Goal: Task Accomplishment & Management: Use online tool/utility

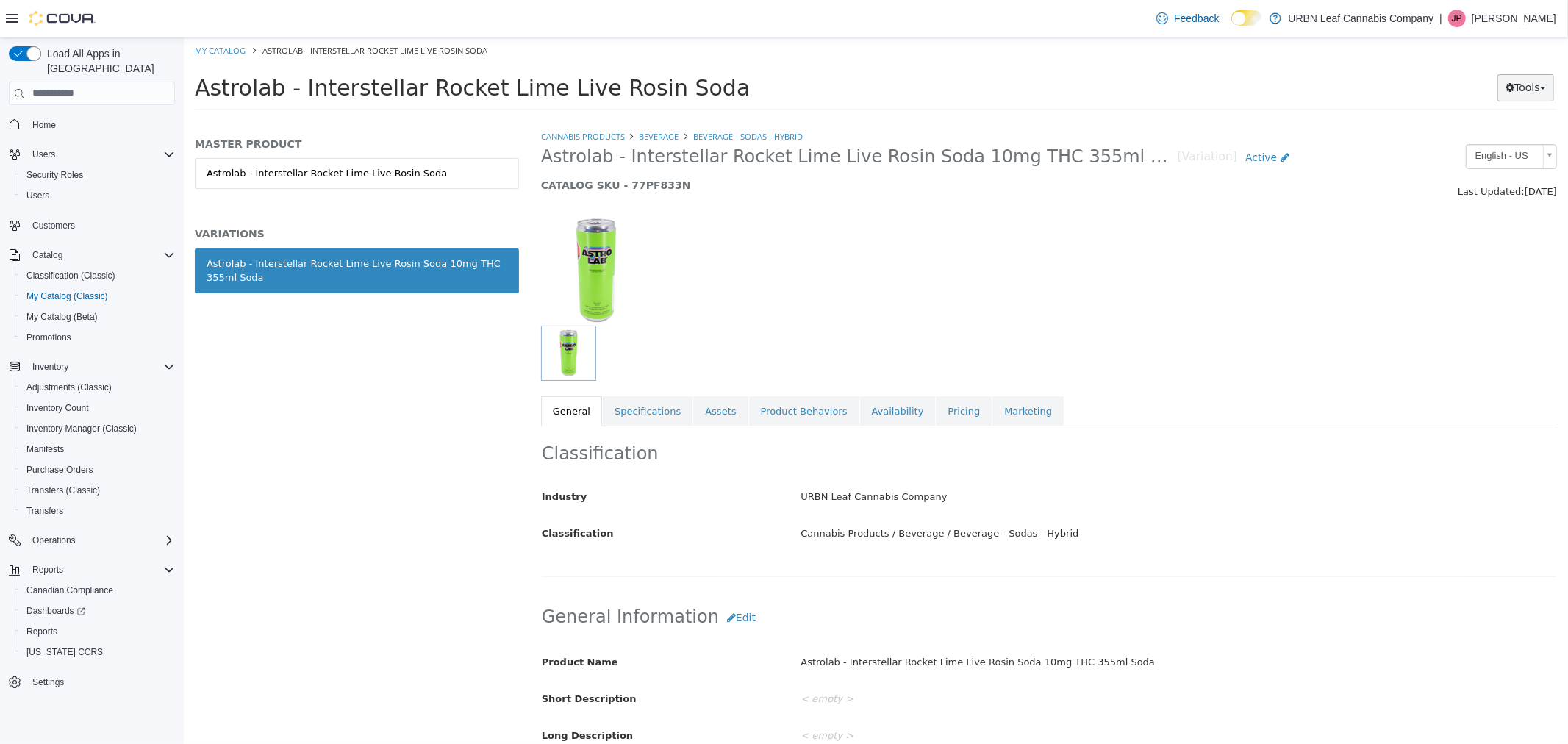
click at [1520, 89] on button "Tools" at bounding box center [1525, 86] width 57 height 27
click at [1509, 132] on link "Print Labels" at bounding box center [1494, 136] width 116 height 20
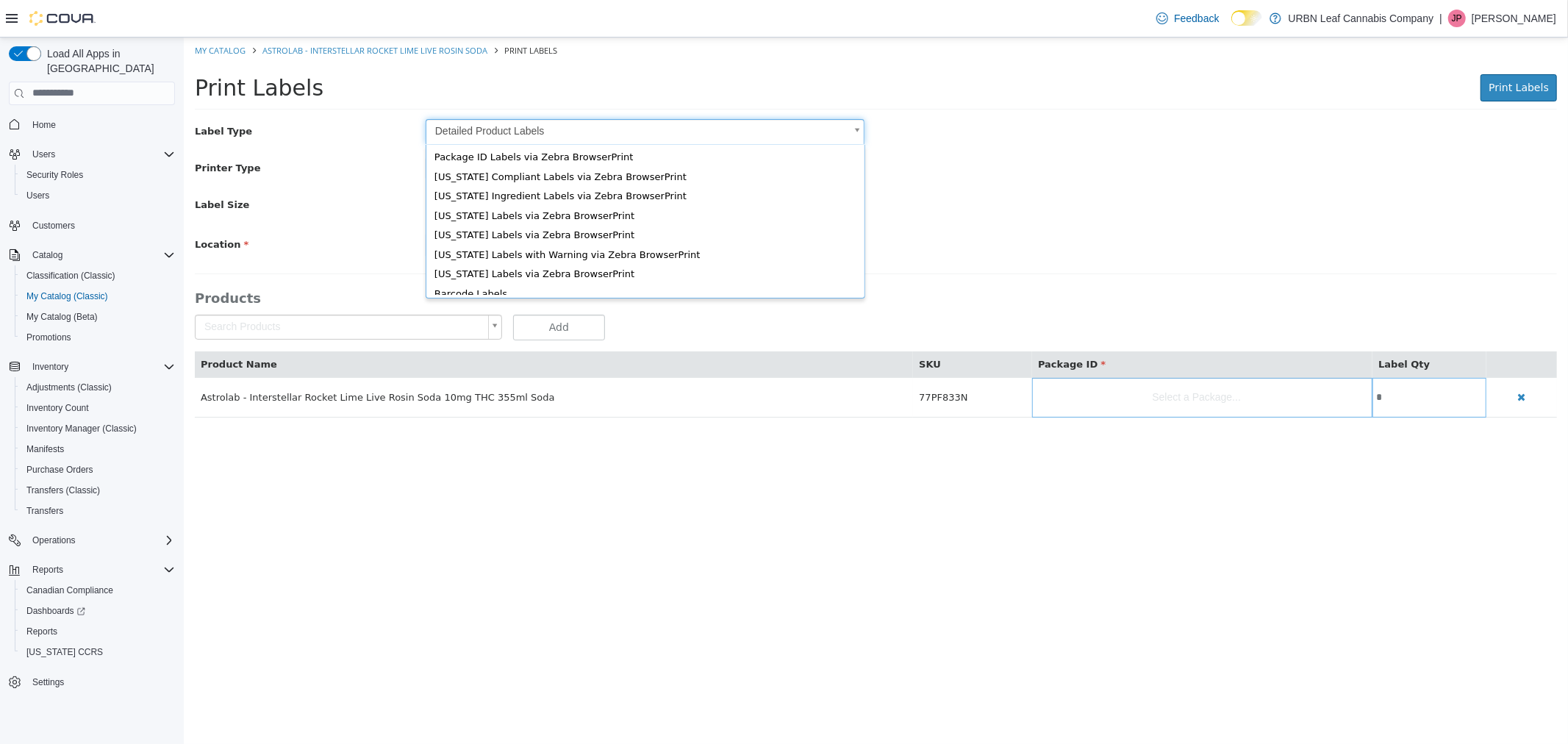
click at [550, 135] on body "Saving Bulk Changes... × My Catalog Astrolab - Interstellar Rocket Lime Live Ro…" at bounding box center [875, 235] width 1384 height 396
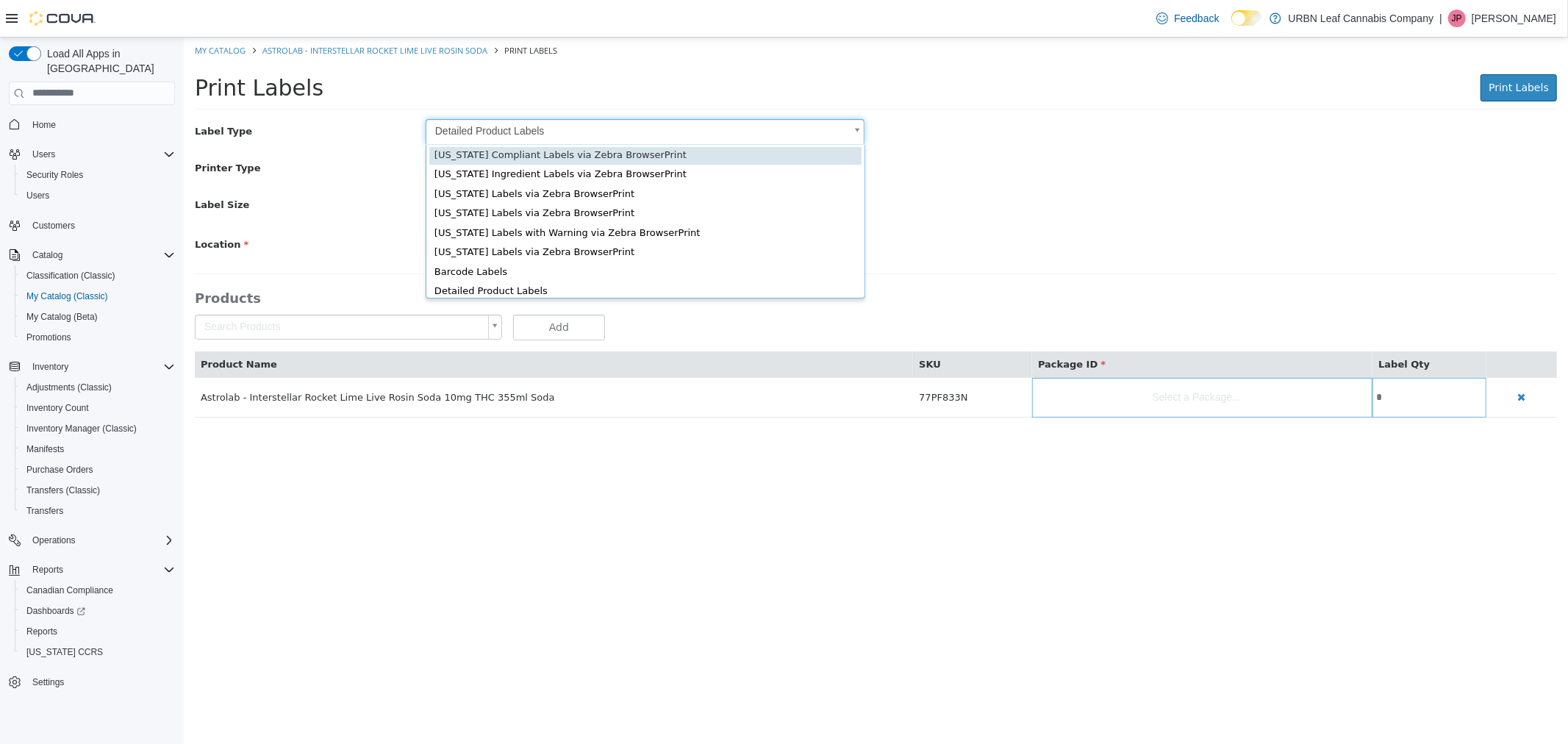
scroll to position [19, 0]
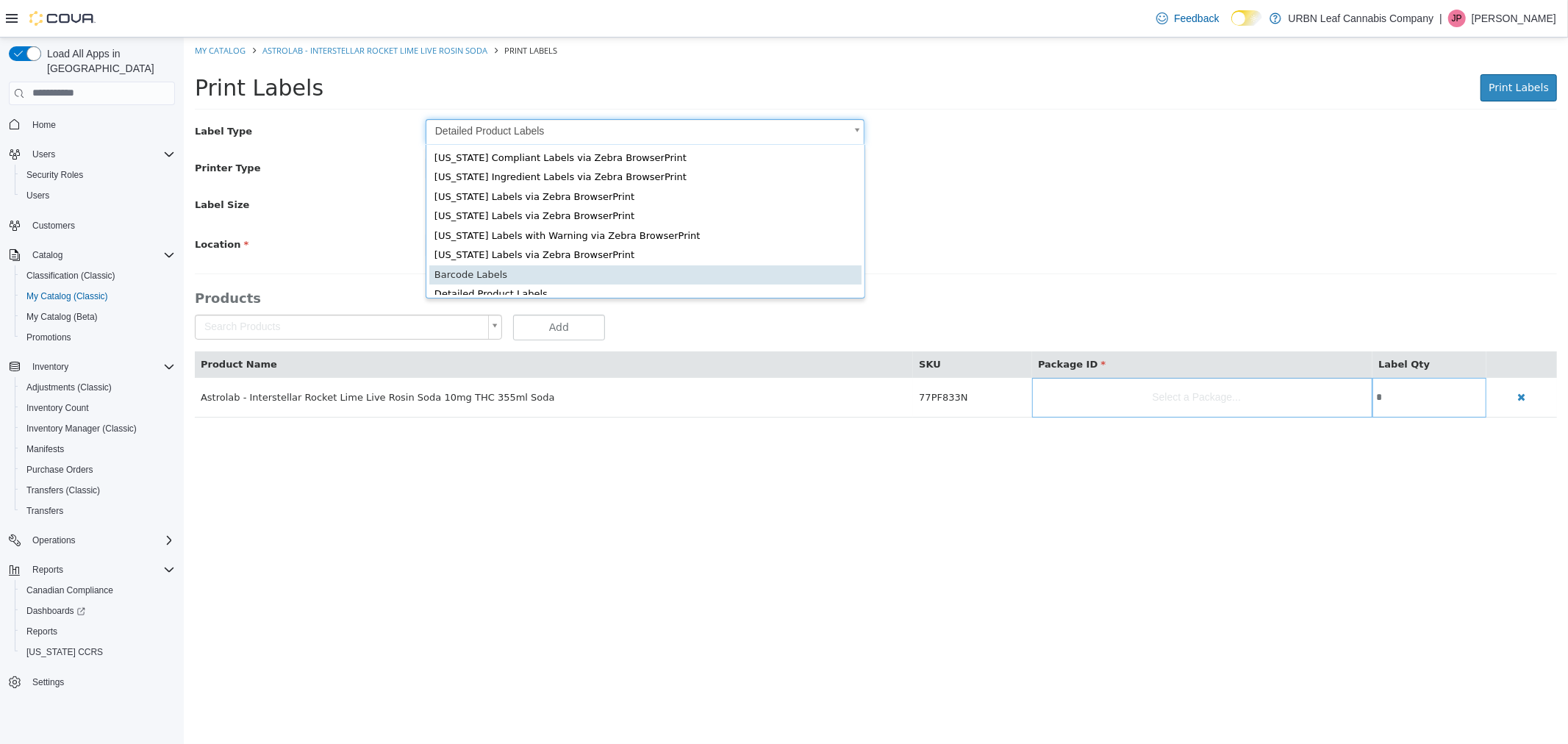
type input "*"
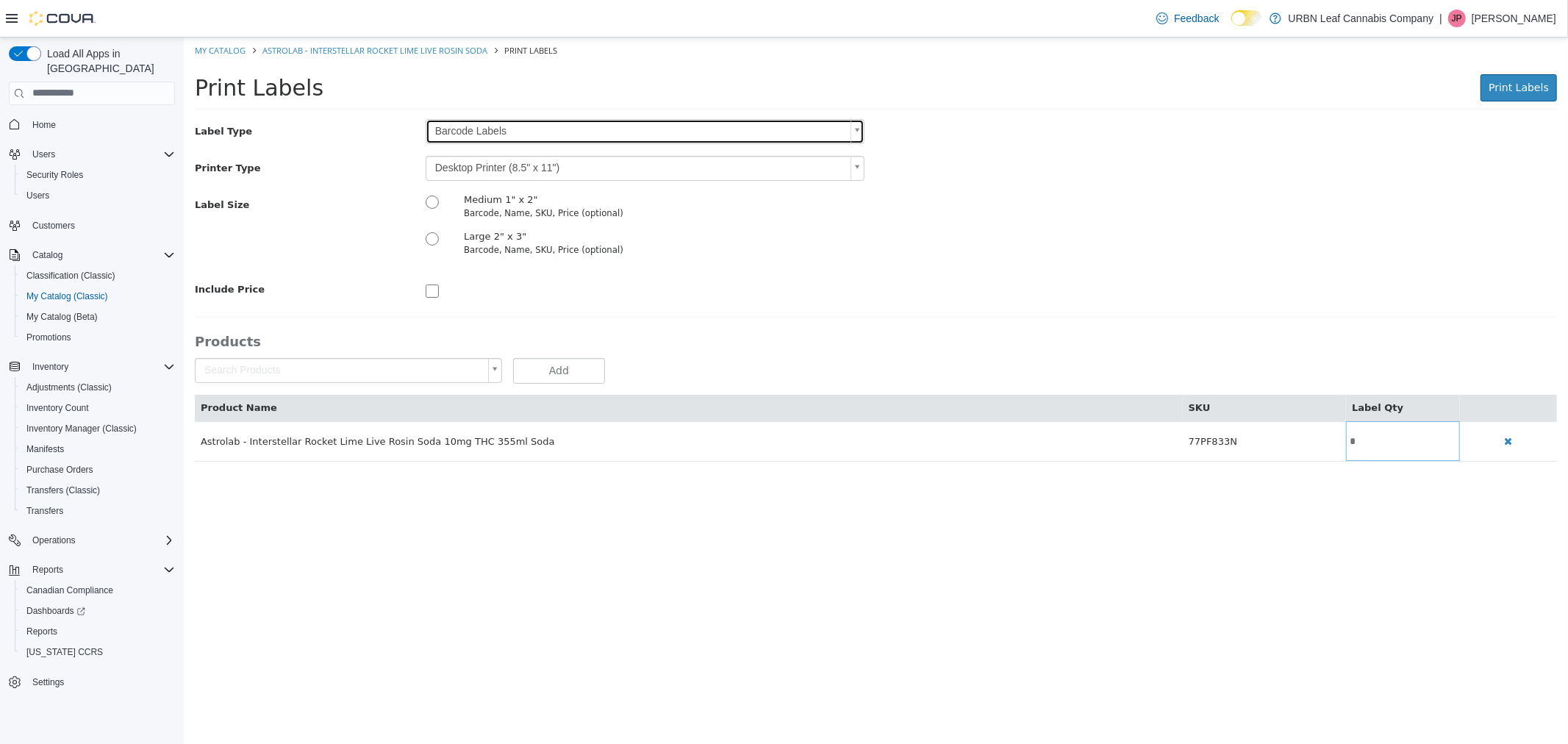
scroll to position [0, 0]
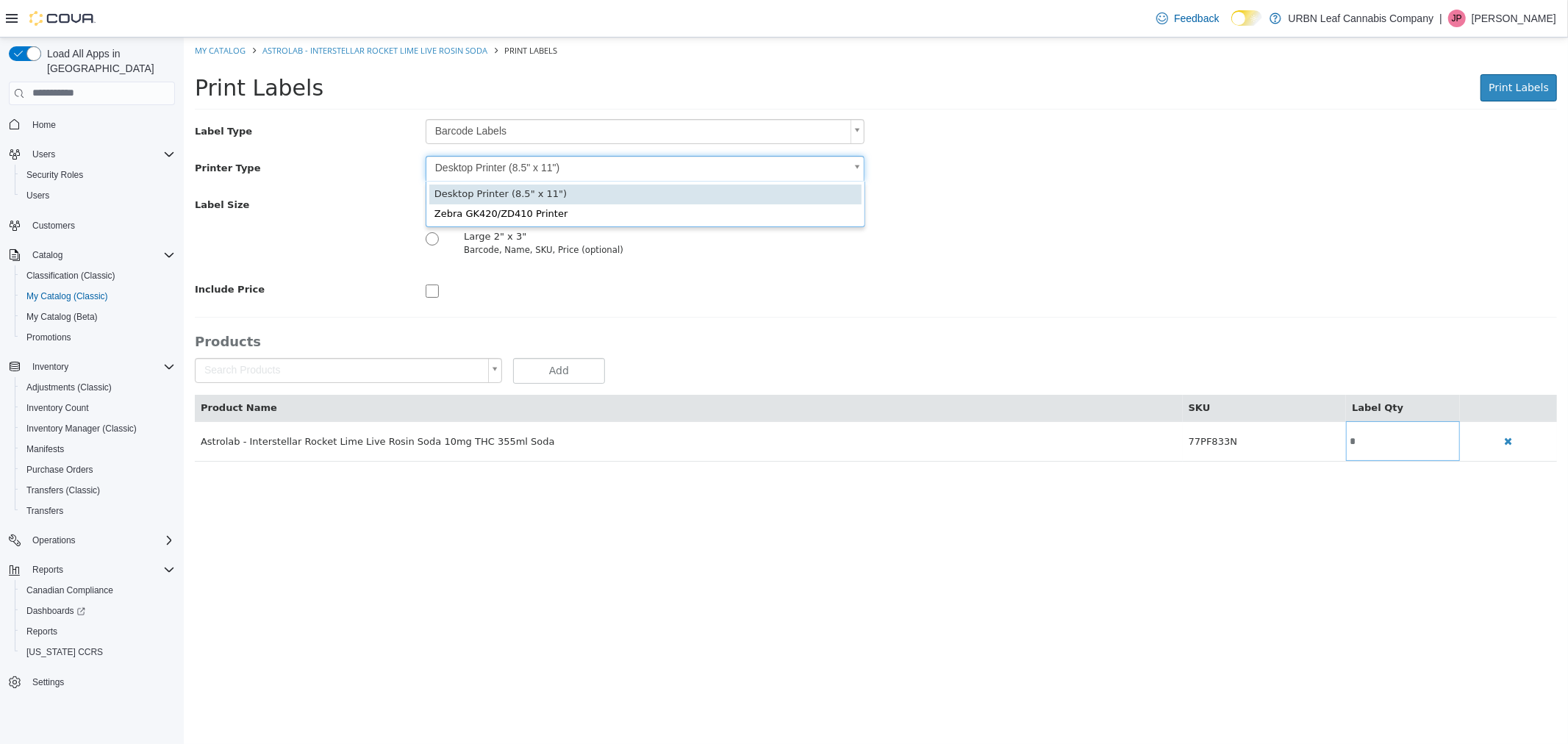
click at [510, 169] on body "Saving Bulk Changes... × My Catalog Astrolab - Interstellar Rocket Lime Live Ro…" at bounding box center [875, 256] width 1384 height 440
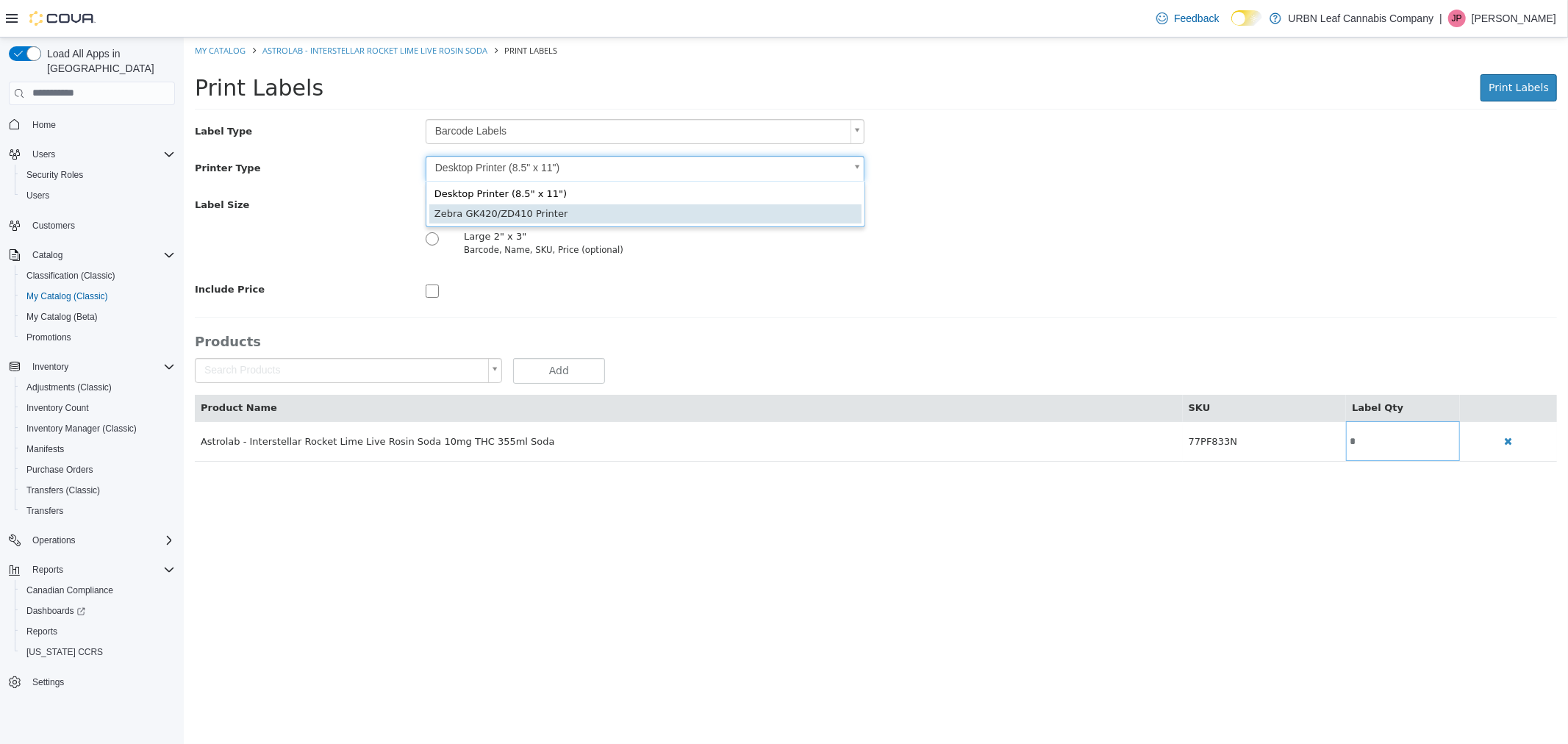
type input "*"
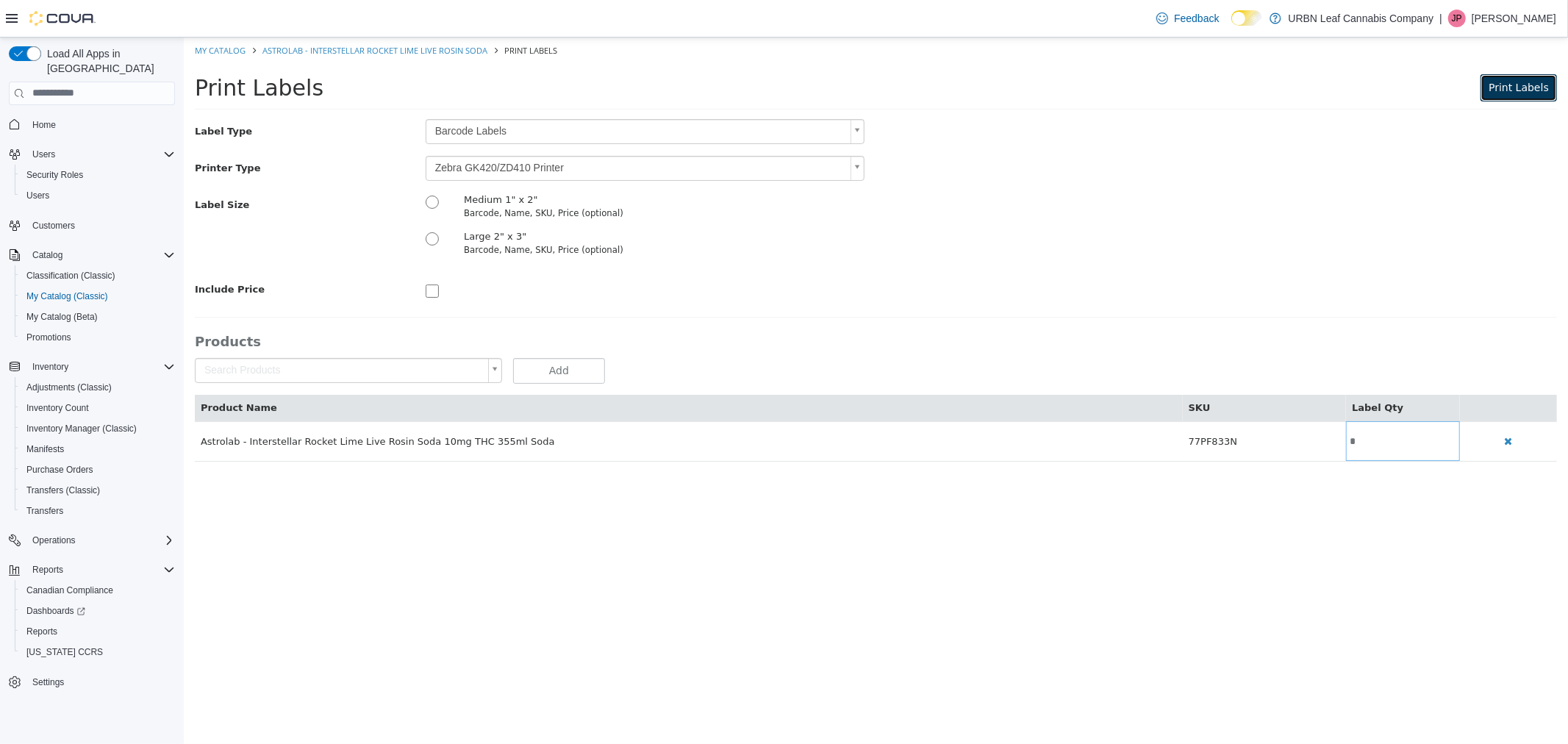
click at [1514, 95] on button "Print Labels" at bounding box center [1517, 86] width 76 height 27
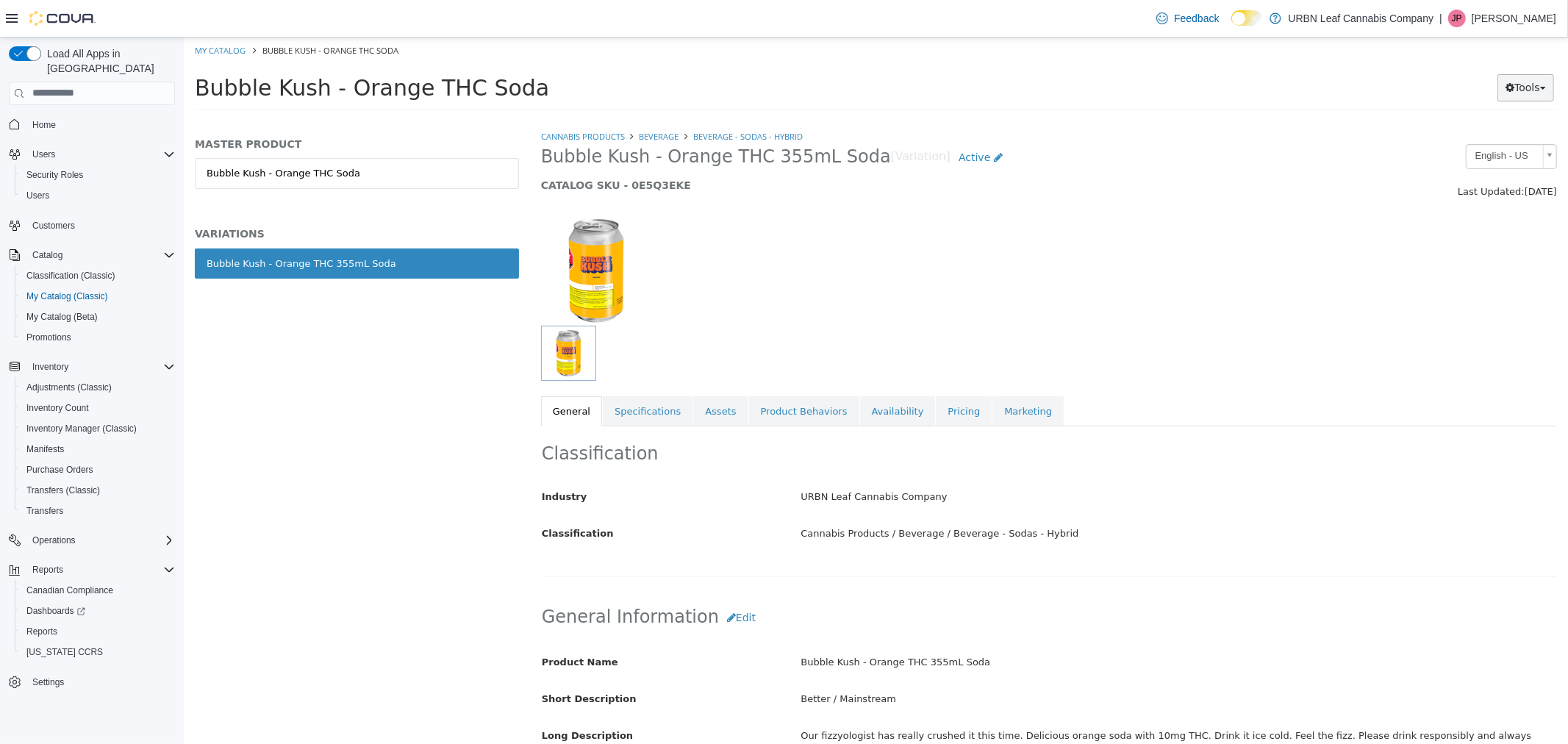
click at [1526, 89] on button "Tools" at bounding box center [1525, 86] width 57 height 27
click at [1500, 138] on link "Print Labels" at bounding box center [1494, 136] width 116 height 20
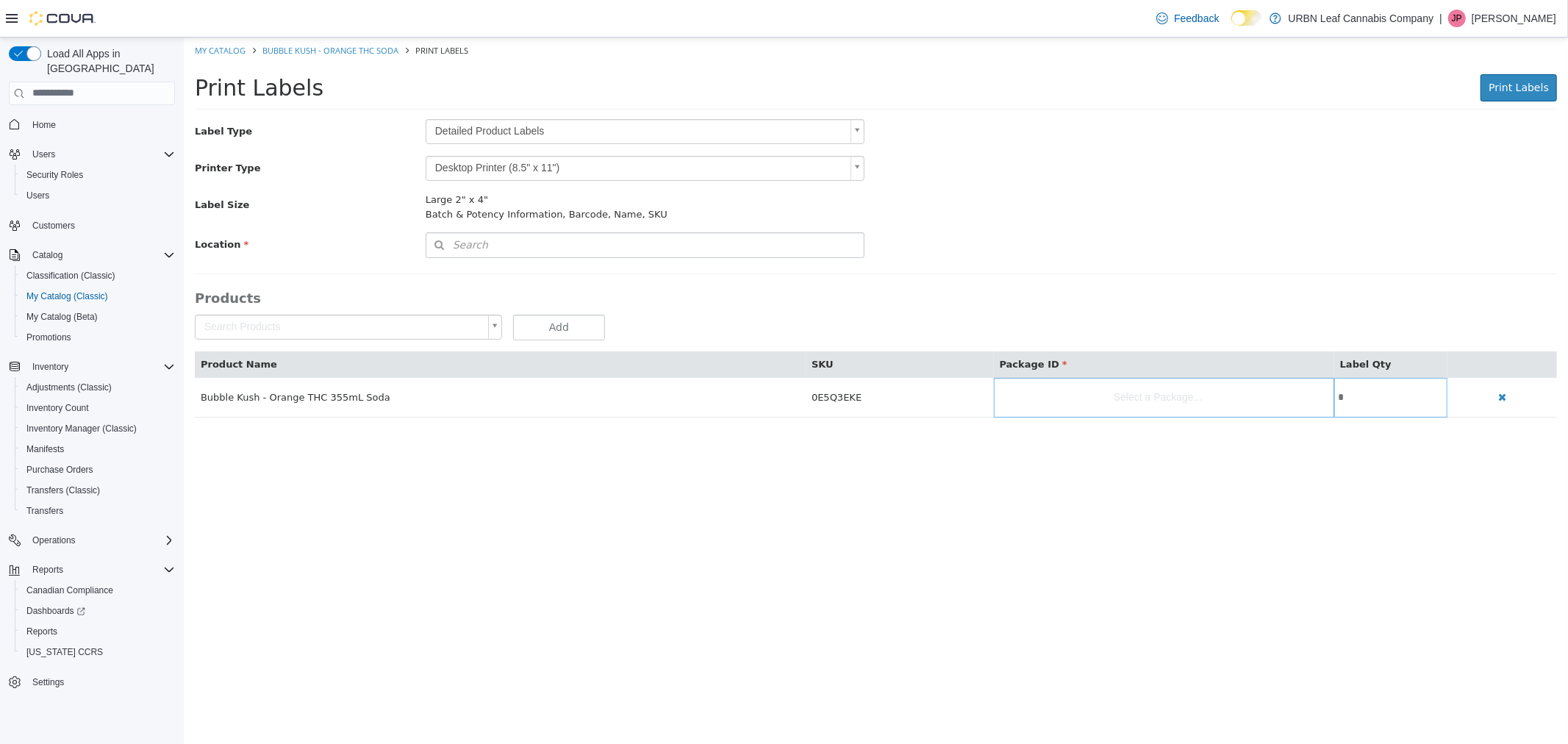
click at [523, 130] on body "Saving Bulk Changes... × My Catalog Bubble Kush - Orange THC Soda Print Labels …" at bounding box center [875, 235] width 1384 height 396
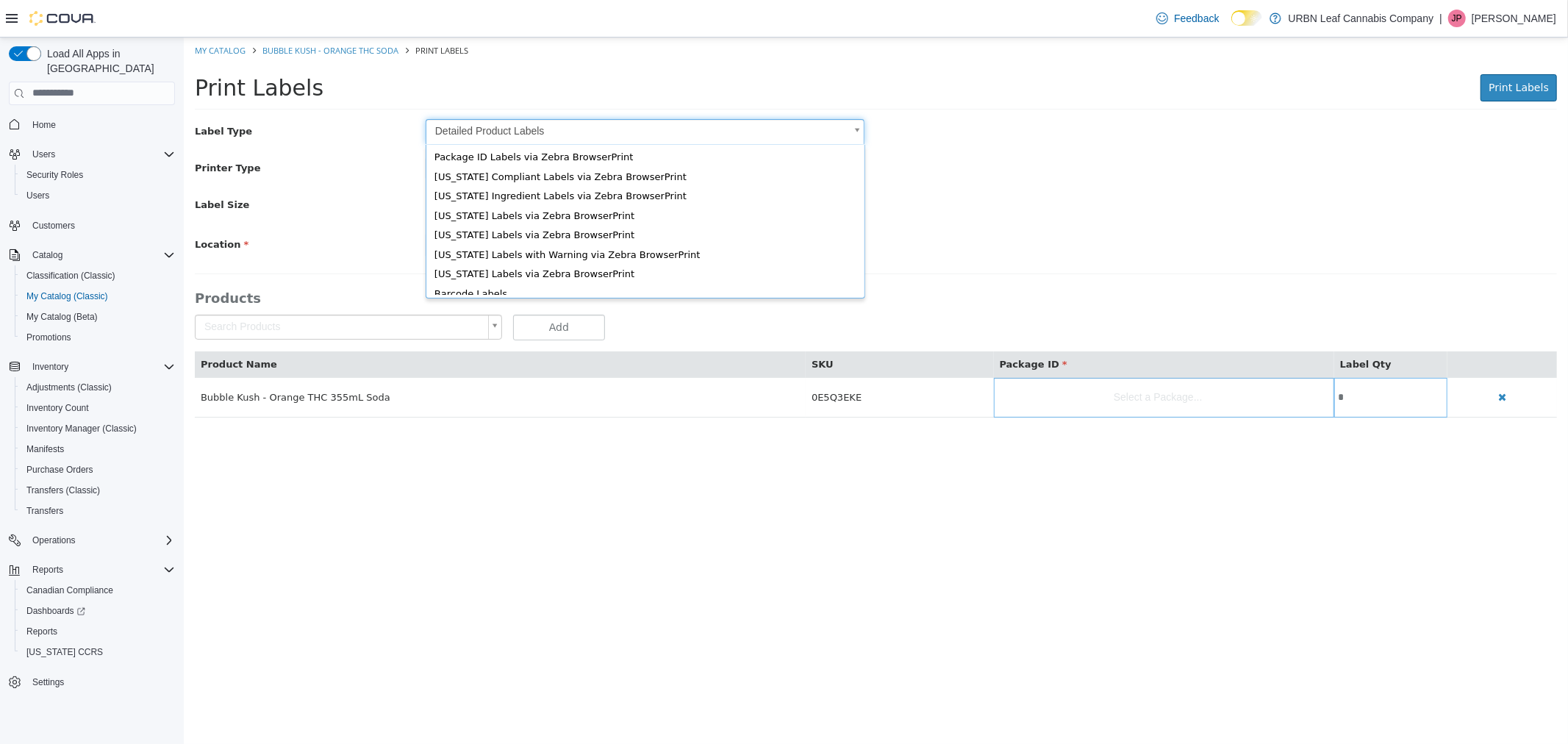
scroll to position [19, 0]
type input "*"
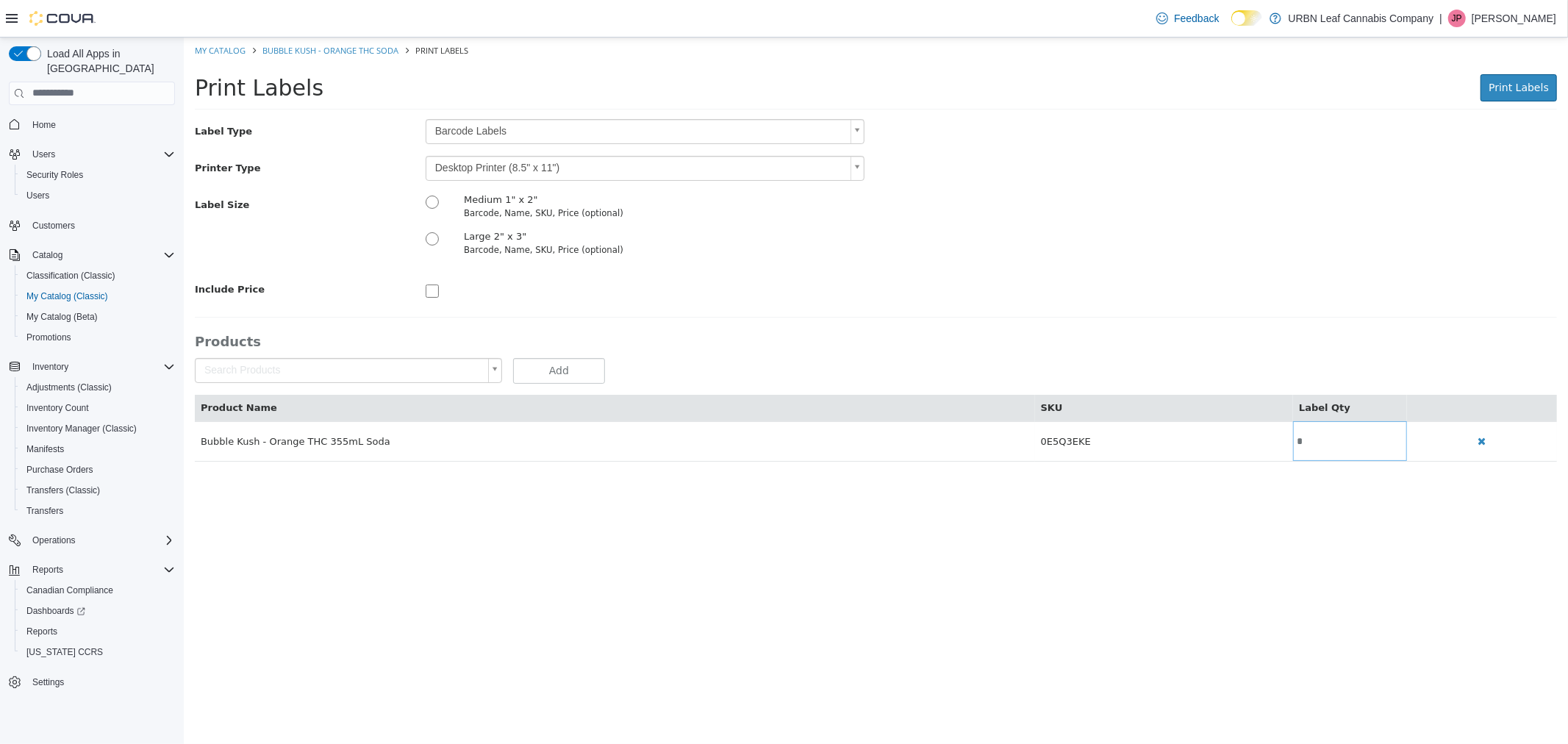
click at [503, 161] on body "Saving Bulk Changes... × My Catalog Bubble Kush - Orange THC Soda Print Labels …" at bounding box center [875, 256] width 1384 height 440
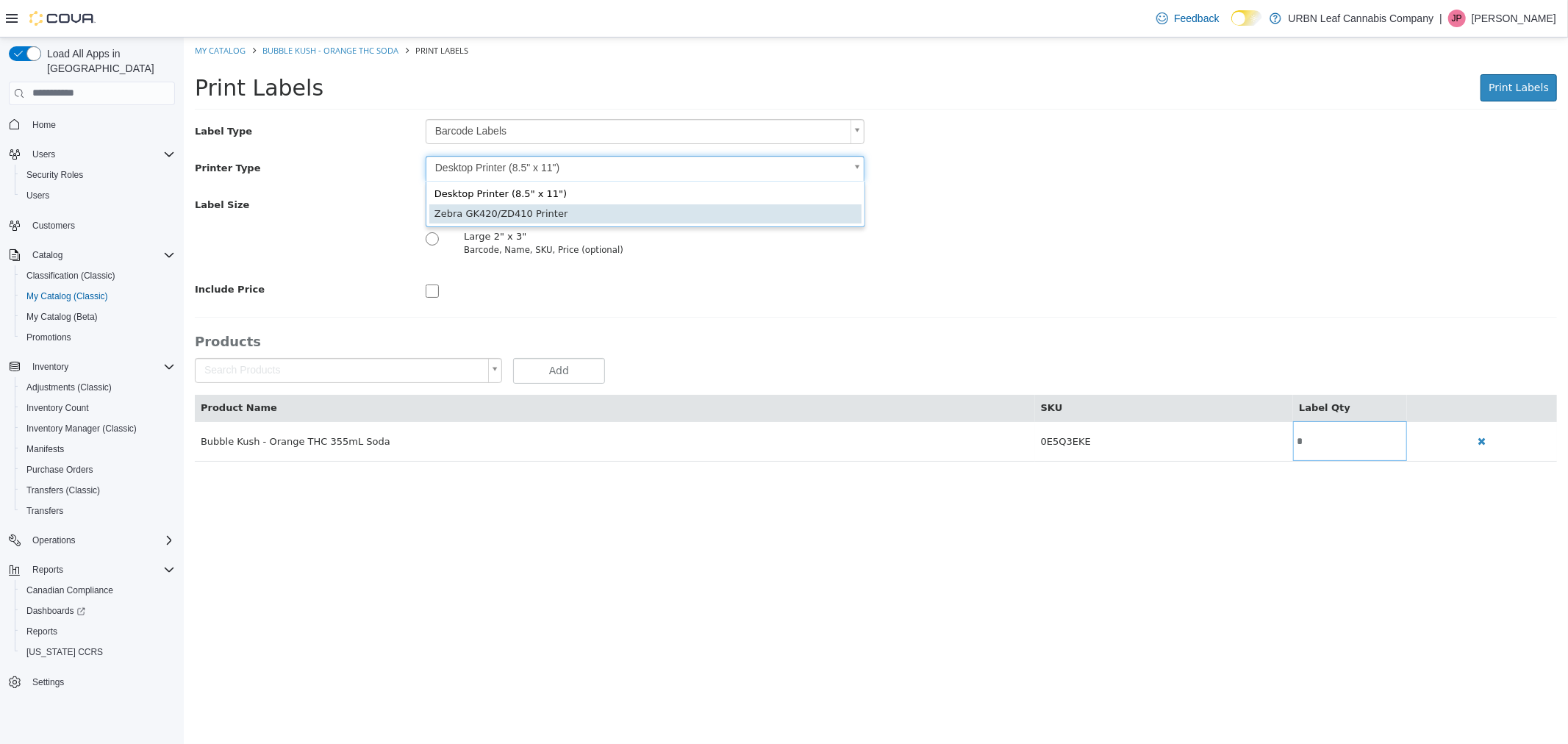
type input "*"
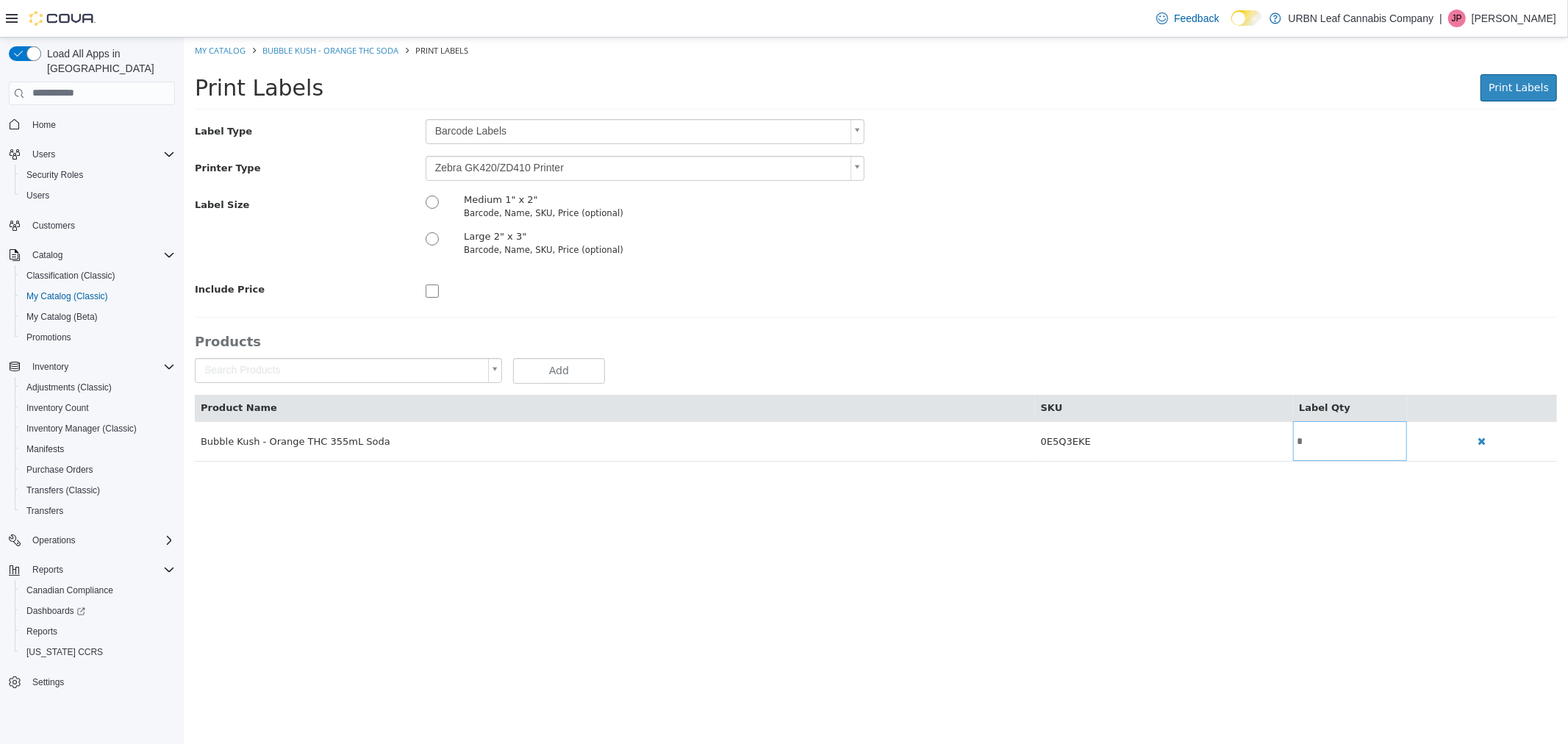
click at [781, 307] on div "Label Type Barcode Labels * Printer Type Zebra GK420/ZD410 Printer * Label Size…" at bounding box center [874, 290] width 1362 height 343
click at [1533, 84] on span "Print Labels" at bounding box center [1517, 86] width 60 height 12
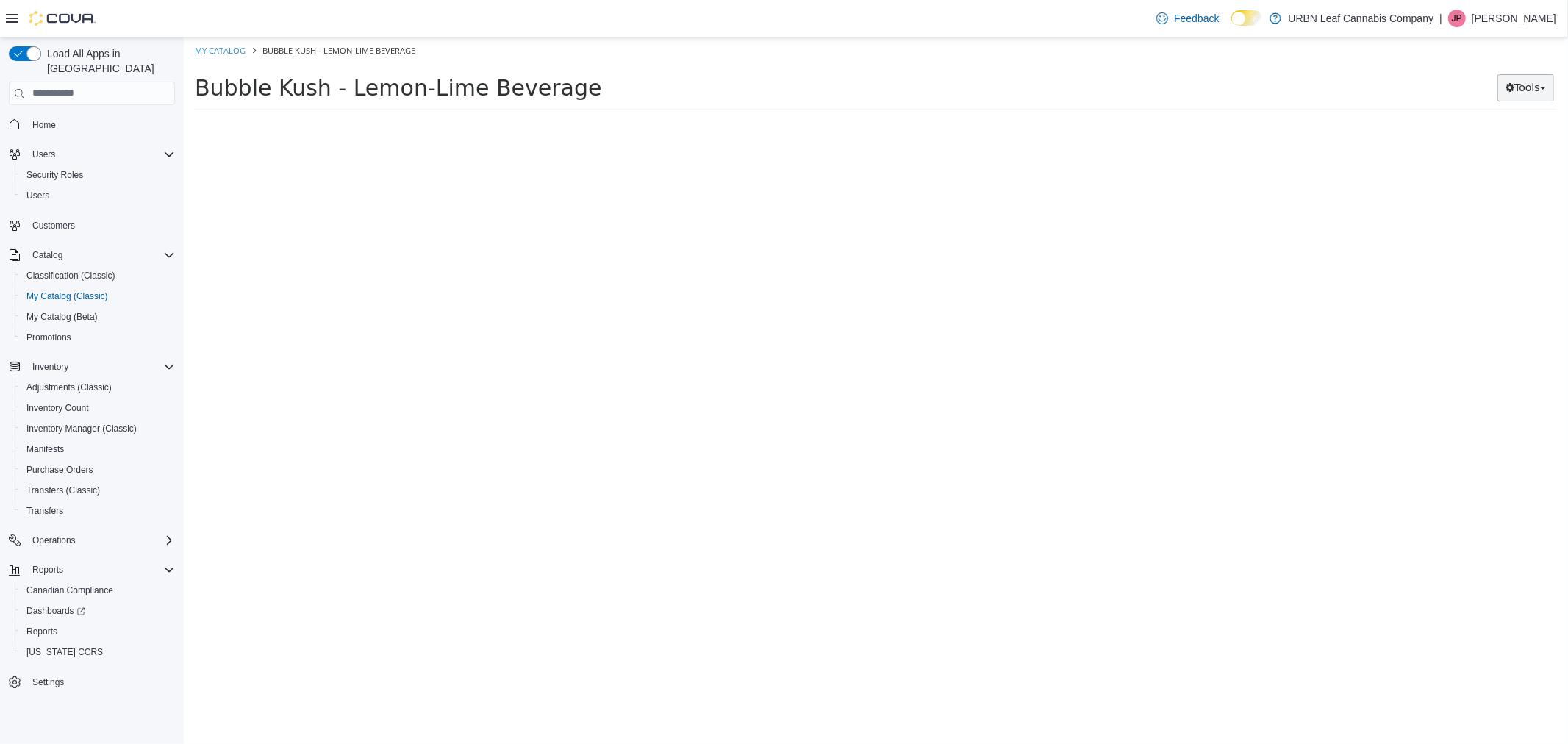
click at [1540, 89] on span "button" at bounding box center [1542, 88] width 6 height 3
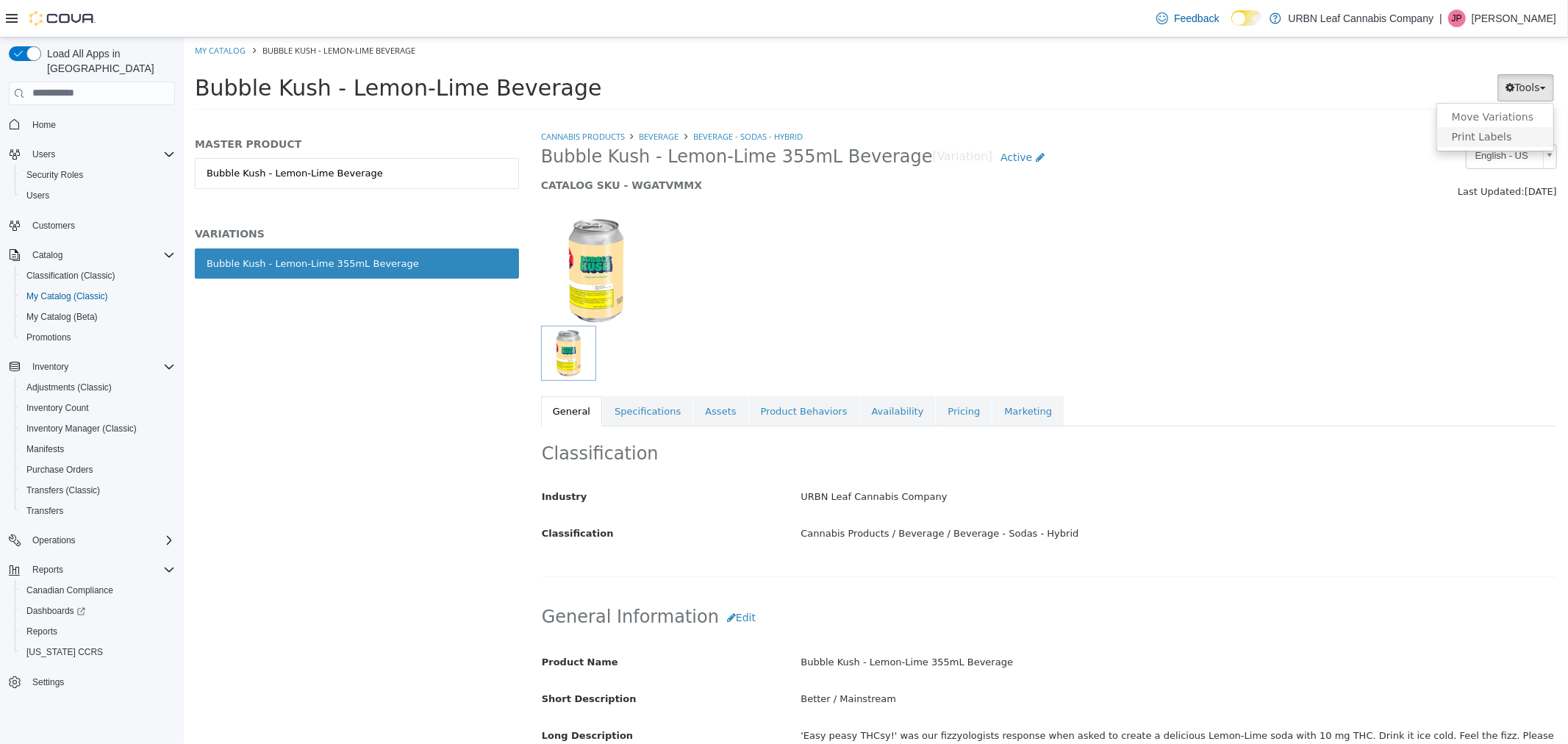
click at [1503, 138] on link "Print Labels" at bounding box center [1494, 136] width 116 height 20
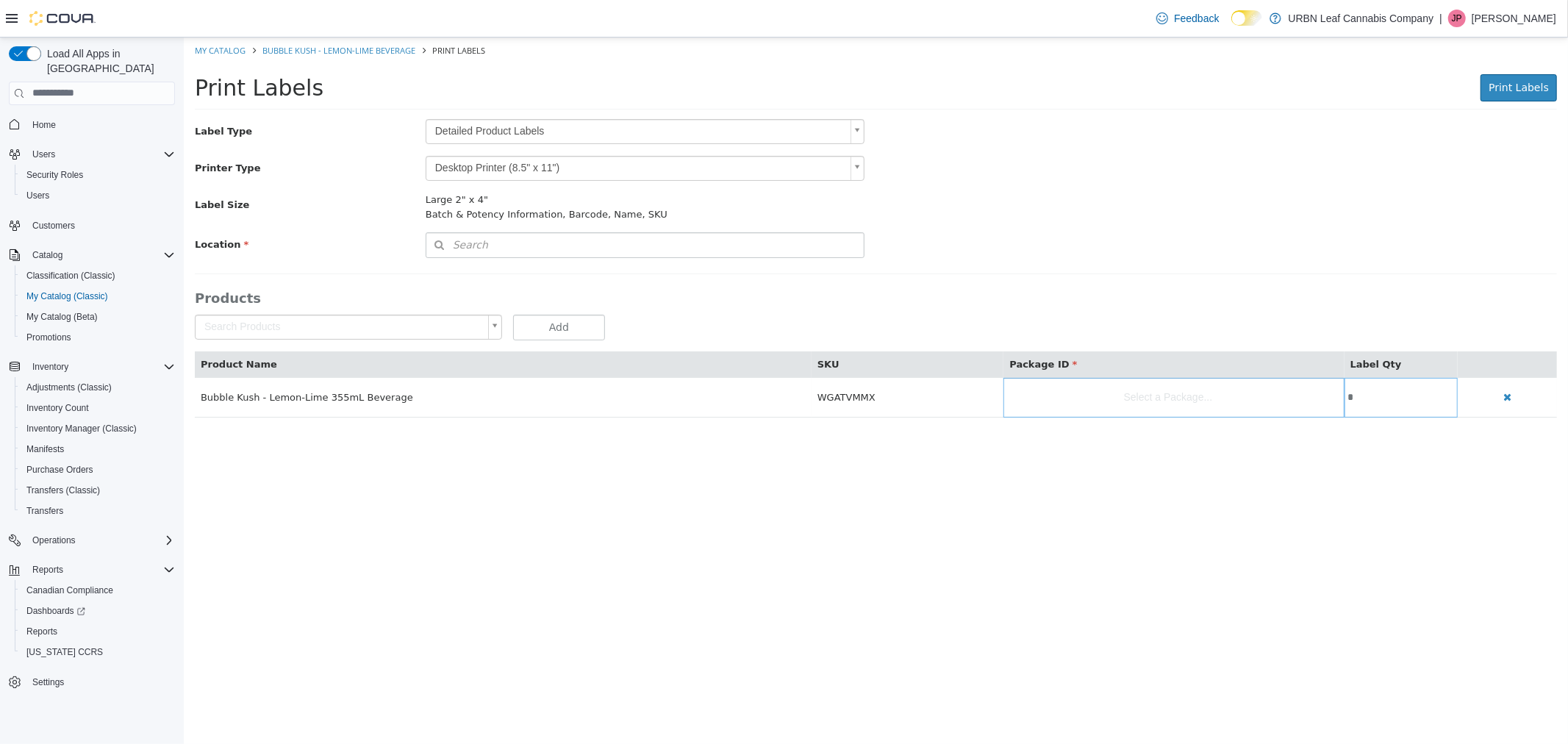
click at [544, 125] on body "Saving Bulk Changes... × My Catalog Bubble Kush - Lemon-Lime Beverage Print Lab…" at bounding box center [875, 235] width 1384 height 396
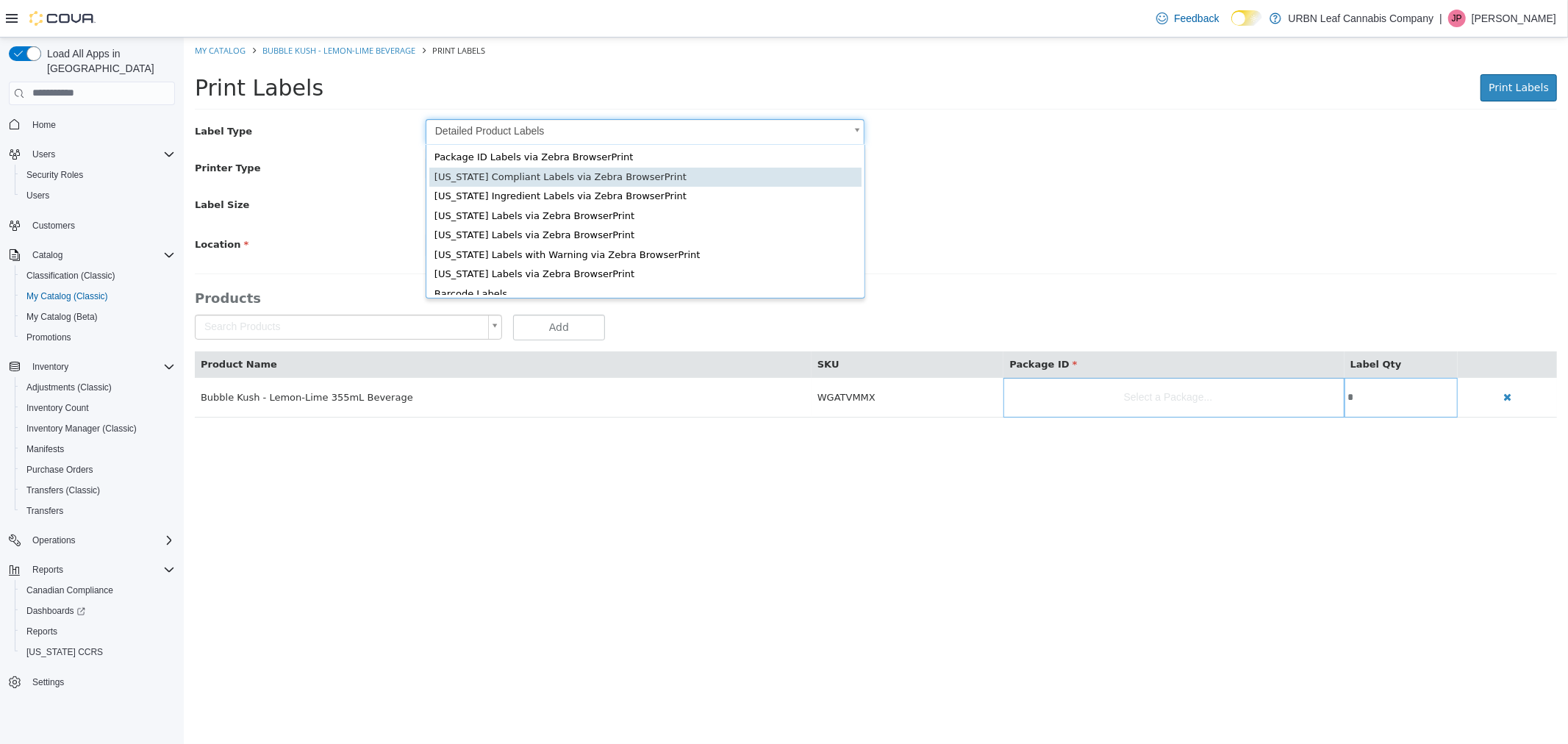
scroll to position [19, 0]
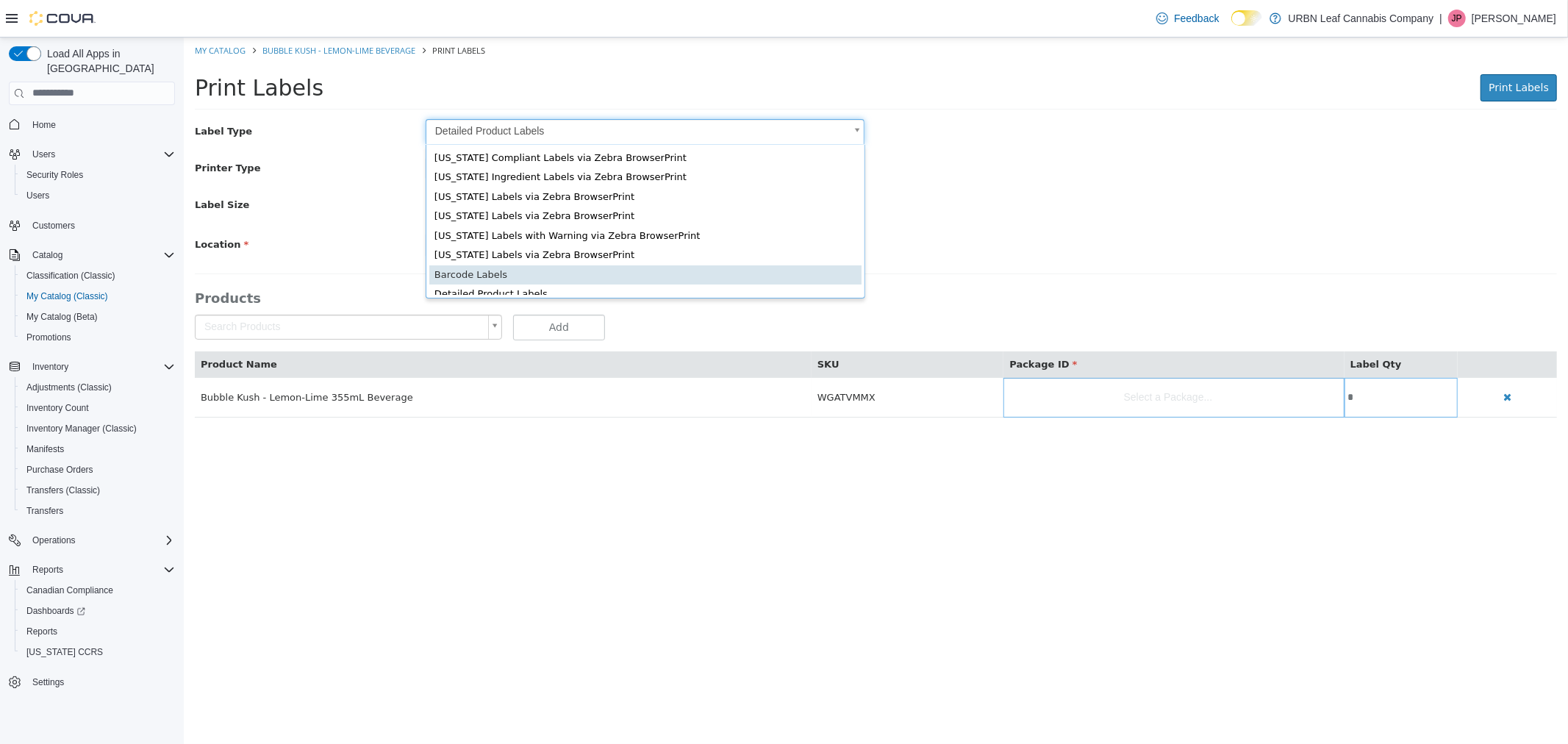
type input "*"
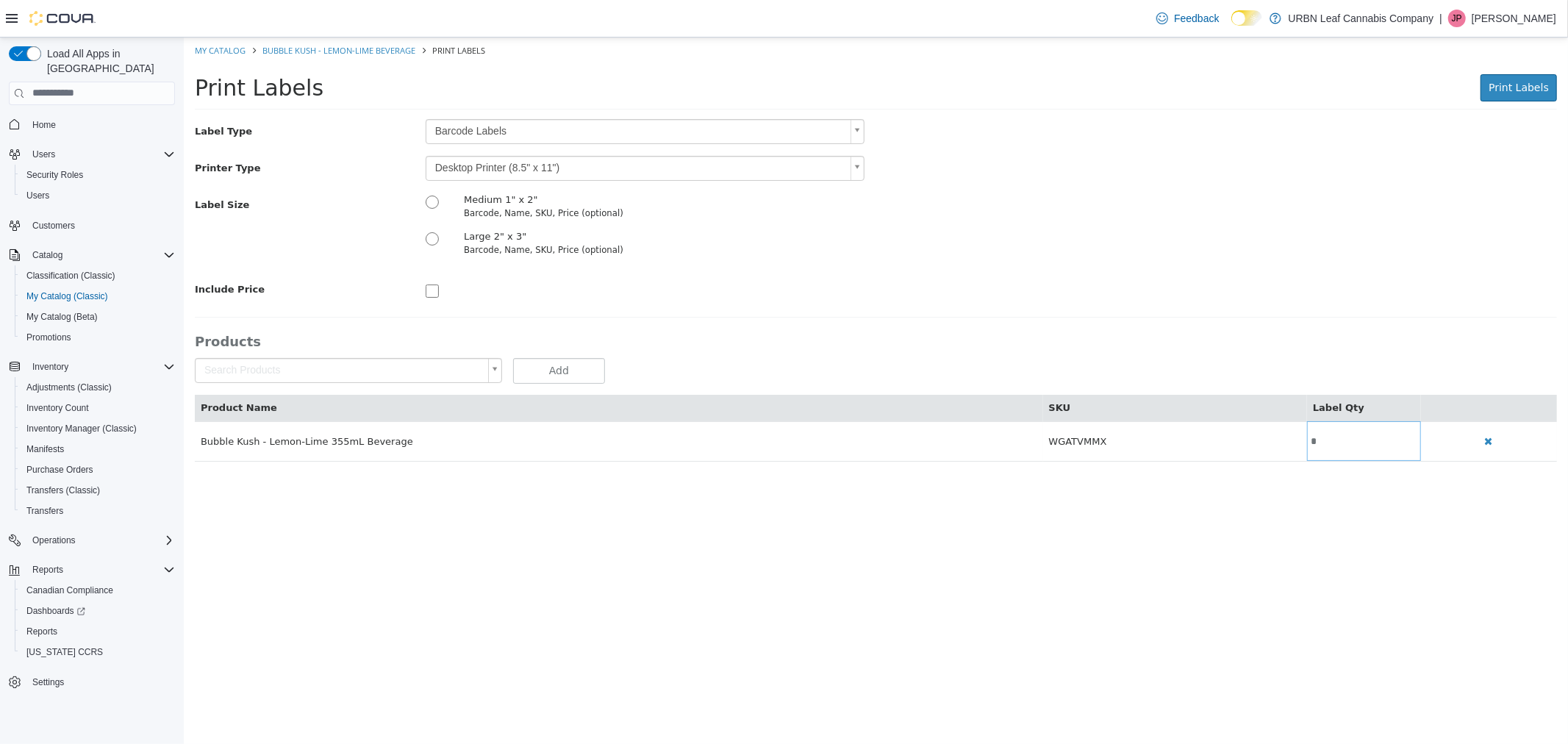
click at [496, 166] on body "Saving Bulk Changes... × My Catalog Bubble Kush - Lemon-Lime Beverage Print Lab…" at bounding box center [875, 256] width 1384 height 440
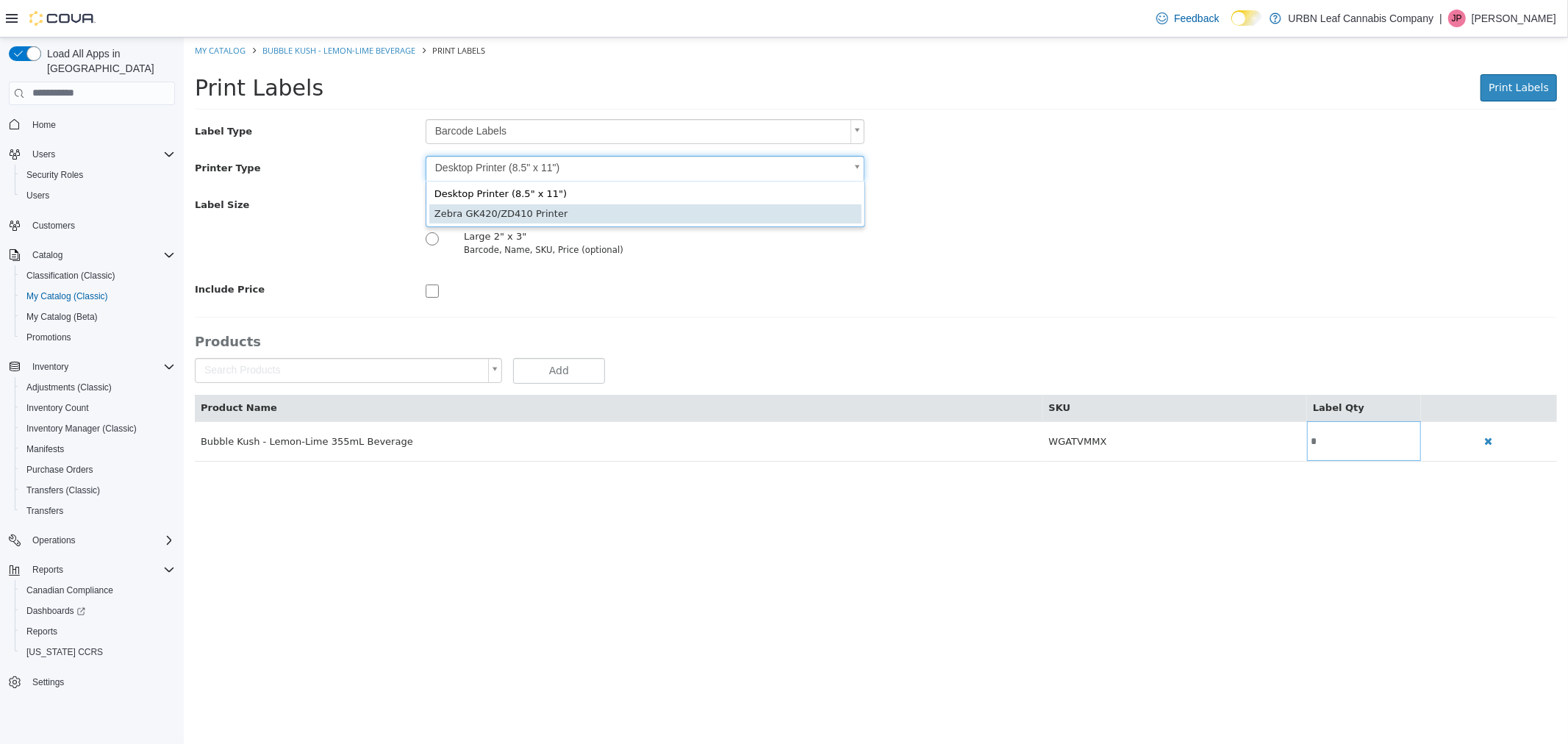
type input "*"
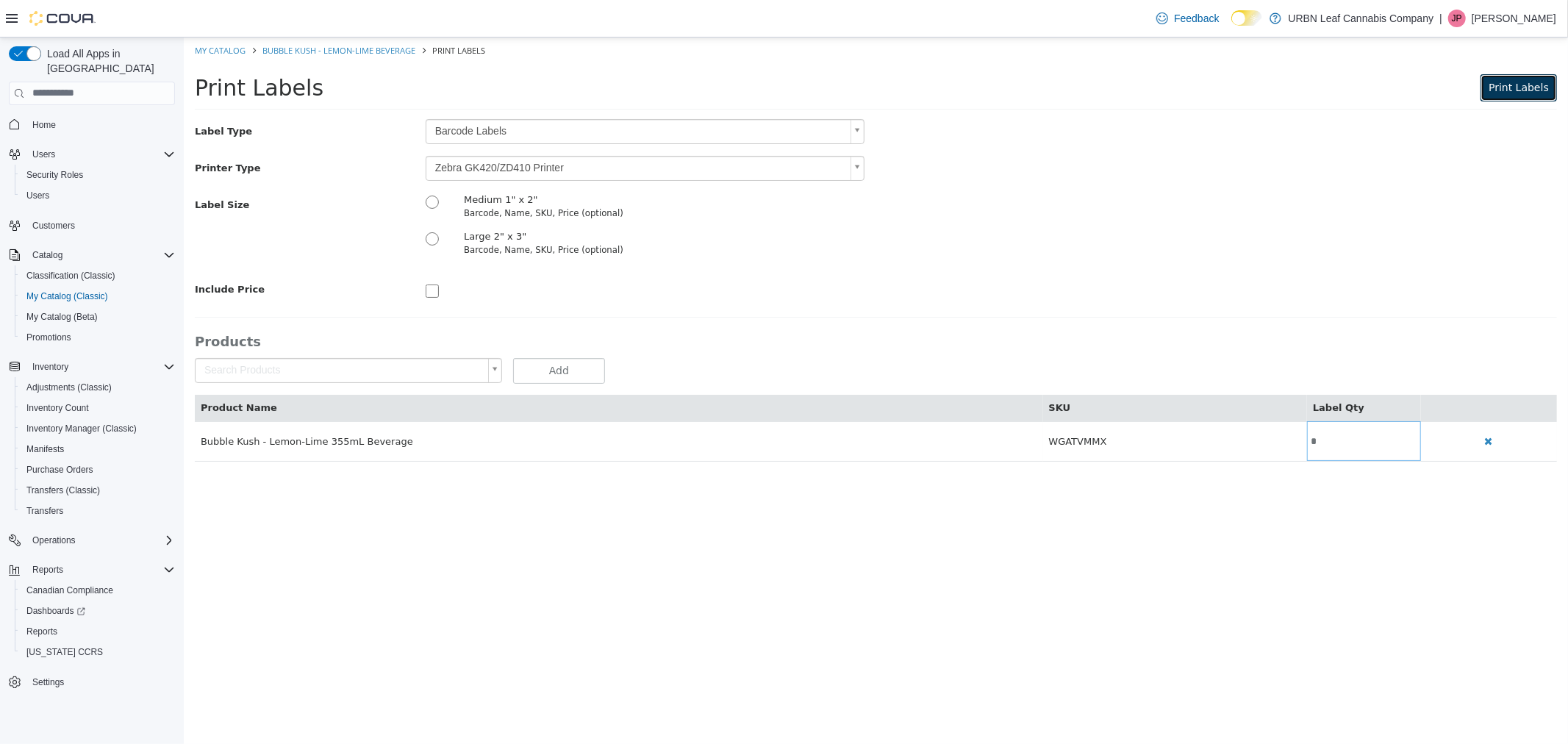
click at [1513, 87] on span "Print Labels" at bounding box center [1517, 86] width 60 height 12
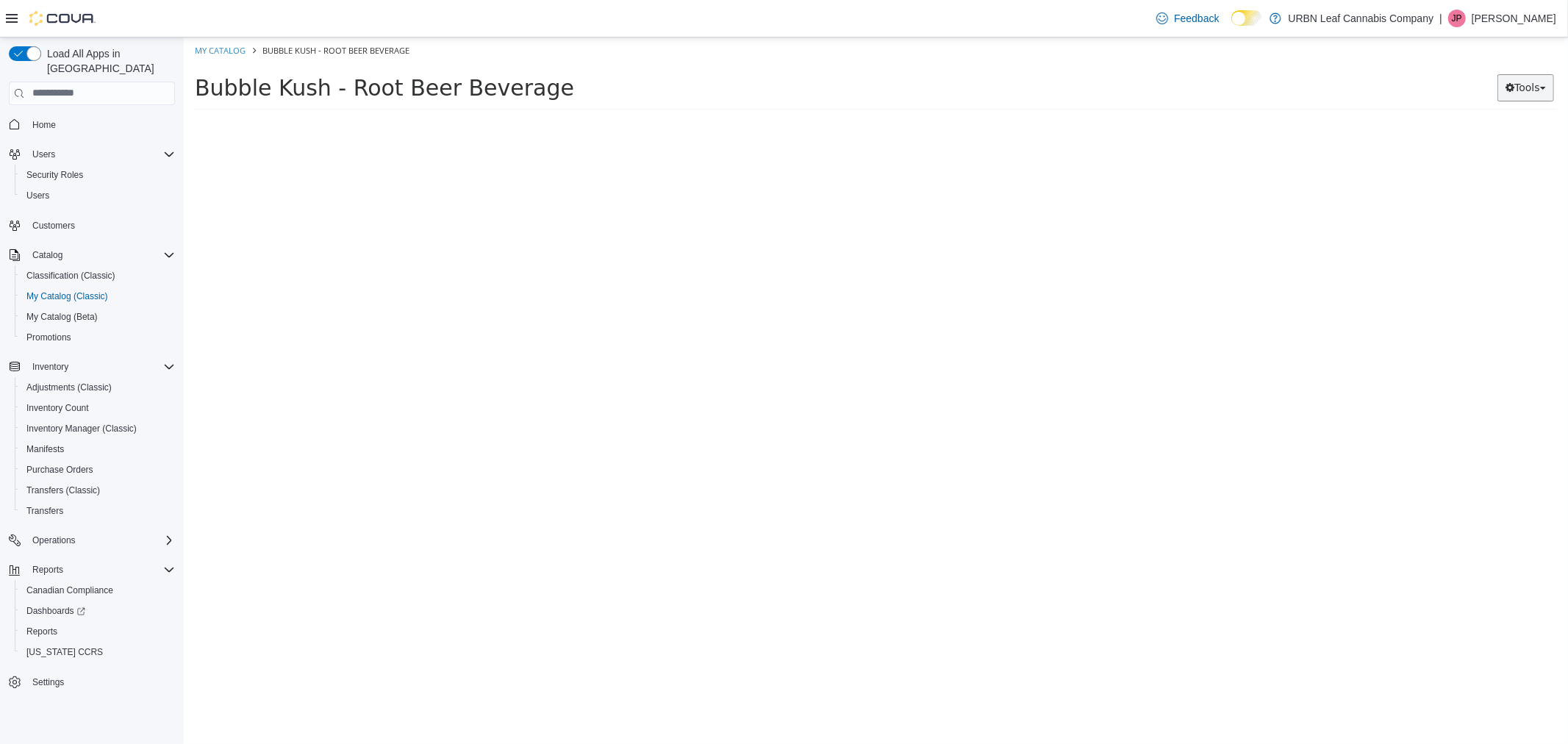
click at [1523, 91] on button "Tools" at bounding box center [1525, 86] width 57 height 27
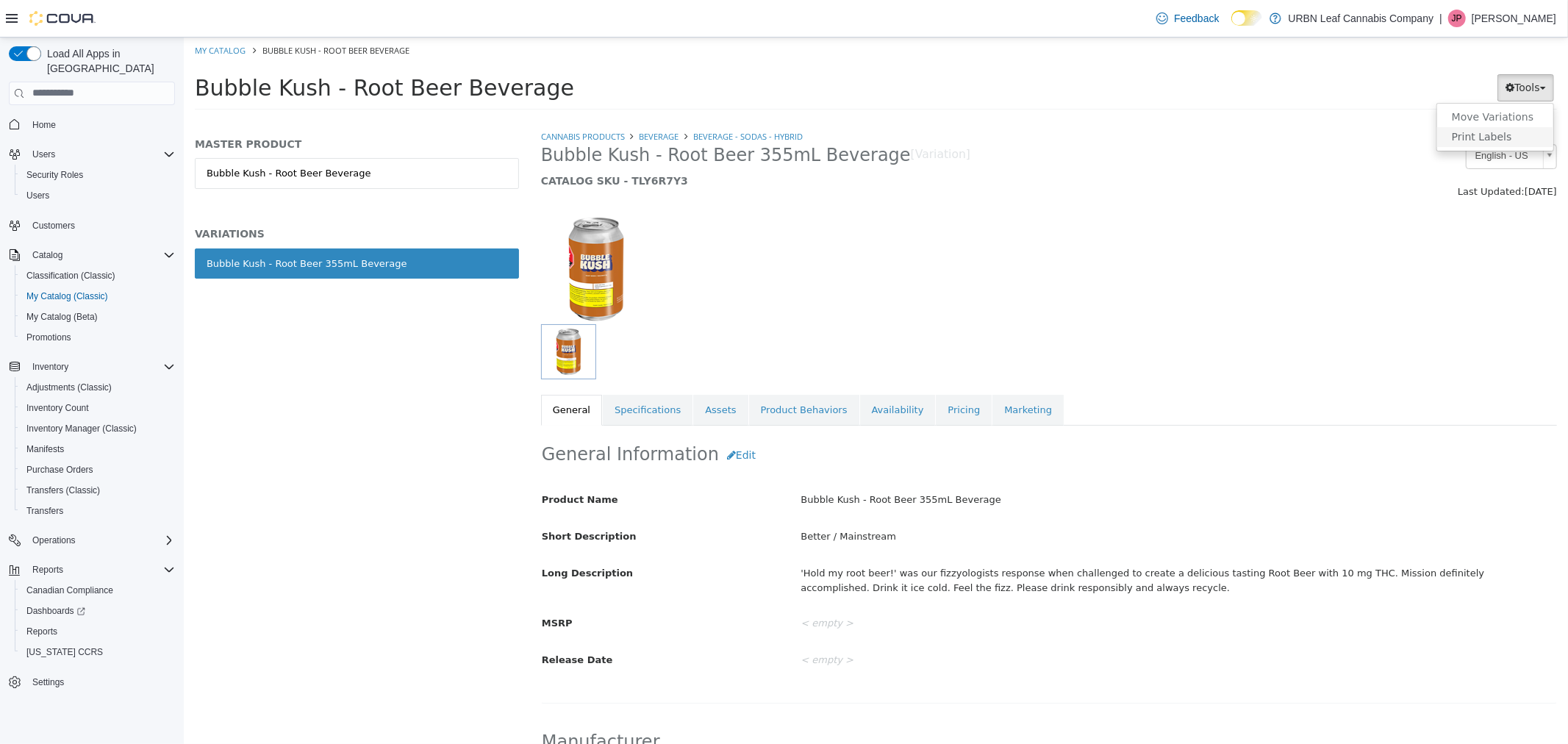
click at [1512, 141] on link "Print Labels" at bounding box center [1494, 136] width 116 height 20
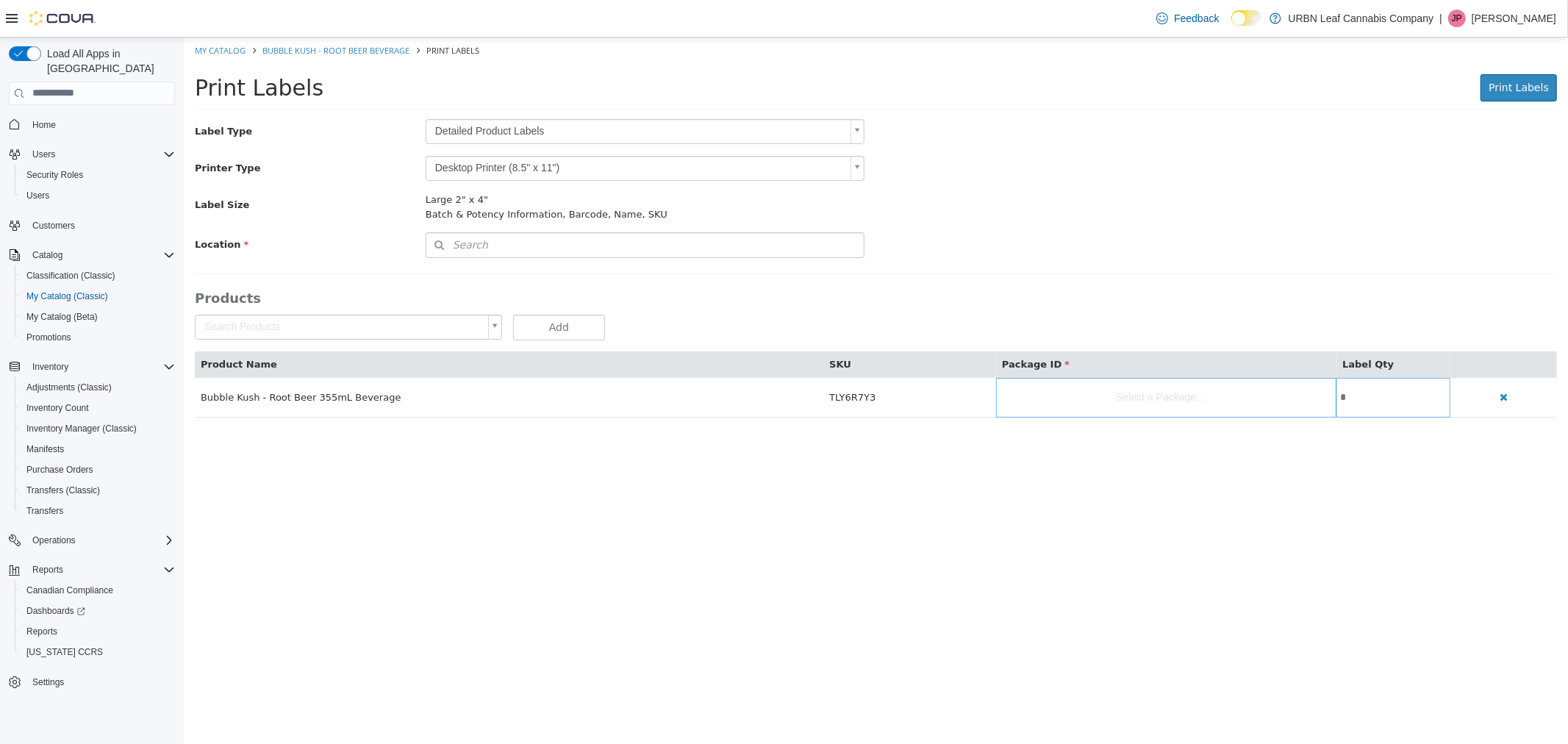
click at [520, 132] on body "Saving Bulk Changes... × My Catalog Bubble Kush - Root Beer Beverage Print Labe…" at bounding box center [875, 235] width 1384 height 396
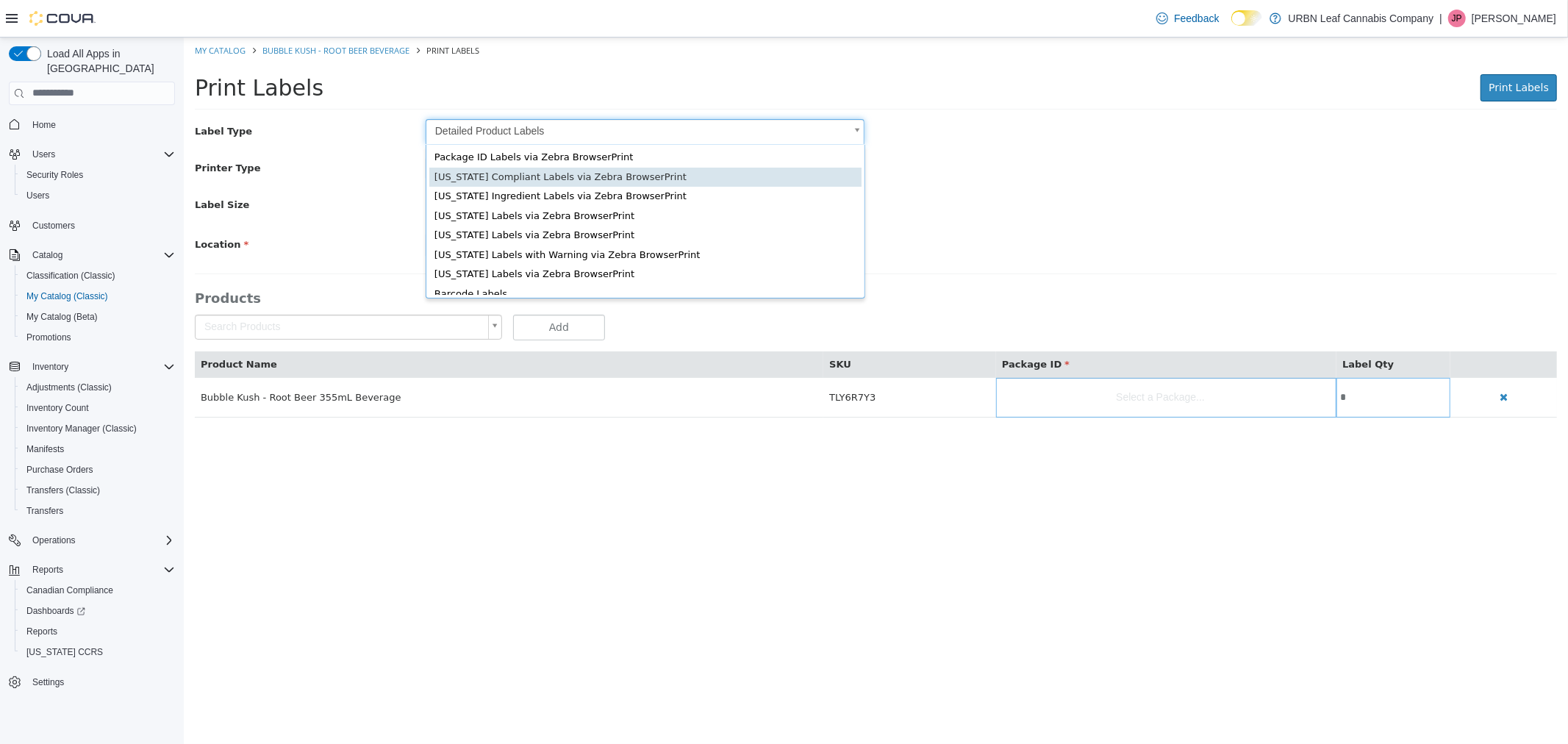
scroll to position [19, 0]
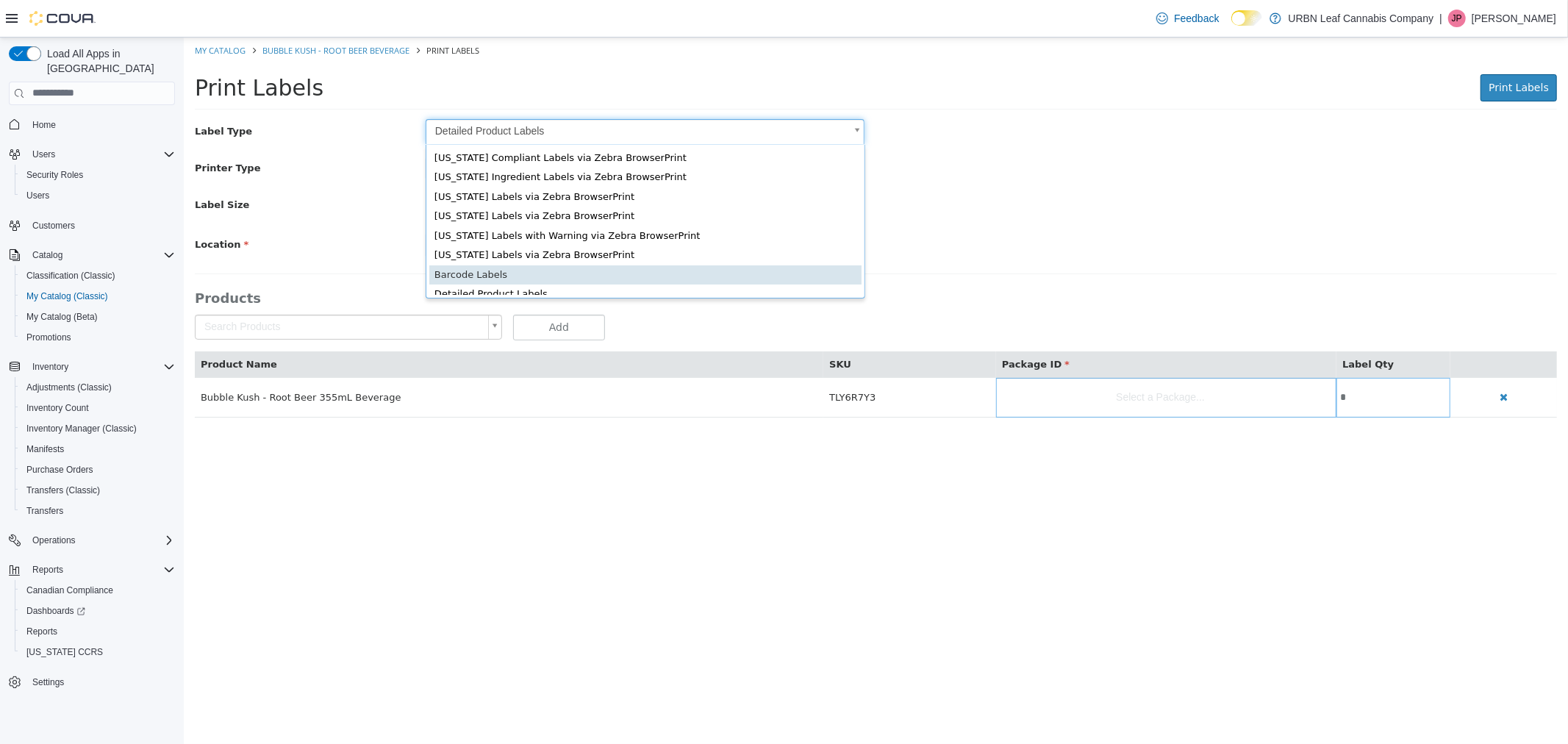
type input "*"
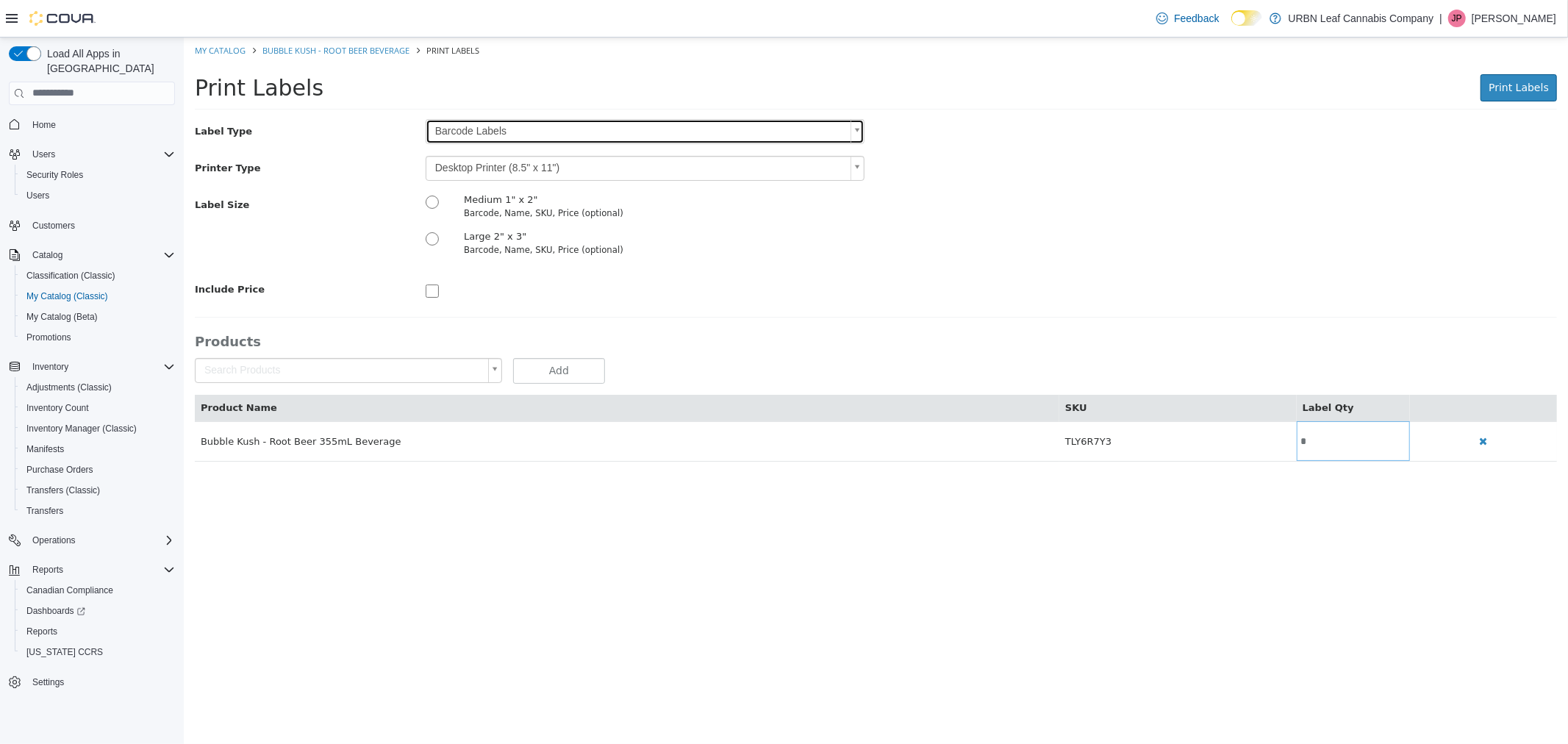
scroll to position [0, 0]
click at [487, 163] on body "Saving Bulk Changes... × My Catalog Bubble Kush - Root Beer Beverage Print Labe…" at bounding box center [875, 256] width 1384 height 440
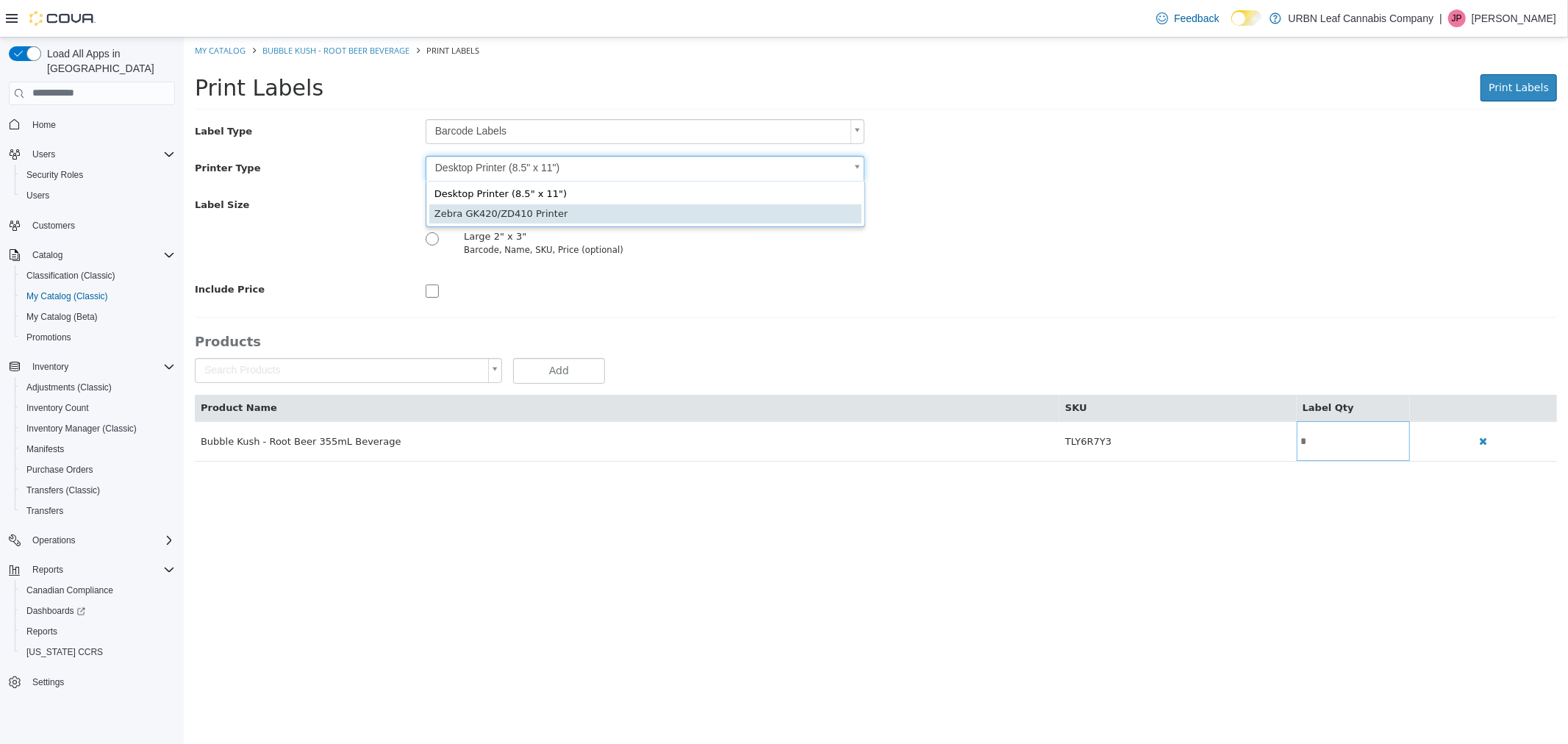
type input "*"
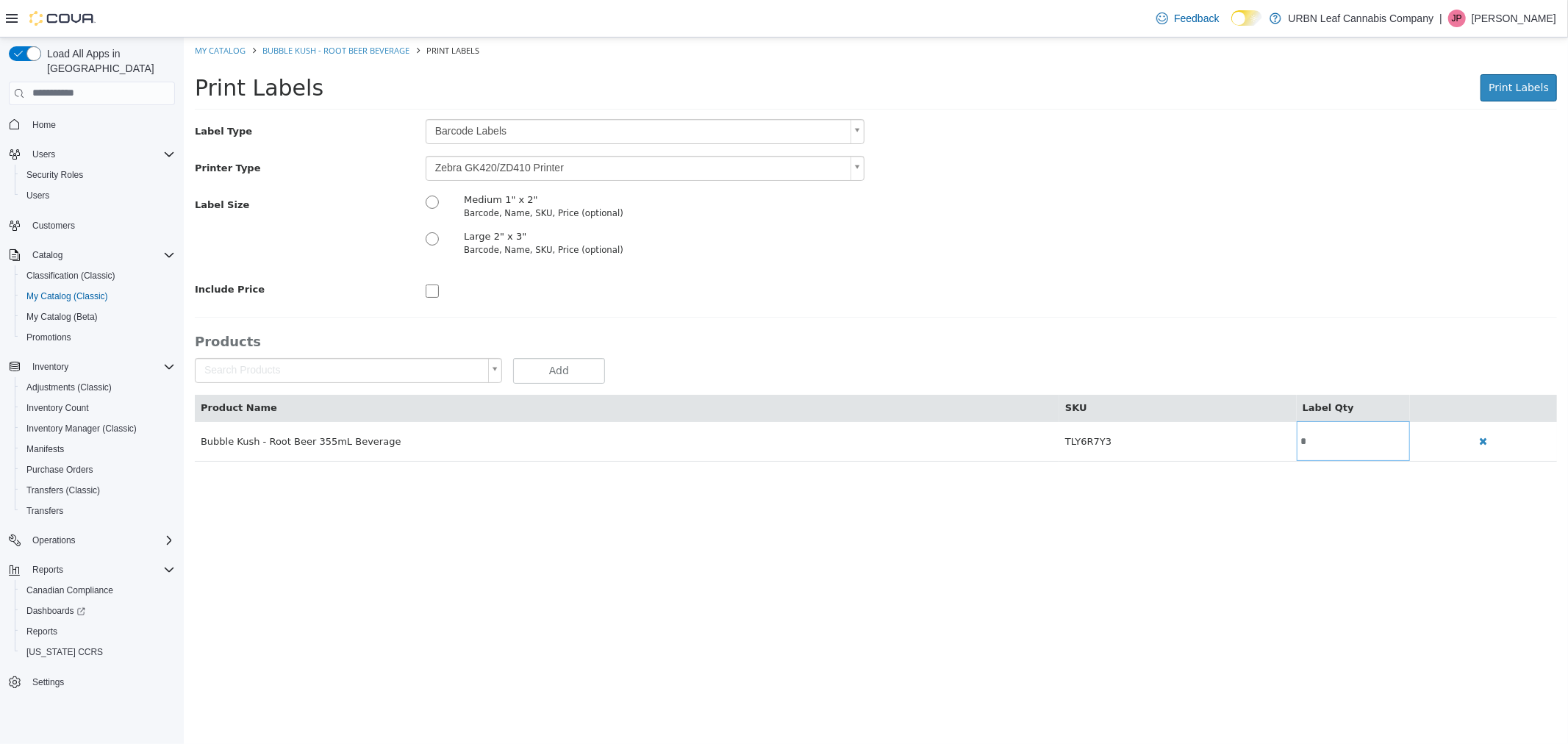
click at [730, 317] on div "Label Type Barcode Labels * Printer Type Zebra GK420/ZD410 Printer * Label Size…" at bounding box center [874, 290] width 1362 height 343
click at [1519, 91] on span "Print Labels" at bounding box center [1517, 86] width 60 height 12
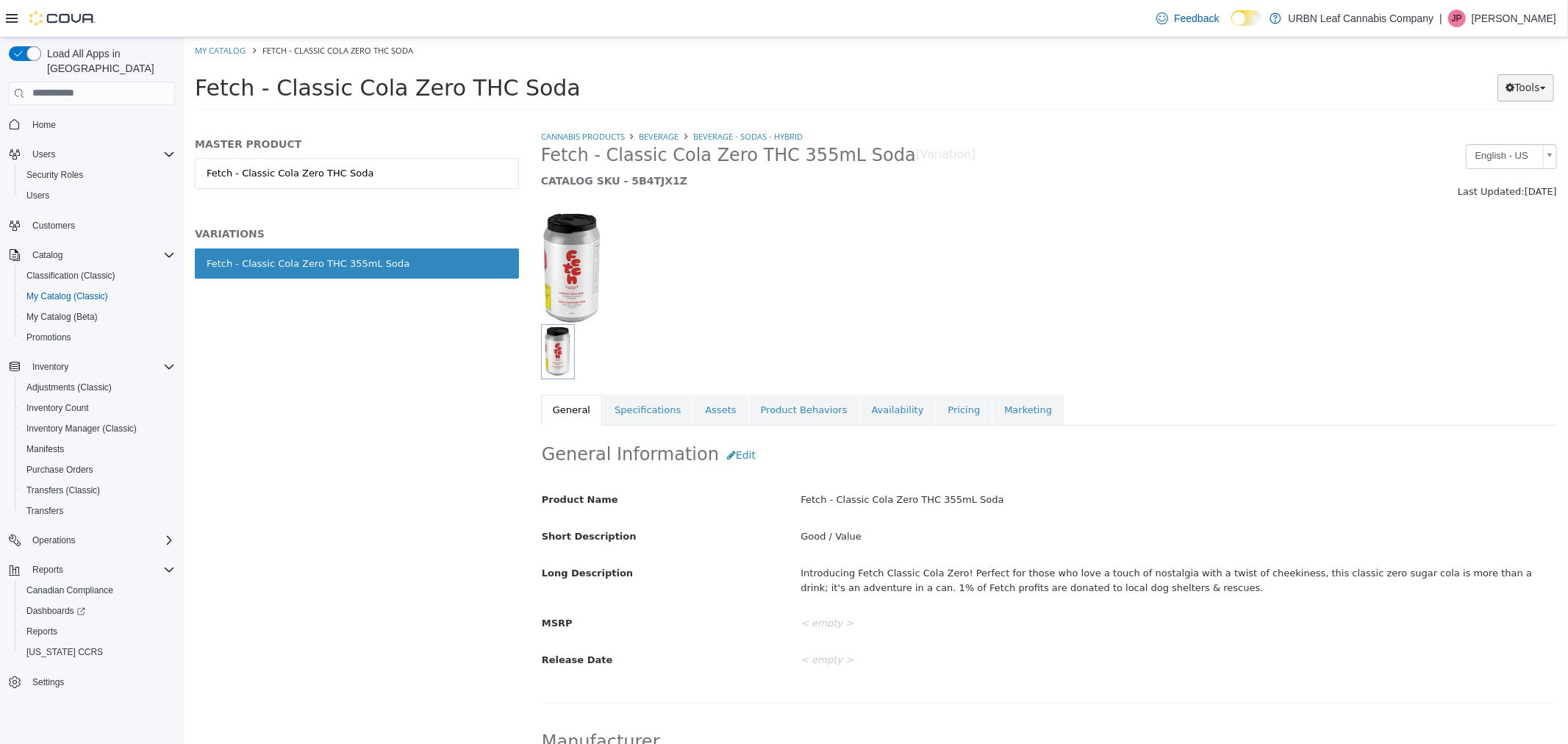
click at [1530, 96] on button "Tools" at bounding box center [1525, 86] width 57 height 27
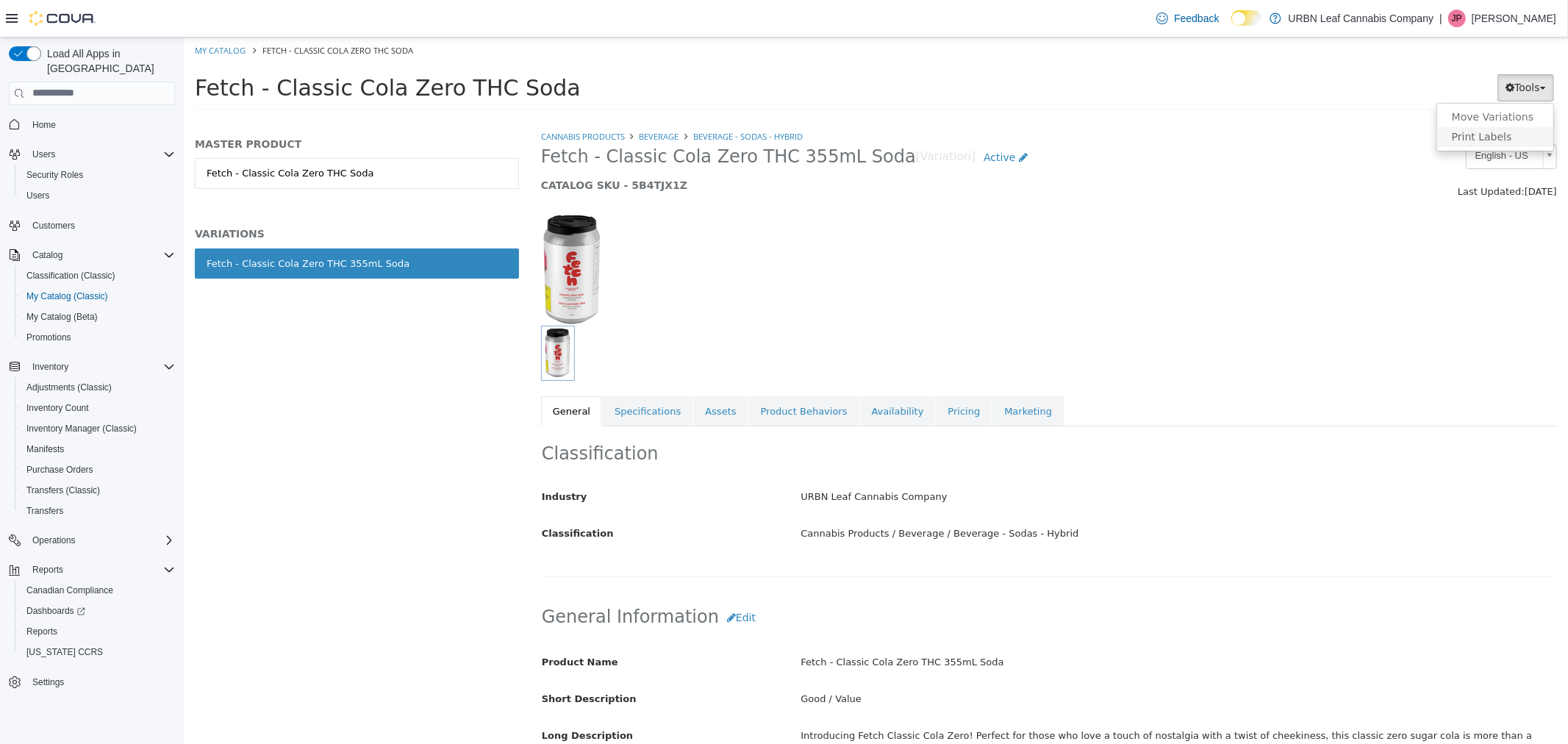
click at [1503, 139] on link "Print Labels" at bounding box center [1494, 136] width 116 height 20
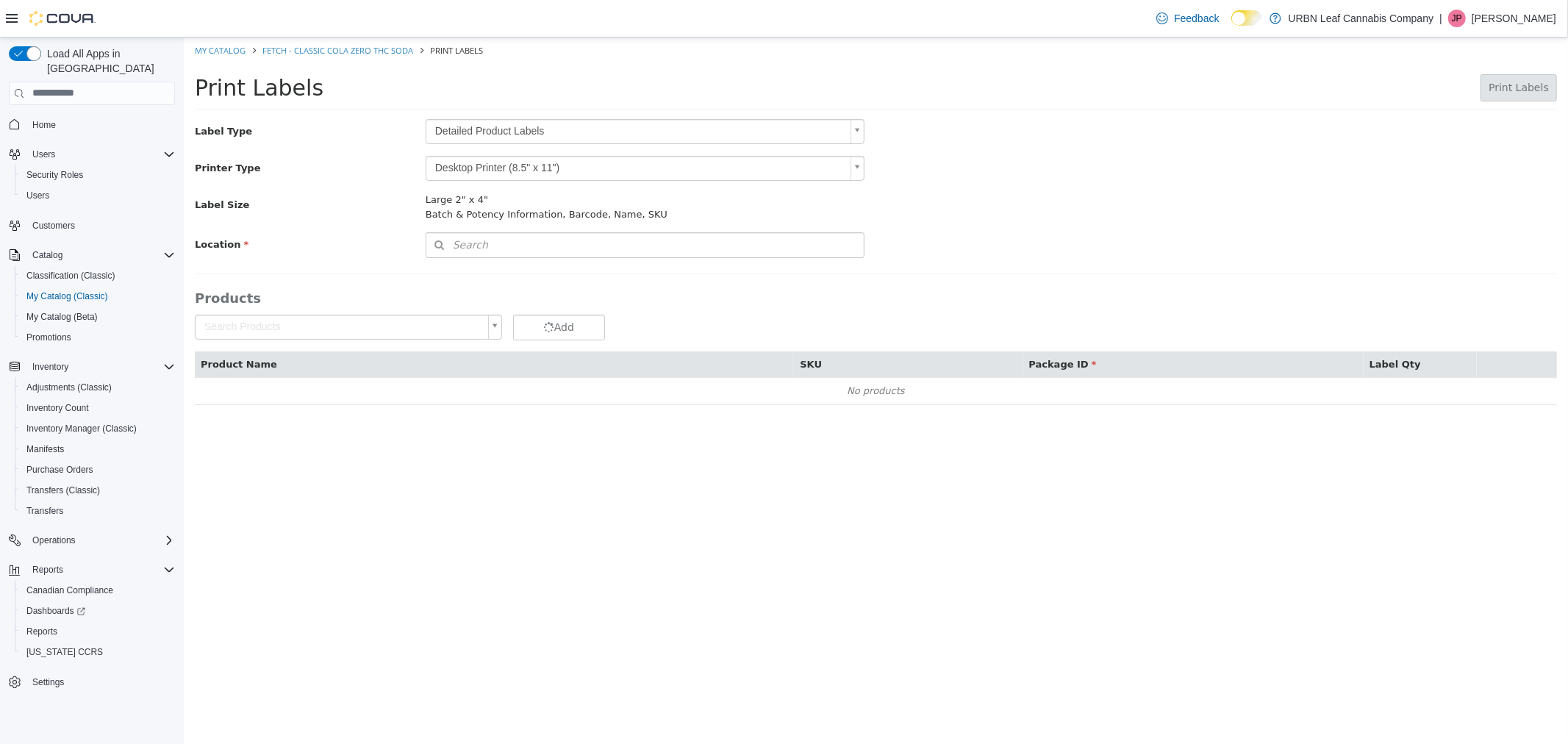
click at [517, 166] on body "**********" at bounding box center [875, 228] width 1384 height 383
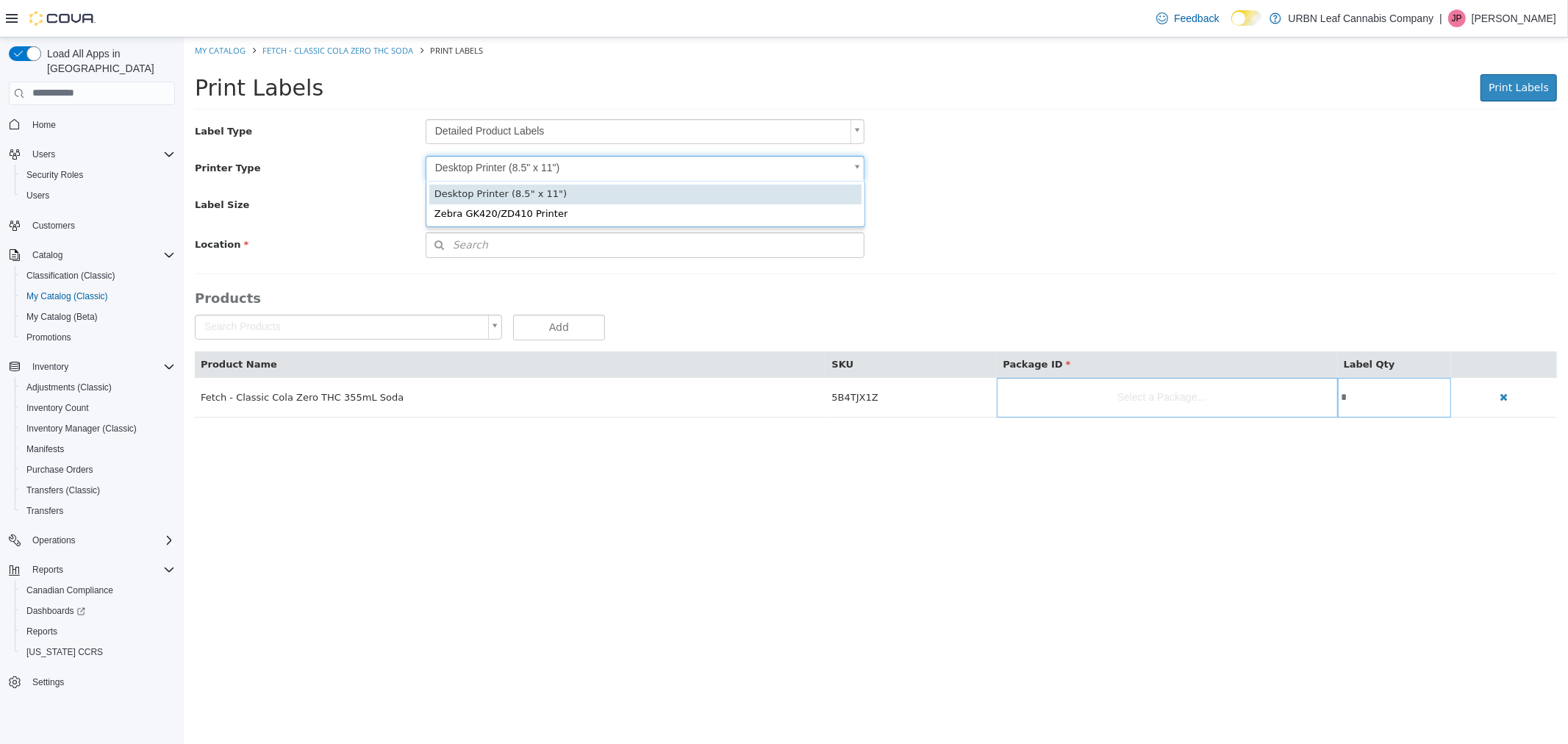
click at [516, 166] on body "Saving Bulk Changes... × My Catalog Fetch - Classic Cola Zero THC Soda Print La…" at bounding box center [875, 235] width 1384 height 396
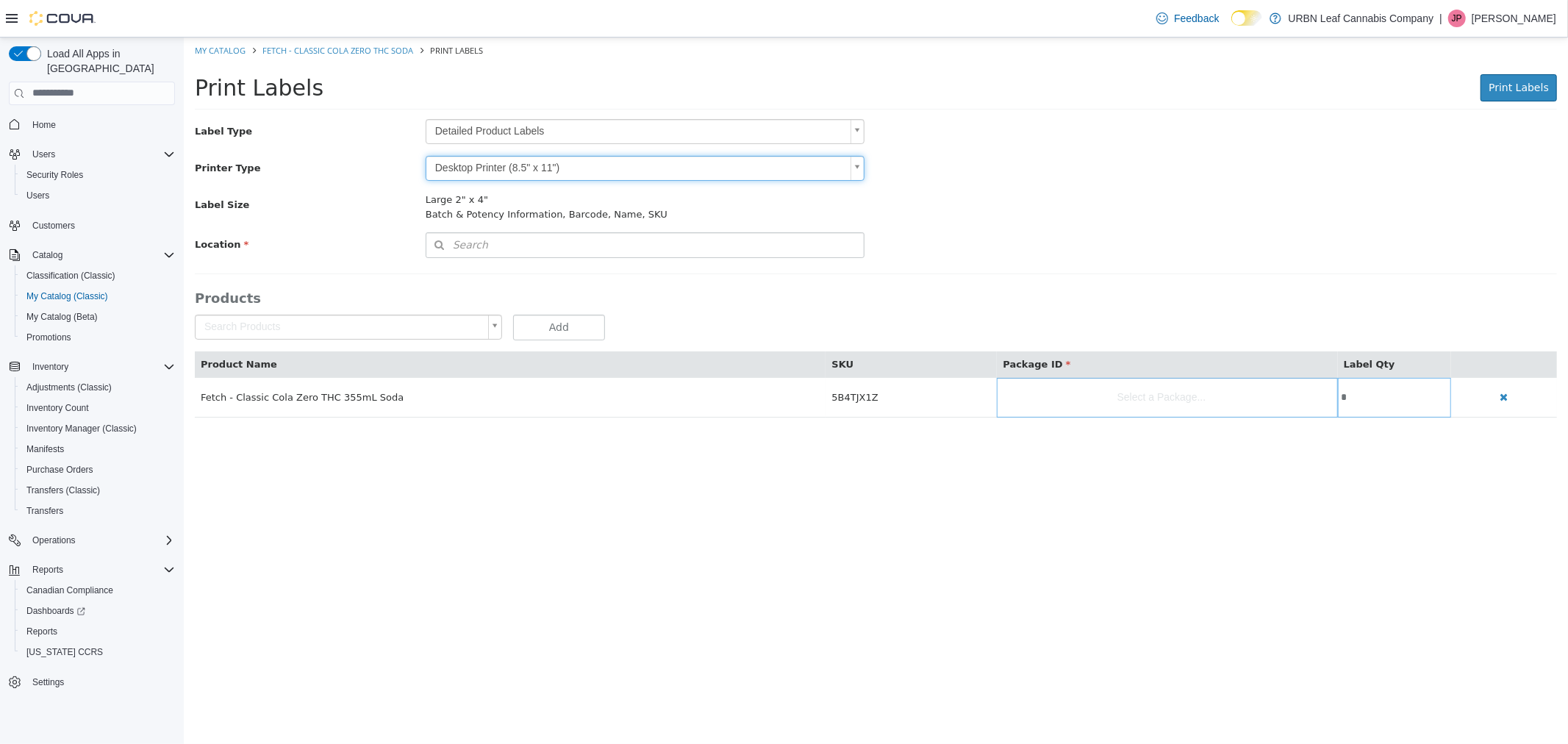
drag, startPoint x: 514, startPoint y: 132, endPoint x: 512, endPoint y: 139, distance: 7.3
click at [513, 132] on body "Saving Bulk Changes... × My Catalog Fetch - Classic Cola Zero THC Soda Print La…" at bounding box center [875, 235] width 1384 height 396
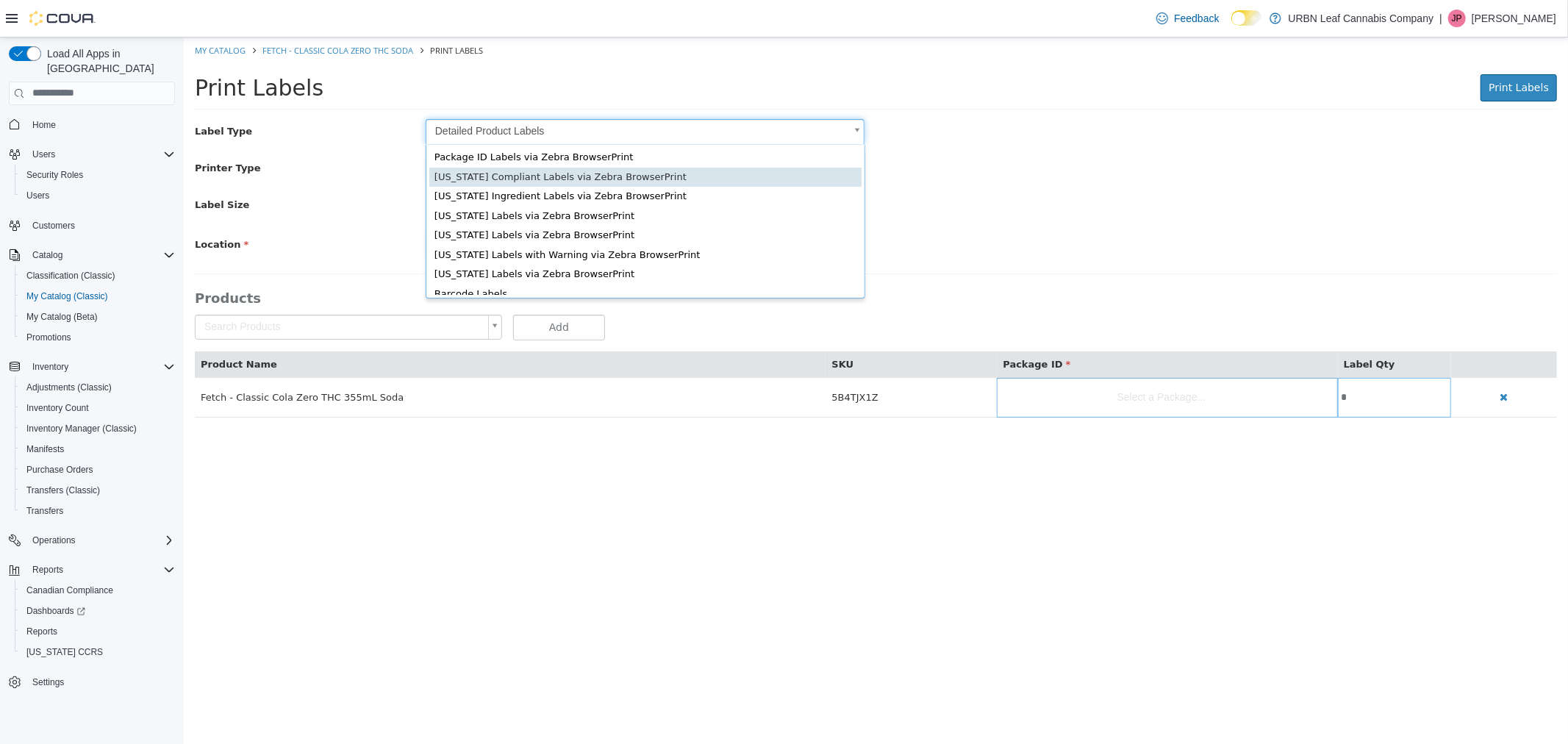
scroll to position [19, 0]
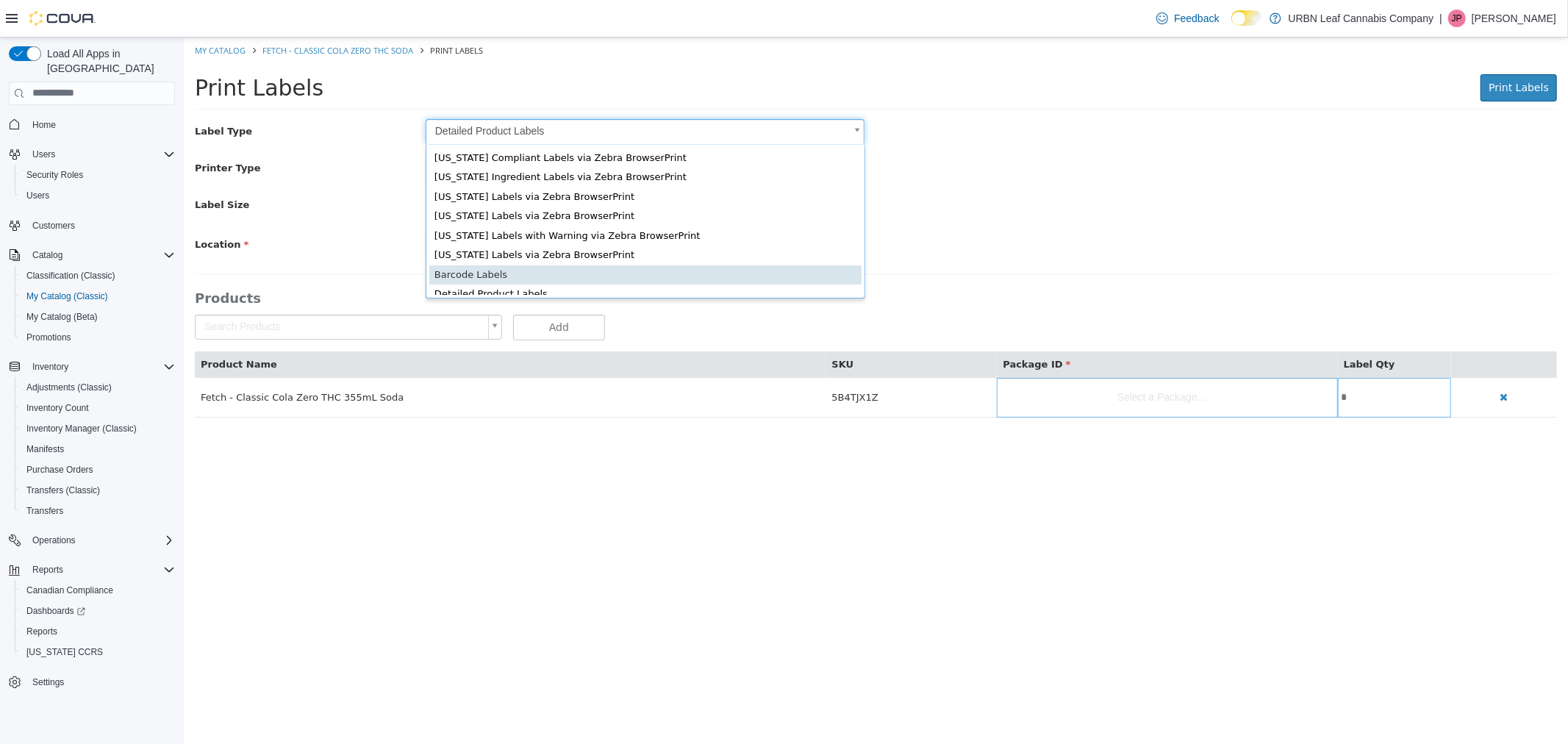
type input "*"
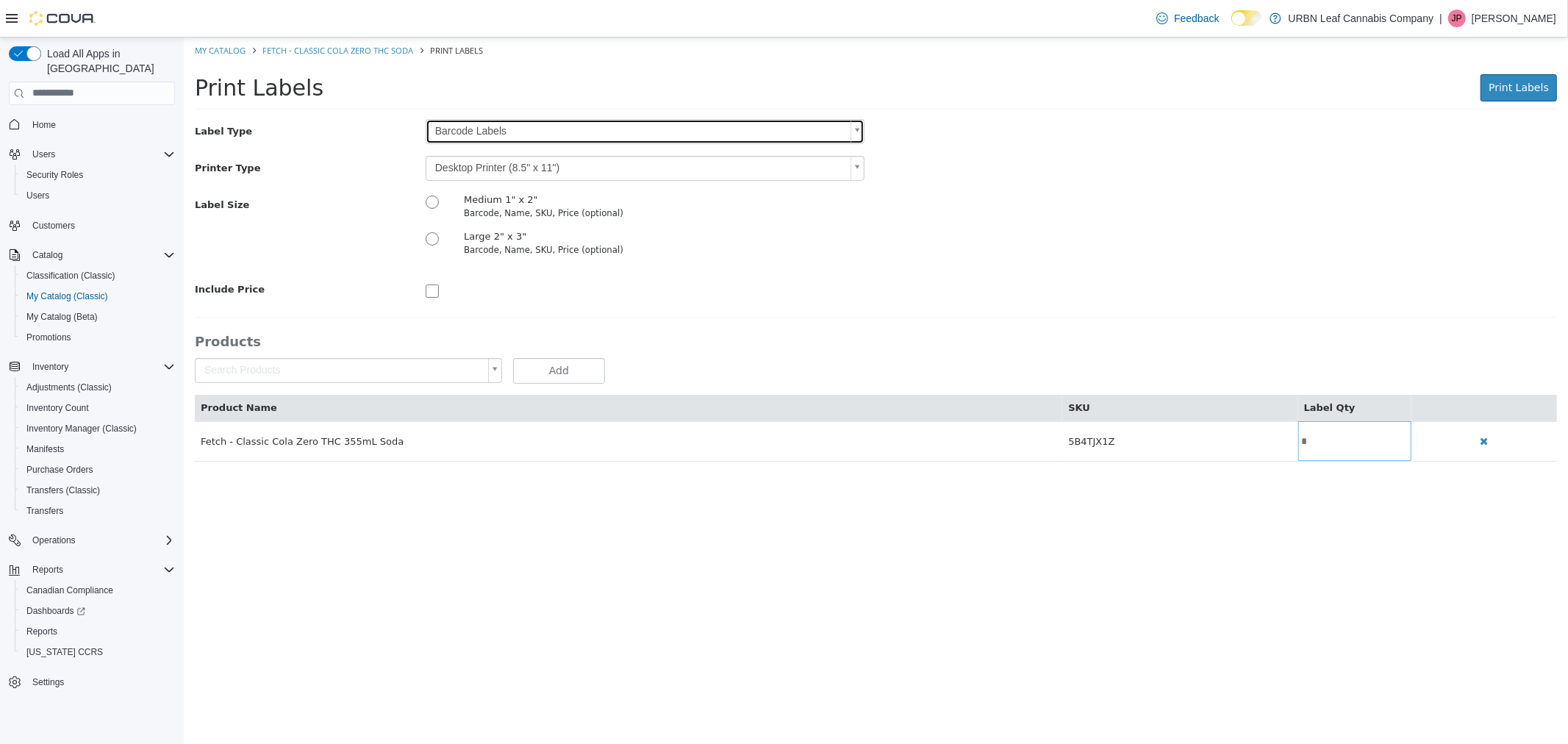
scroll to position [0, 0]
click at [493, 165] on body "Saving Bulk Changes... × My Catalog Fetch - Classic Cola Zero THC Soda Print La…" at bounding box center [875, 256] width 1384 height 440
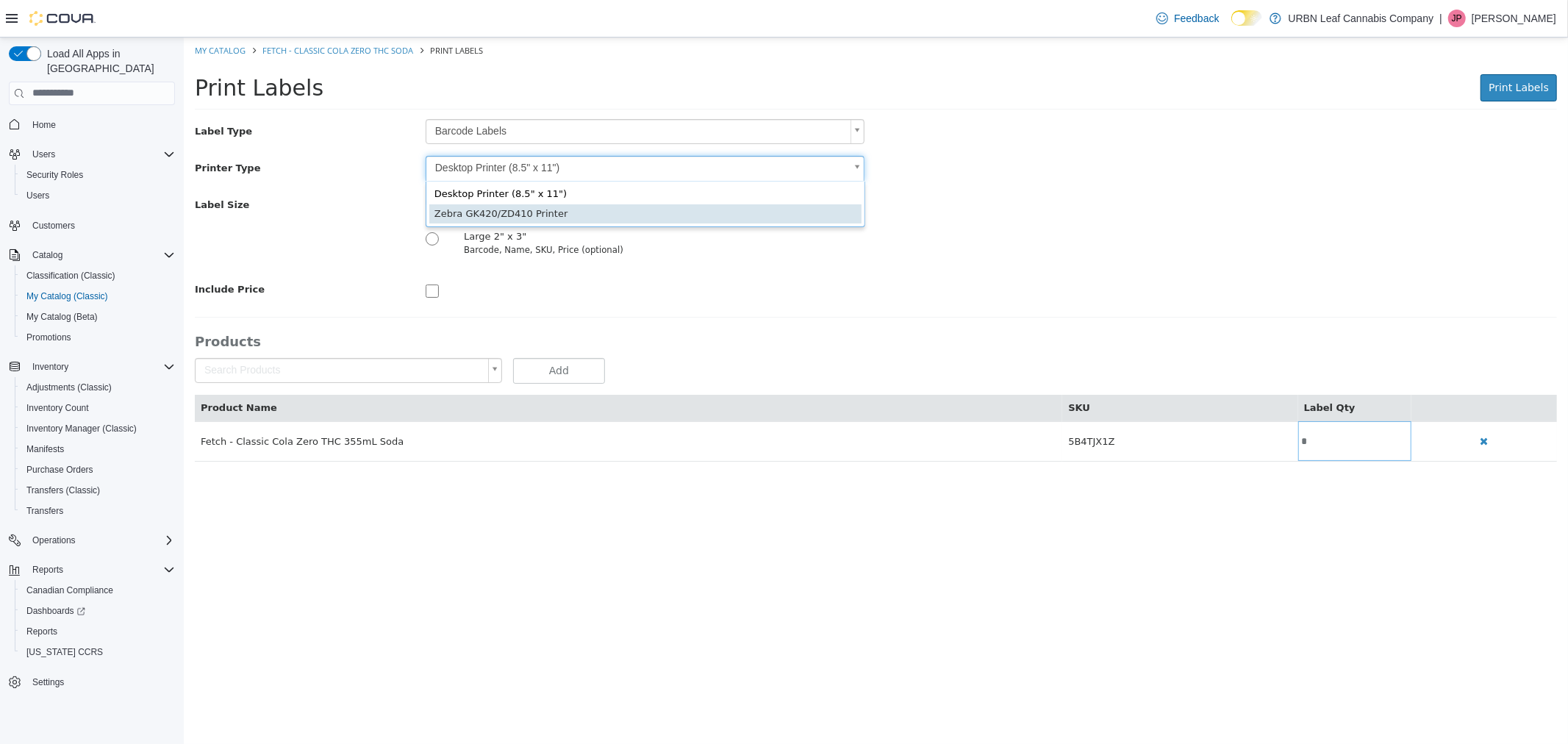
type input "*"
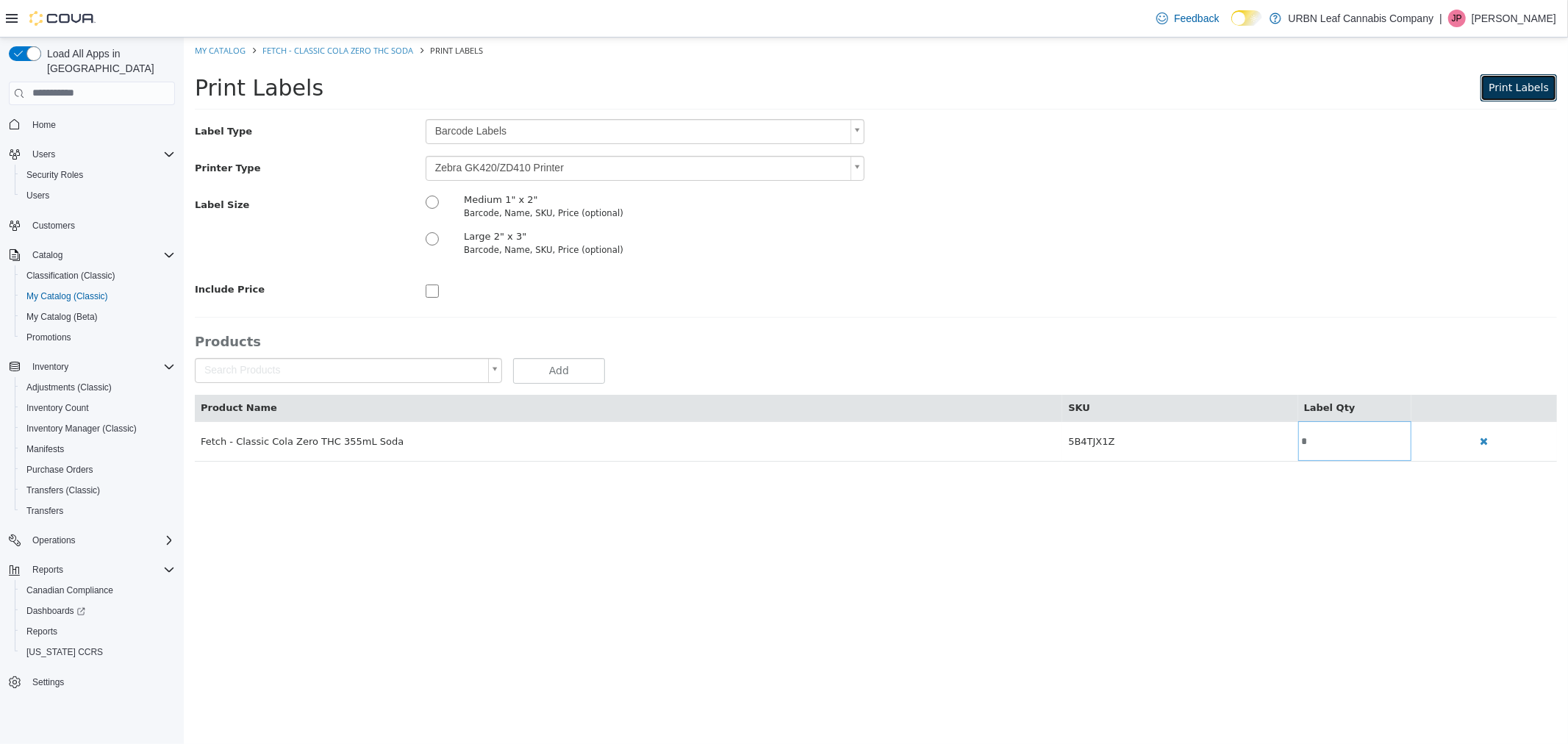
click at [1529, 89] on span "Print Labels" at bounding box center [1517, 86] width 60 height 12
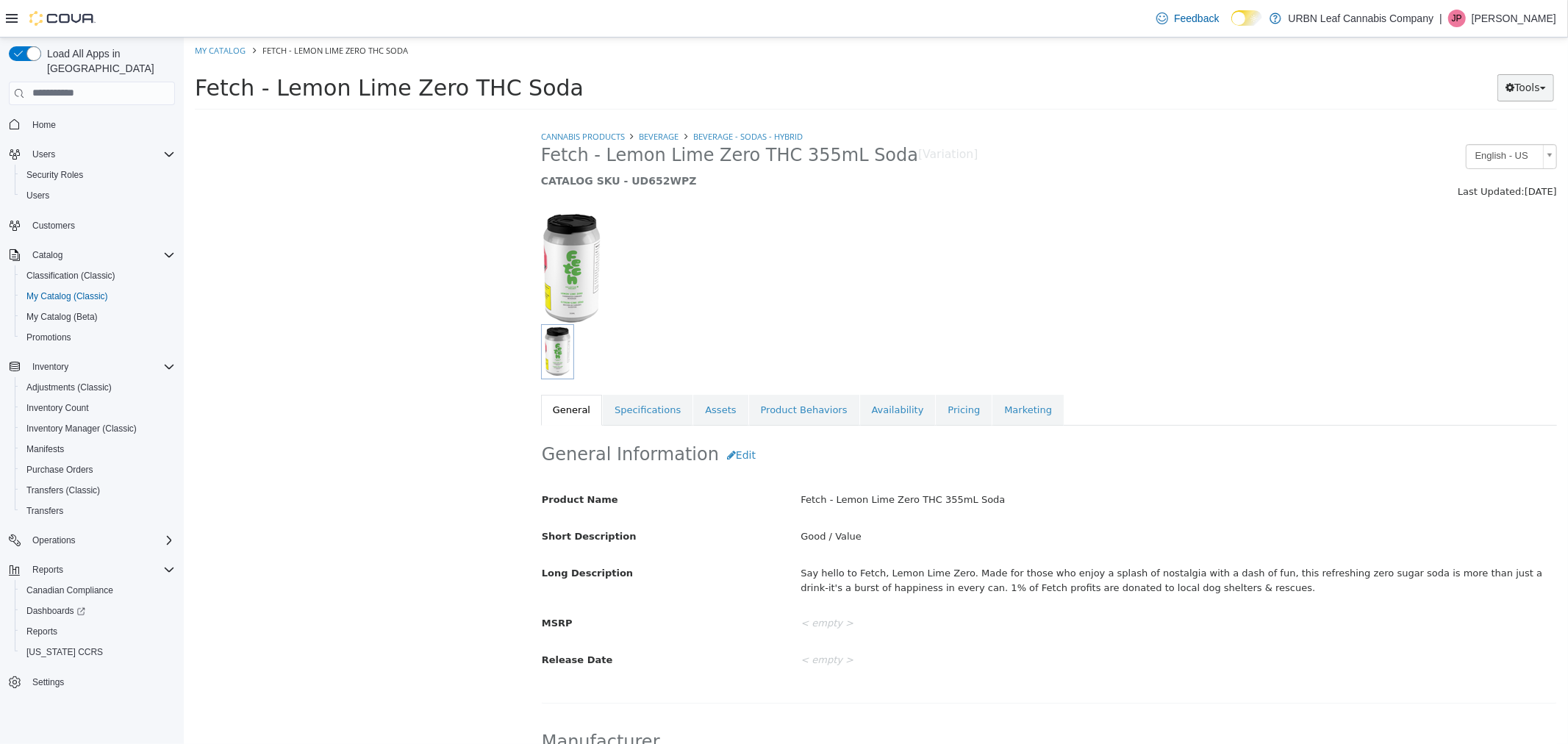
click at [1543, 94] on button "Tools" at bounding box center [1525, 86] width 57 height 27
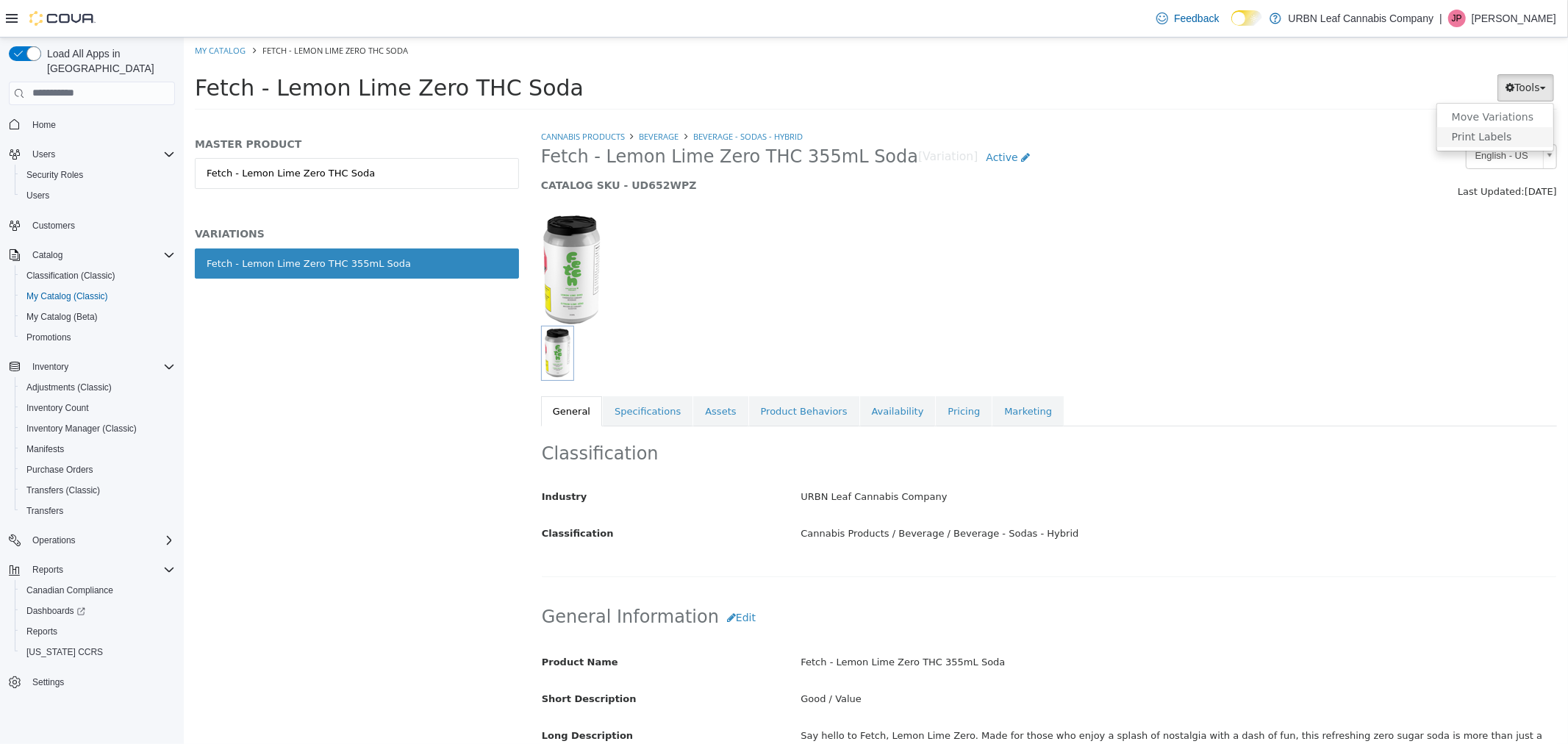
click at [1510, 139] on link "Print Labels" at bounding box center [1494, 136] width 116 height 20
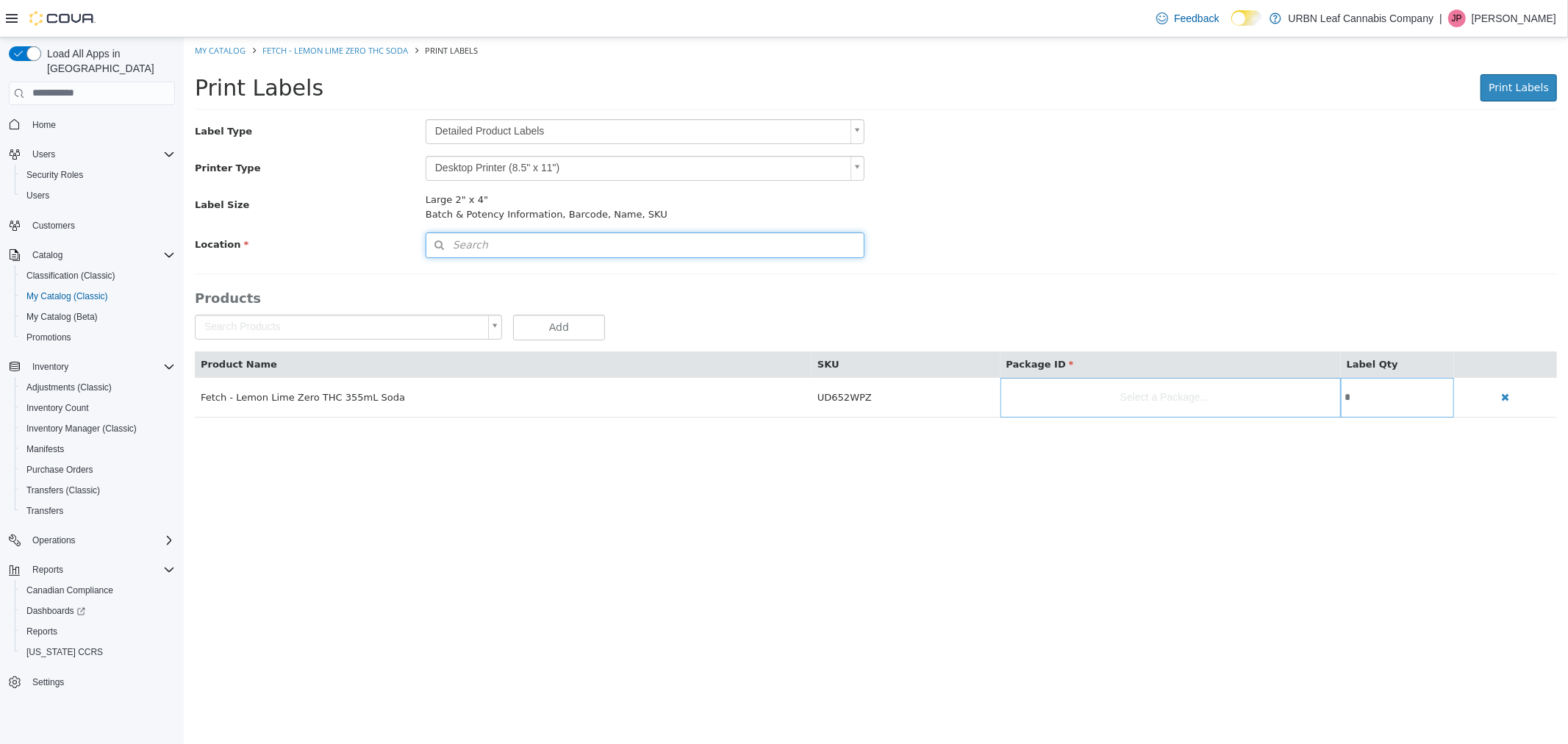
click at [523, 248] on button "Search" at bounding box center [644, 244] width 440 height 25
click at [520, 275] on div "Type 3 or more characters or browse" at bounding box center [644, 271] width 440 height 28
drag, startPoint x: 1148, startPoint y: 228, endPoint x: 909, endPoint y: 160, distance: 248.5
click at [1148, 226] on div "Label Type Detailed Product Labels * Printer Type Desktop Printer (8.5" x 11") …" at bounding box center [874, 189] width 1362 height 140
click at [673, 137] on body "Saving Bulk Changes... × My Catalog Fetch - Lemon Lime Zero THC Soda Print Labe…" at bounding box center [875, 235] width 1384 height 396
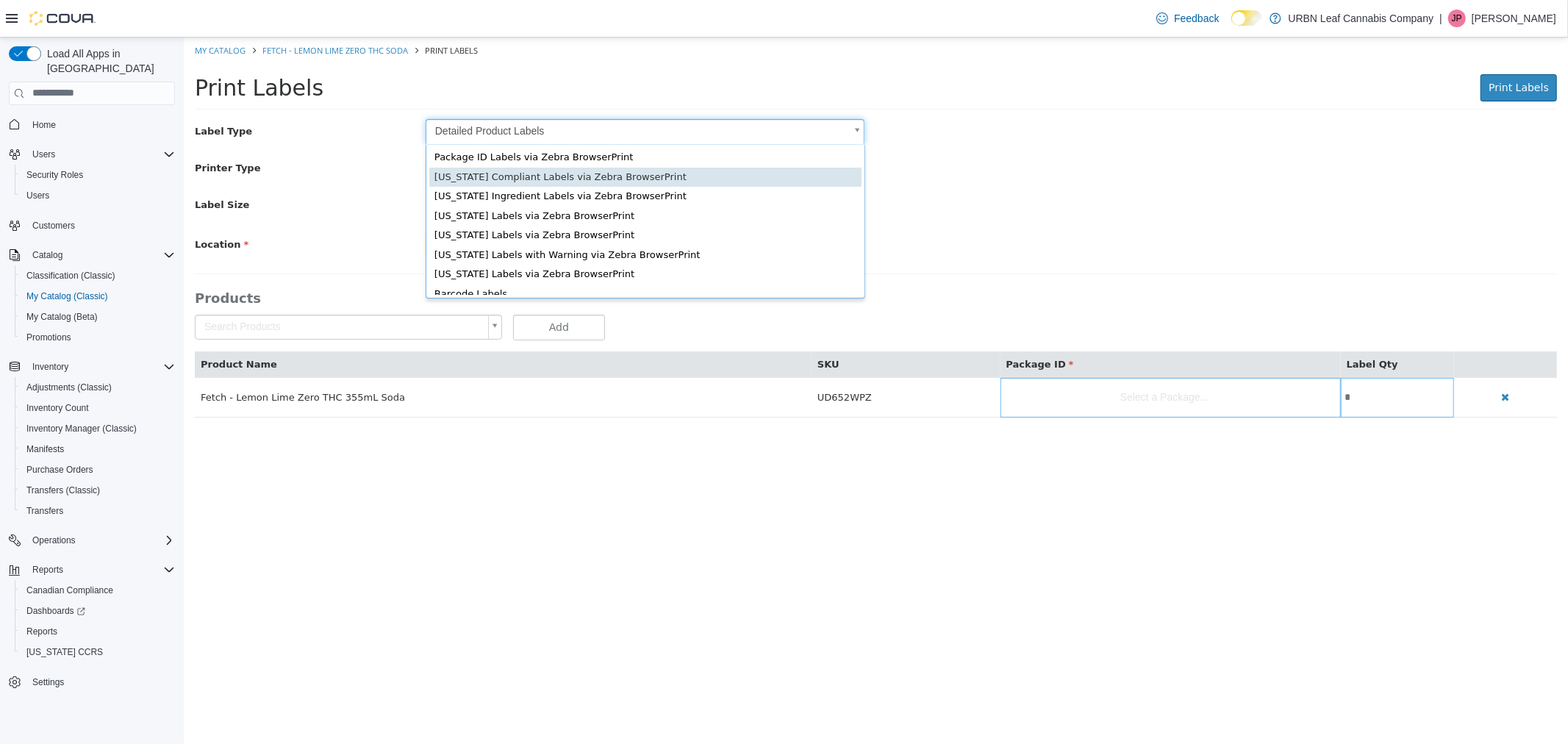
scroll to position [19, 0]
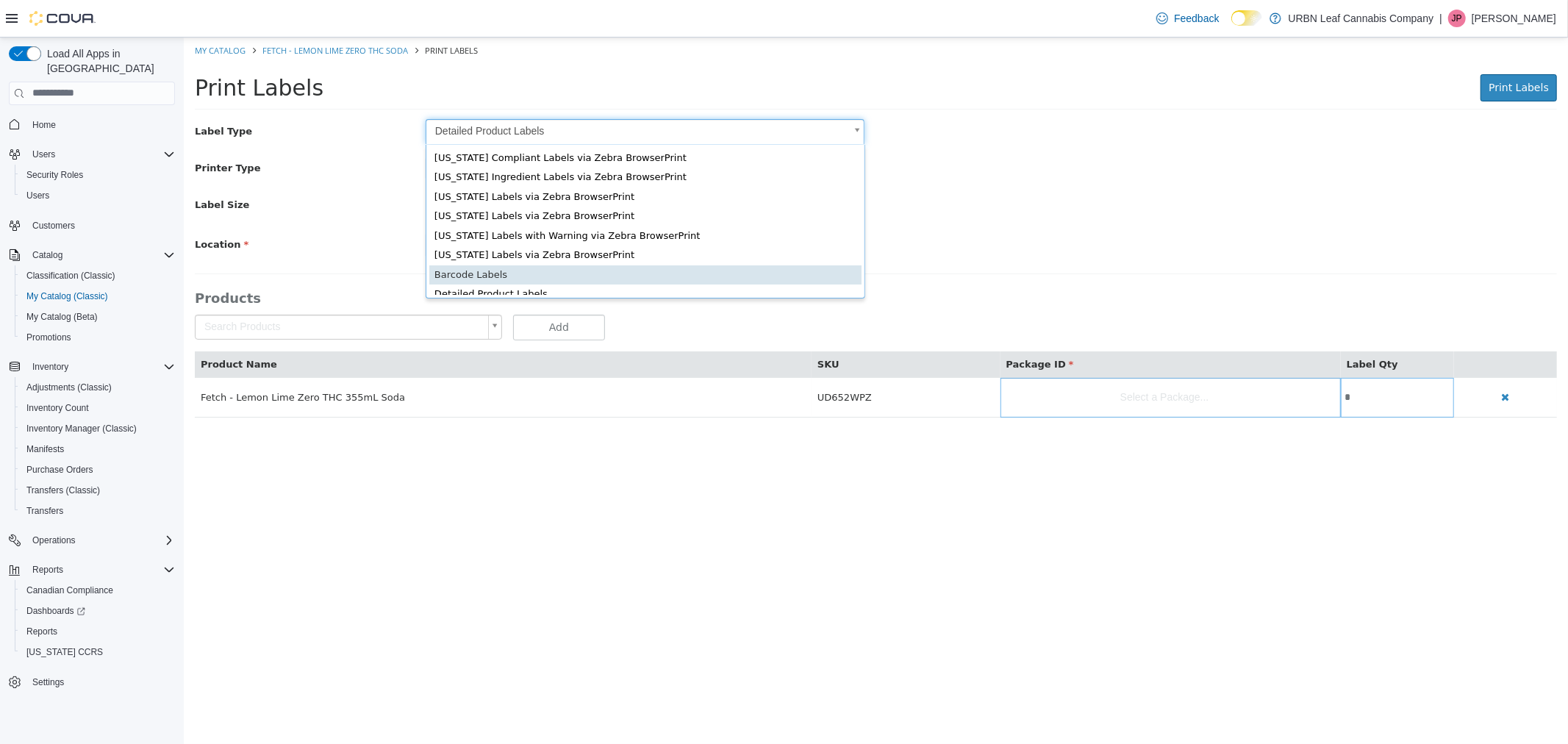
type input "*"
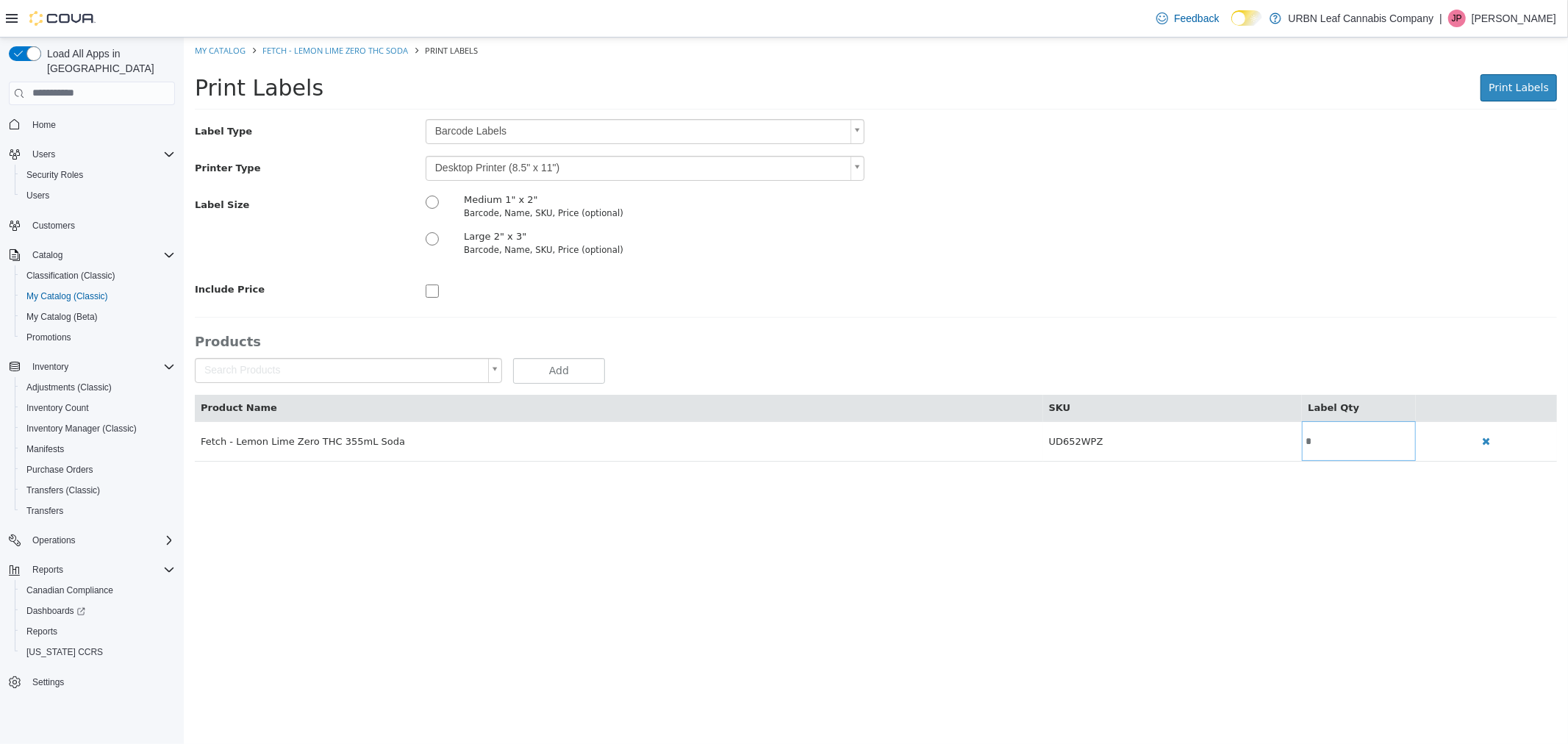
click at [500, 170] on body "Saving Bulk Changes... × My Catalog Fetch - Lemon Lime Zero THC Soda Print Labe…" at bounding box center [875, 256] width 1384 height 440
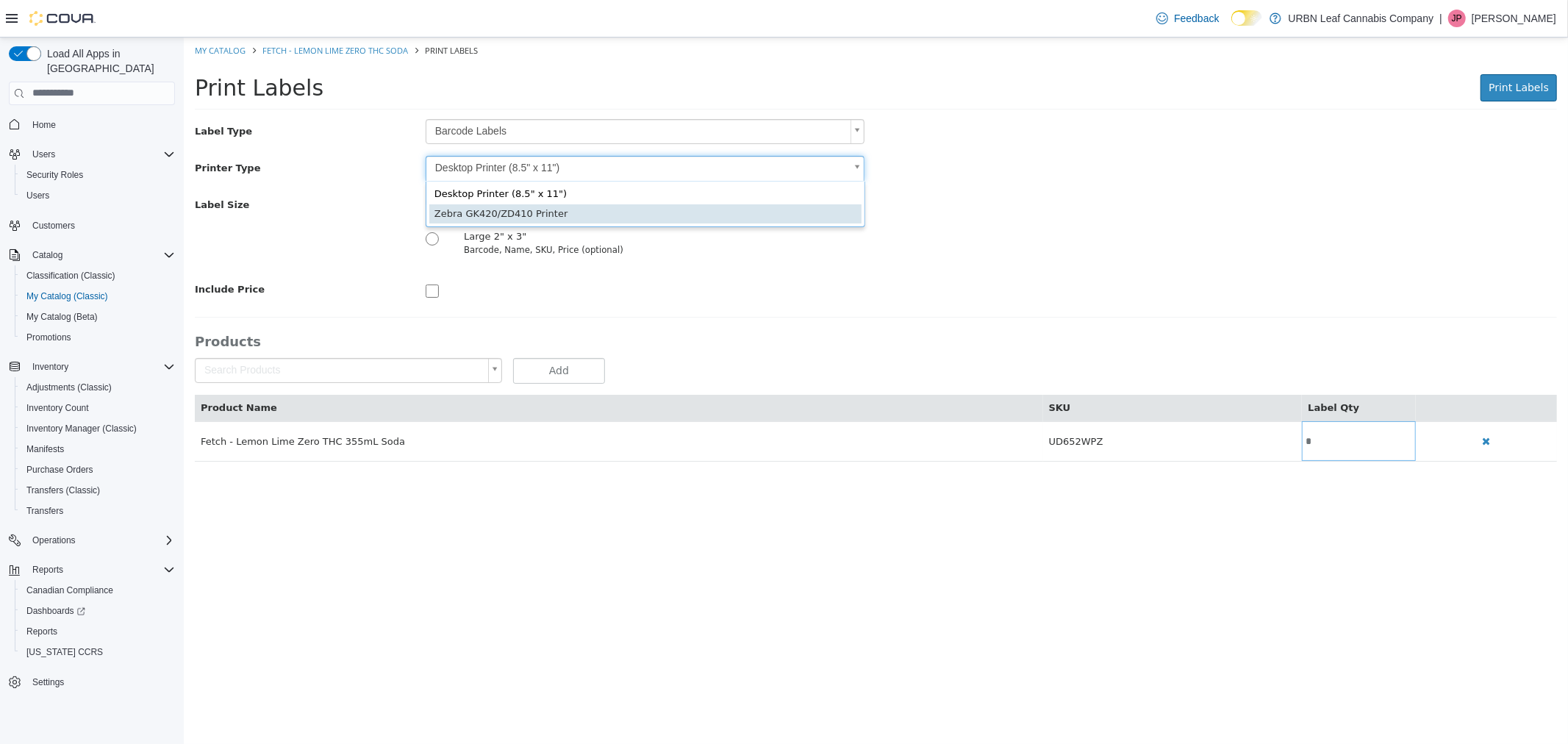
type input "*"
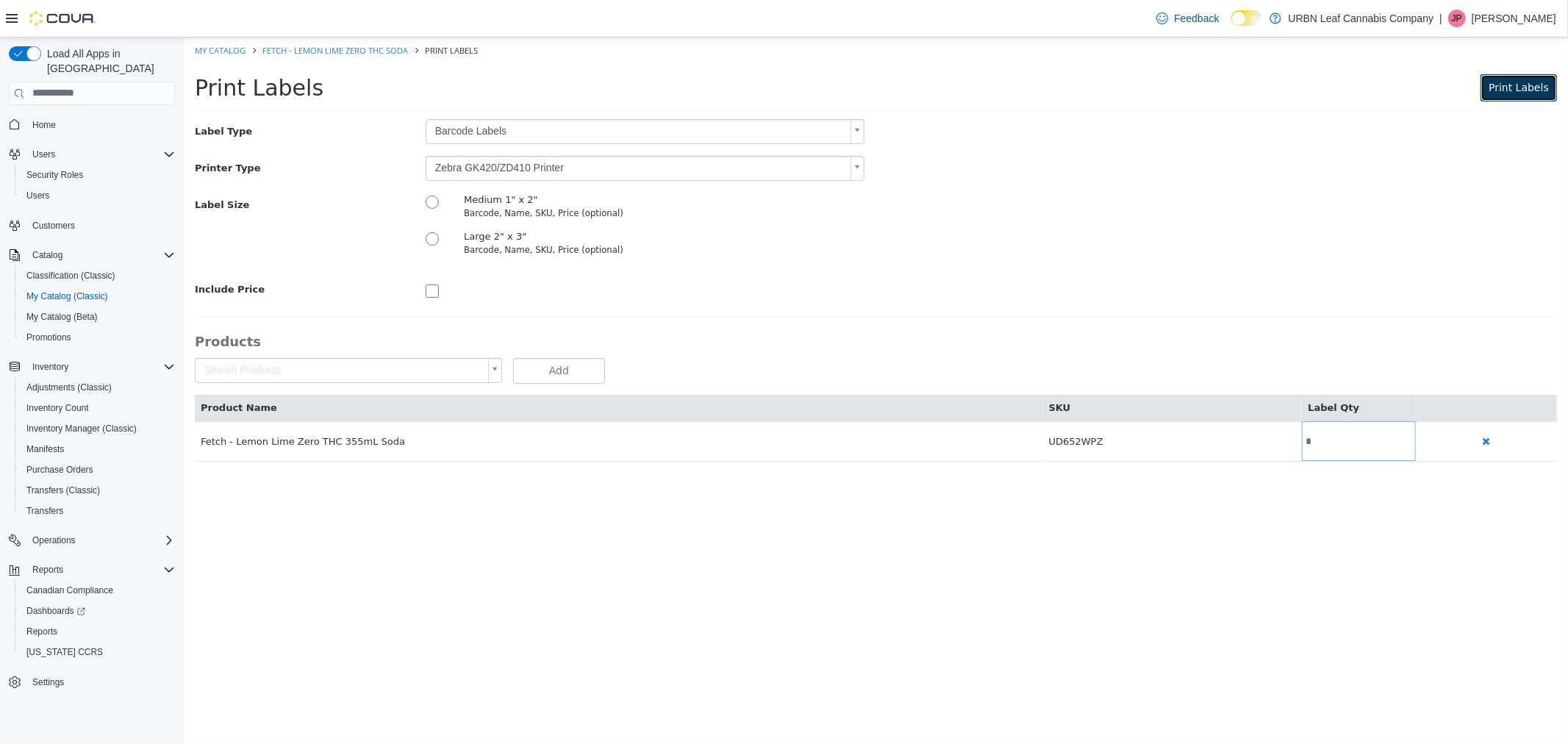
click at [1520, 87] on span "Print Labels" at bounding box center [1517, 86] width 60 height 12
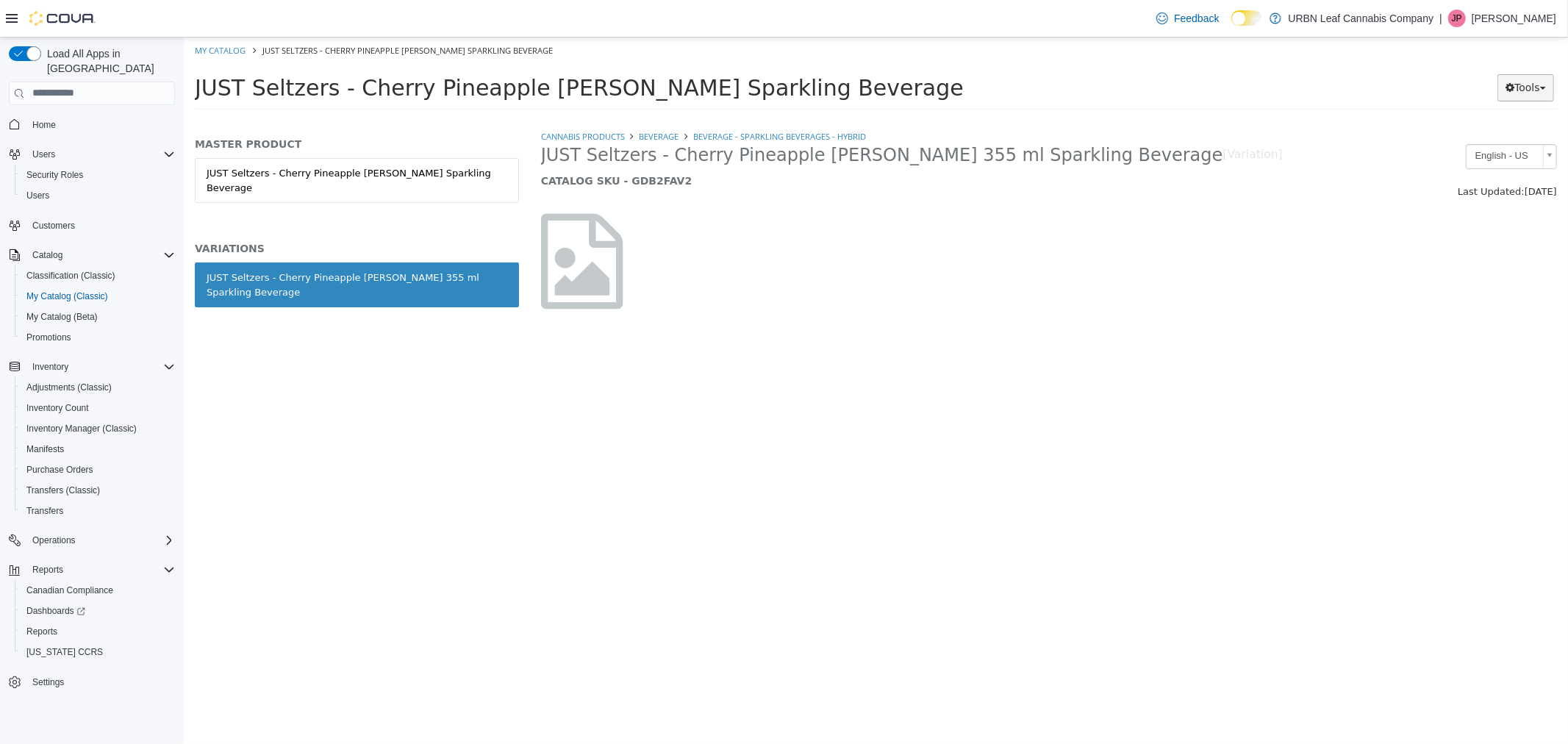
click at [1513, 91] on button "Tools" at bounding box center [1525, 86] width 57 height 27
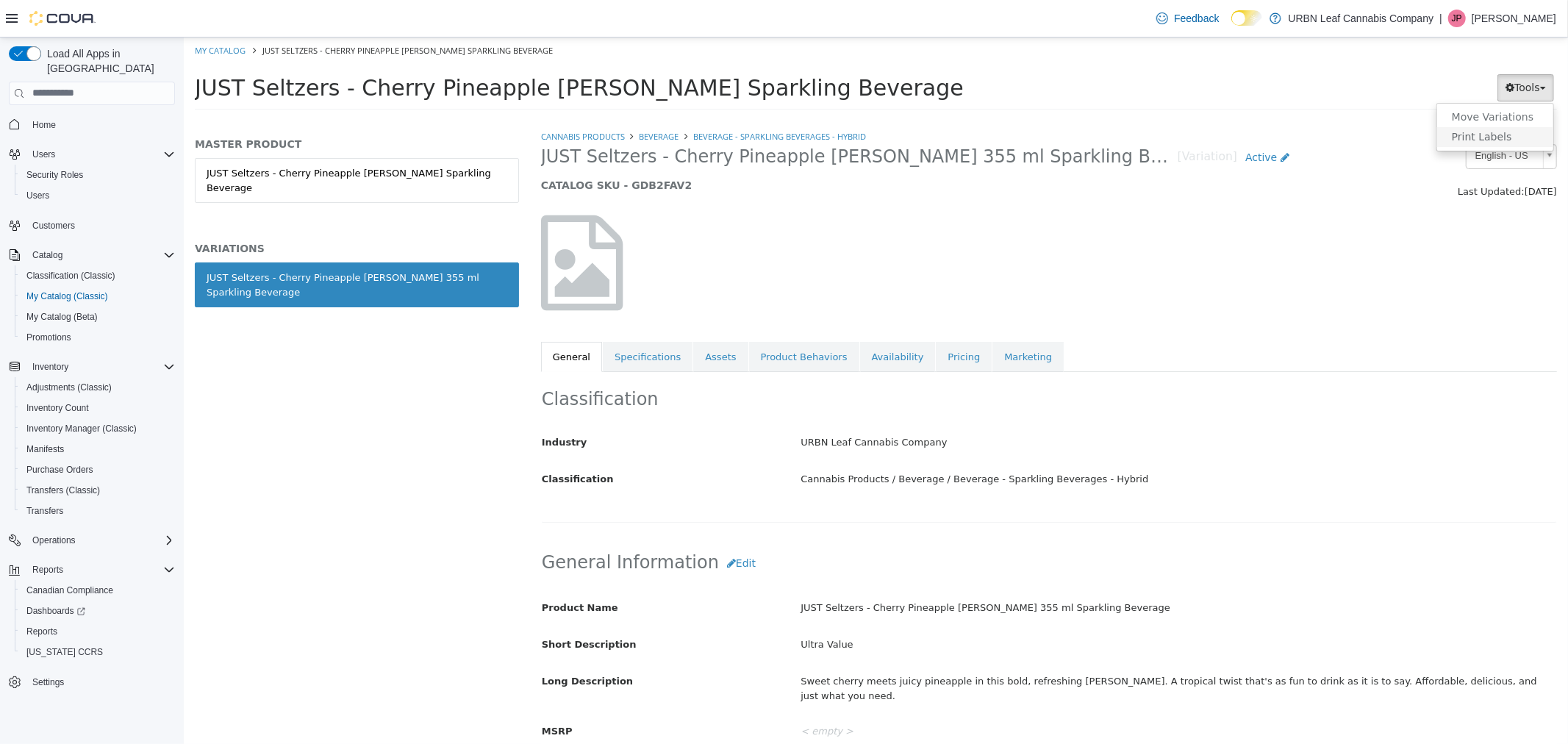
click at [1496, 138] on link "Print Labels" at bounding box center [1494, 136] width 116 height 20
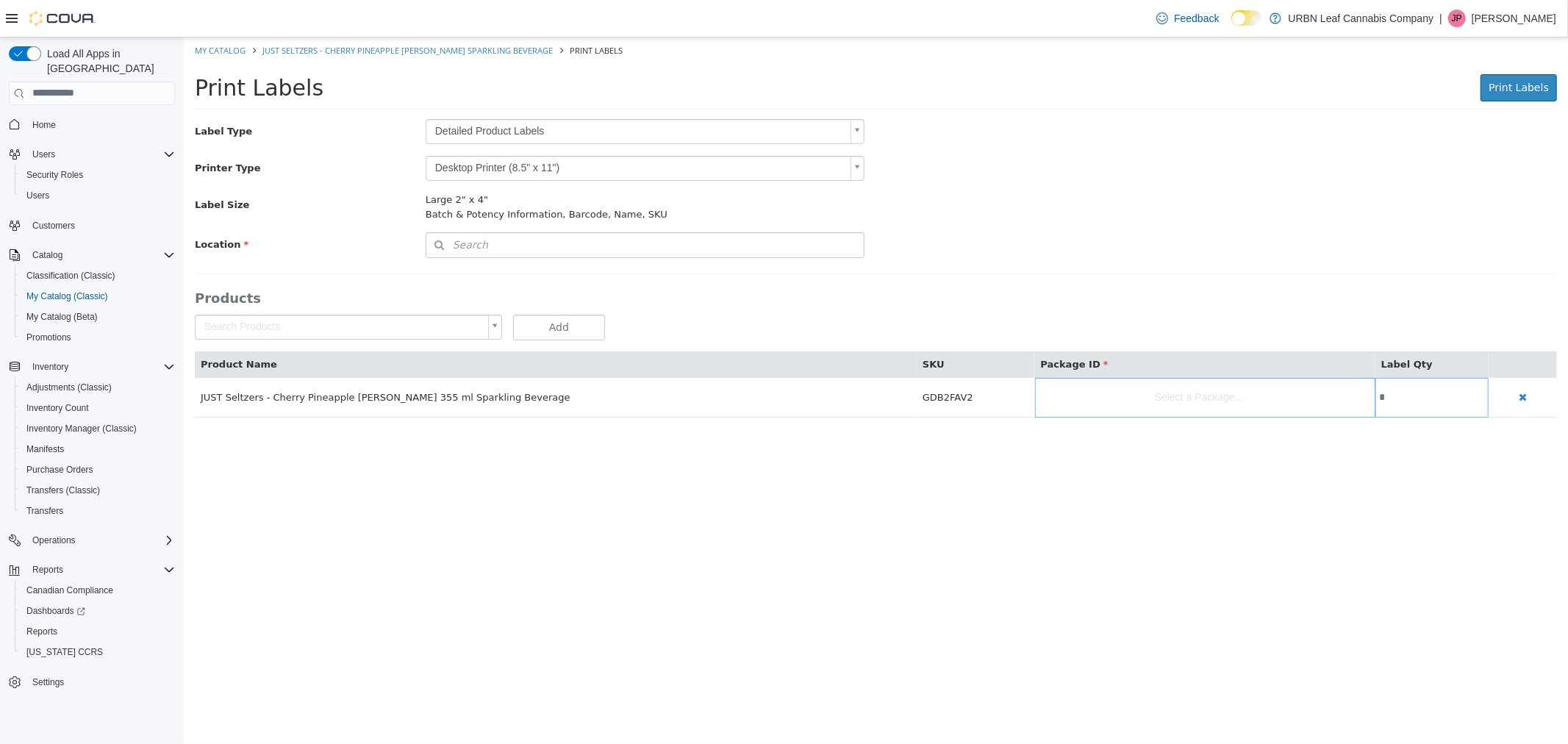
click at [504, 134] on body "Saving Bulk Changes... × My Catalog JUST Seltzers - Cherry Pineapple Seltzer Sp…" at bounding box center [875, 235] width 1384 height 396
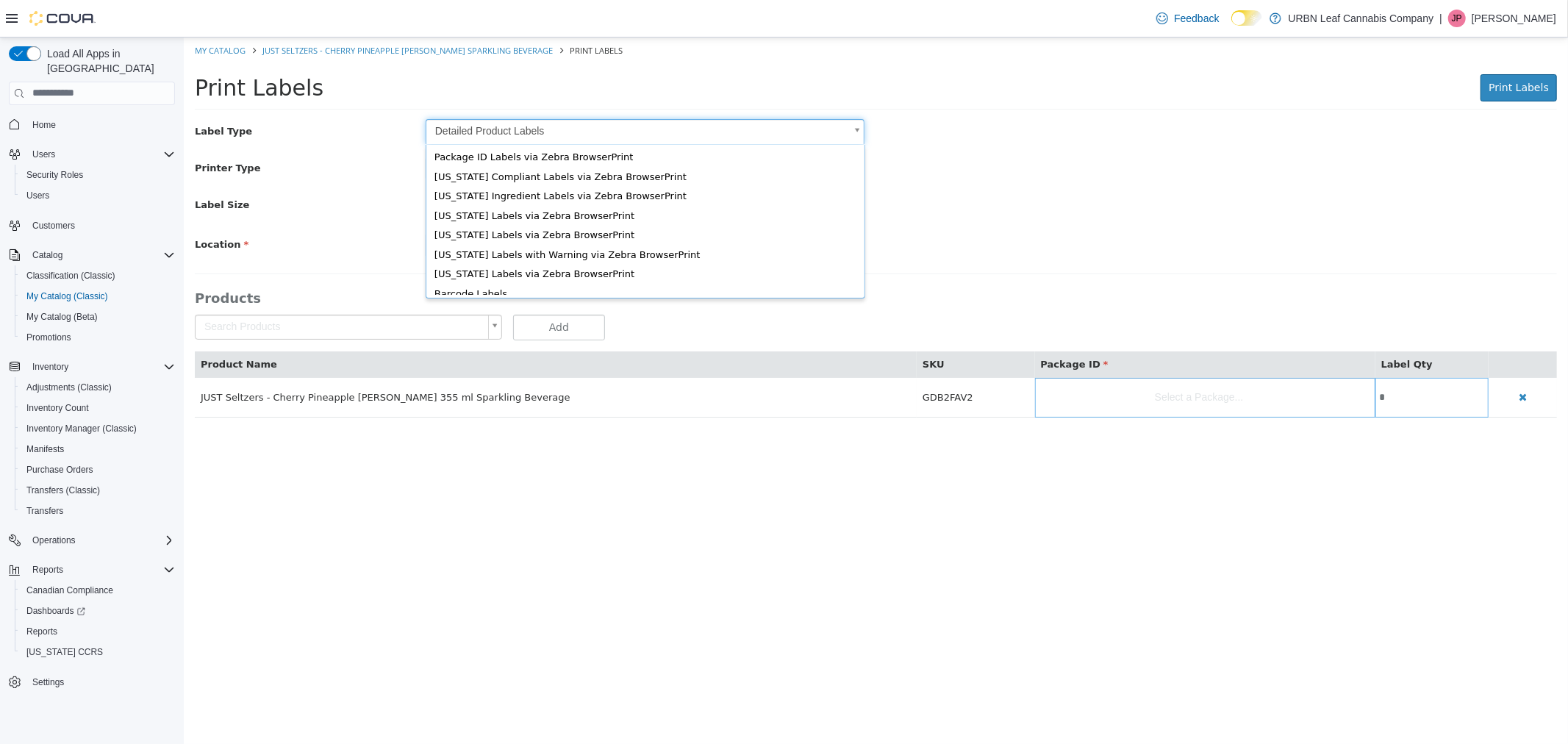
scroll to position [19, 0]
type input "*"
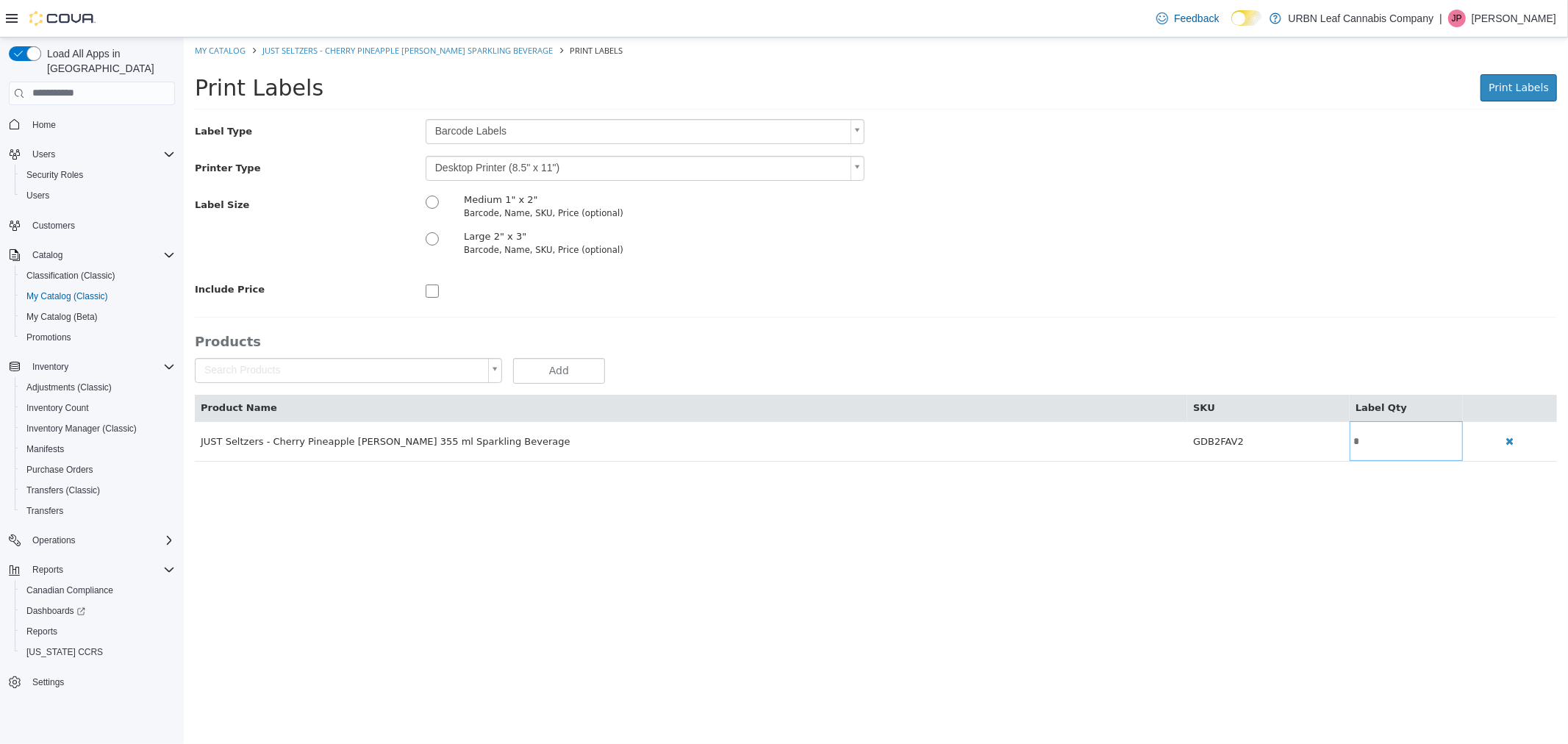
click at [486, 171] on body "Saving Bulk Changes... × My Catalog JUST Seltzers - Cherry Pineapple Seltzer Sp…" at bounding box center [875, 256] width 1384 height 440
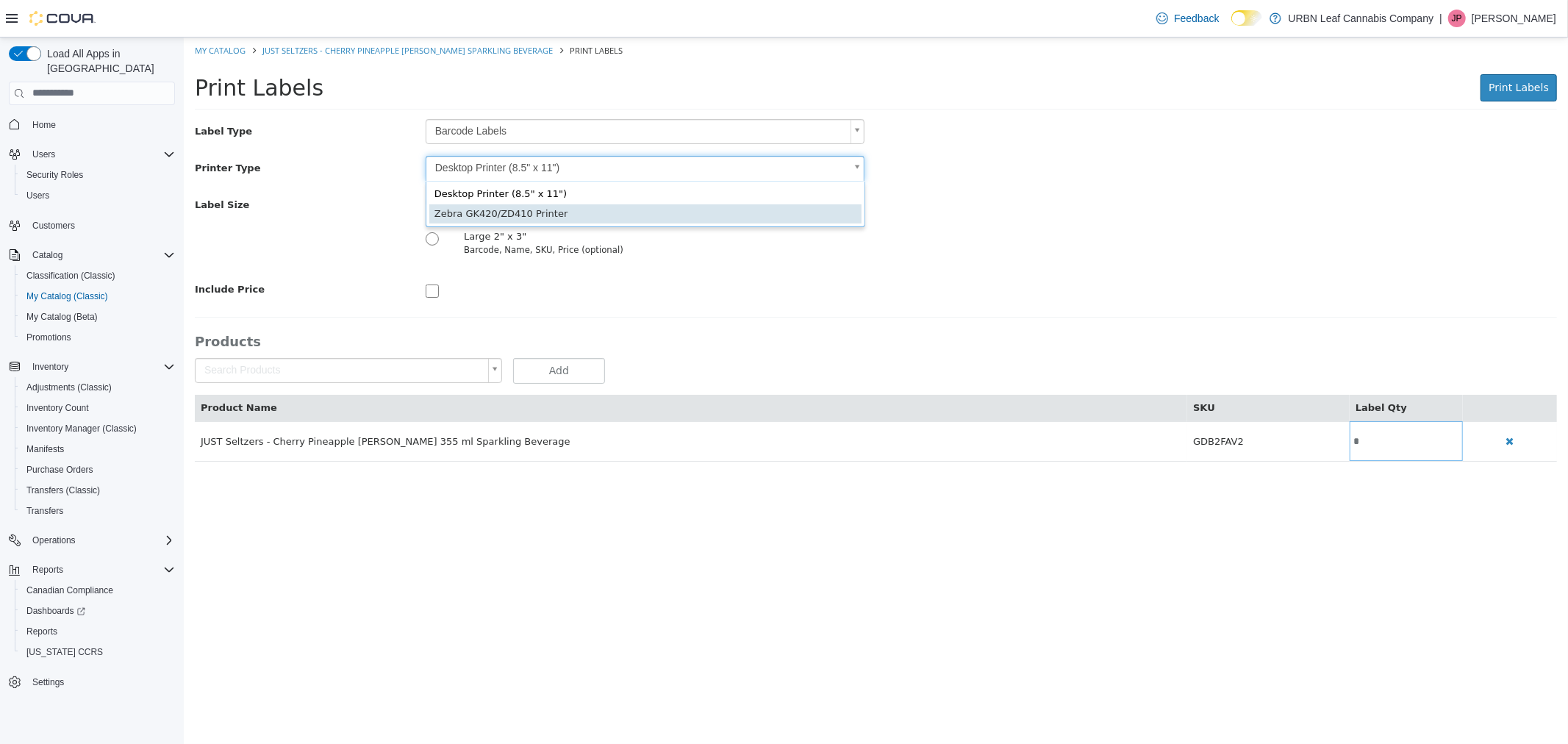
type input "*"
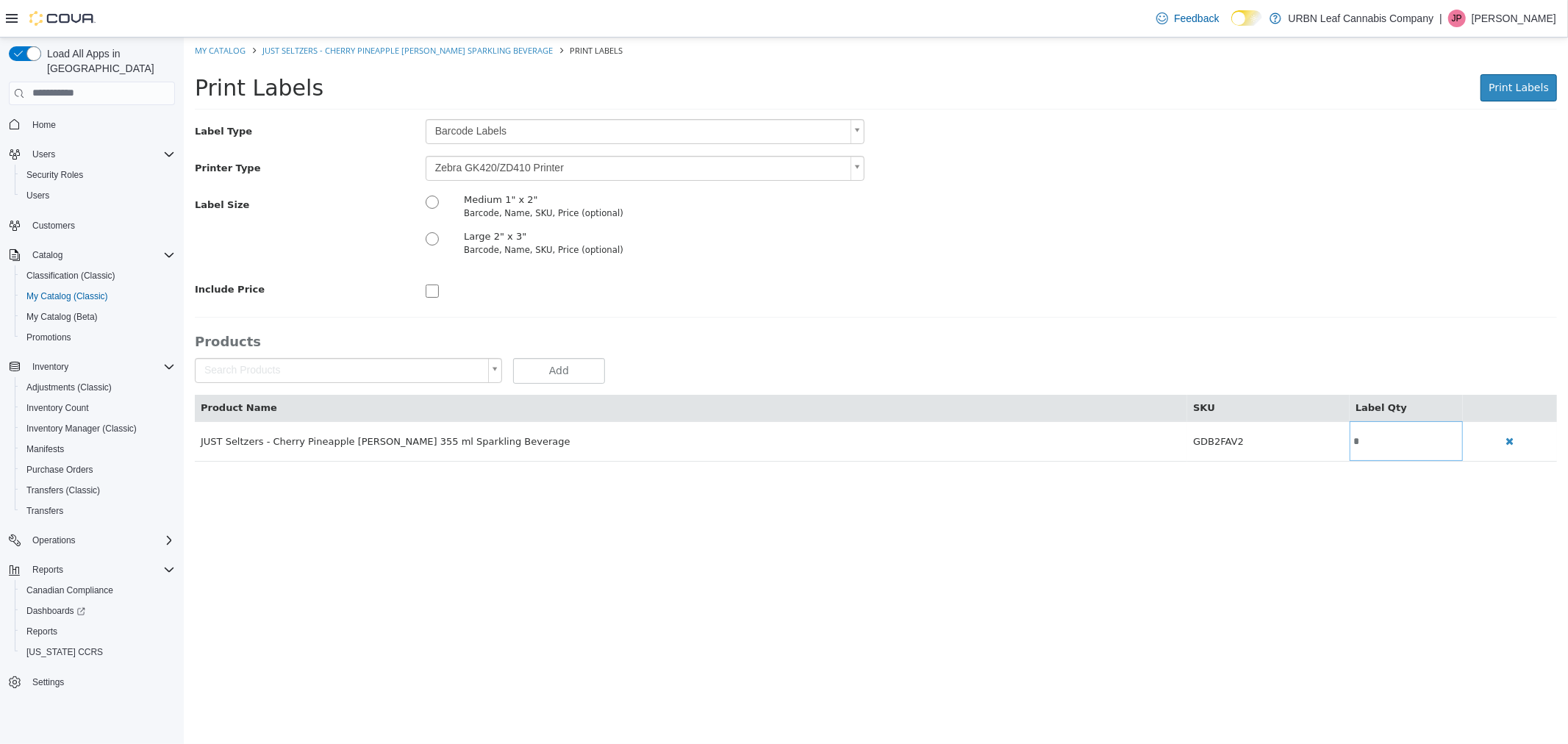
click at [775, 278] on div at bounding box center [645, 289] width 462 height 25
click at [1521, 89] on span "Print Labels" at bounding box center [1517, 86] width 60 height 12
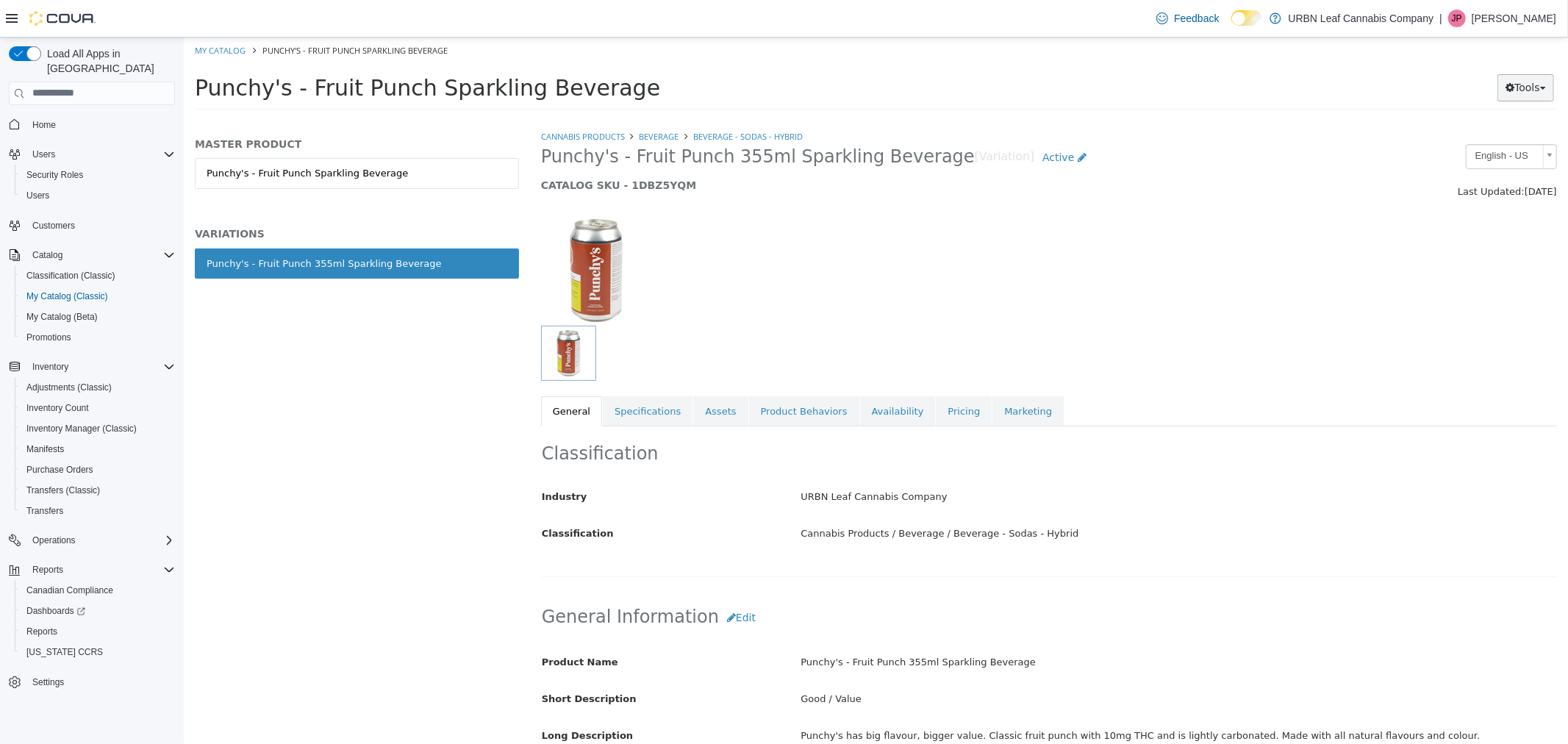
click at [1526, 90] on button "Tools" at bounding box center [1525, 86] width 57 height 27
click at [1496, 139] on link "Print Labels" at bounding box center [1494, 136] width 116 height 20
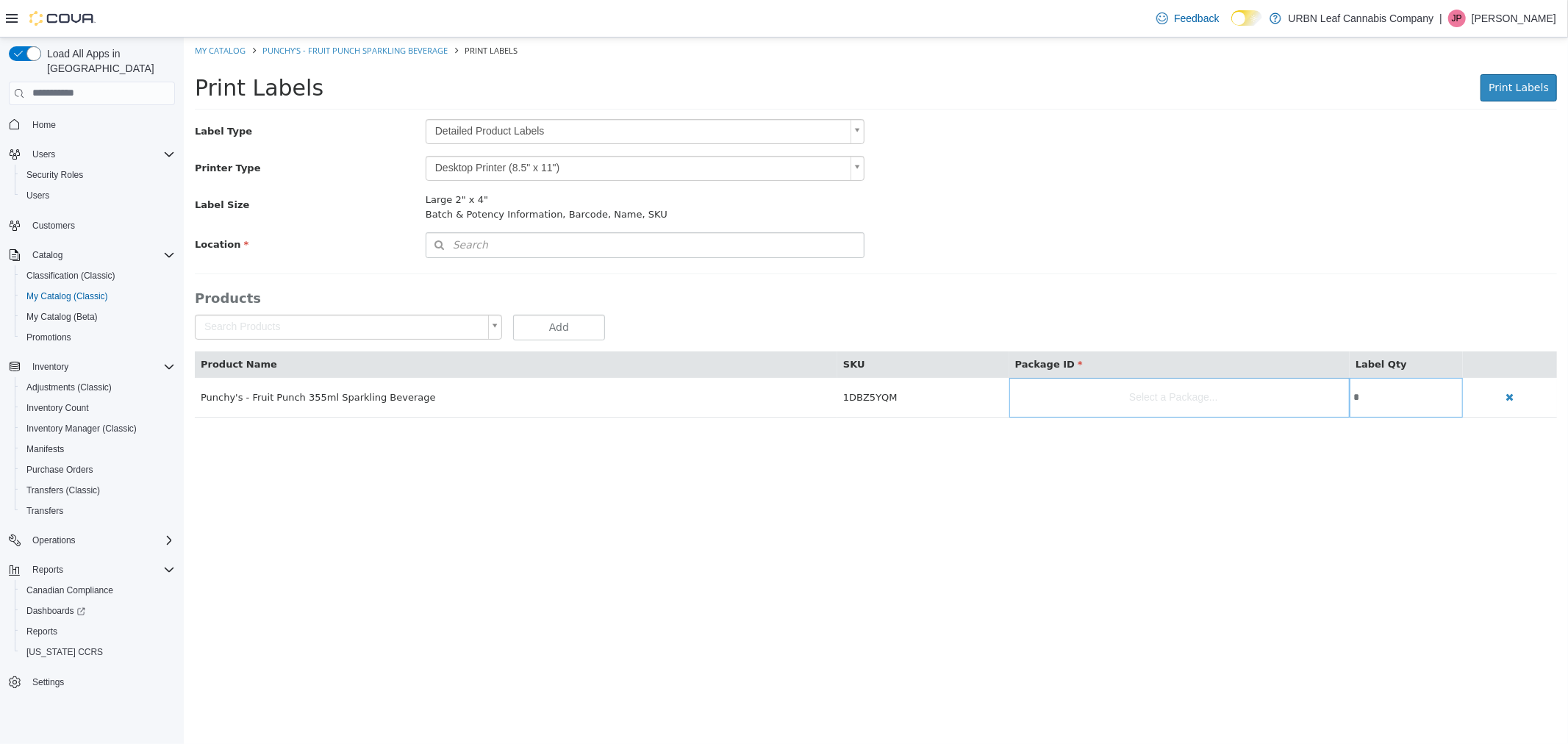
click at [497, 258] on div "Label Type Detailed Product Labels * Printer Type Desktop Printer (8.5" x 11") …" at bounding box center [874, 268] width 1362 height 299
click at [496, 245] on button "Search" at bounding box center [644, 244] width 440 height 25
click at [831, 272] on span "or browse" at bounding box center [824, 270] width 76 height 25
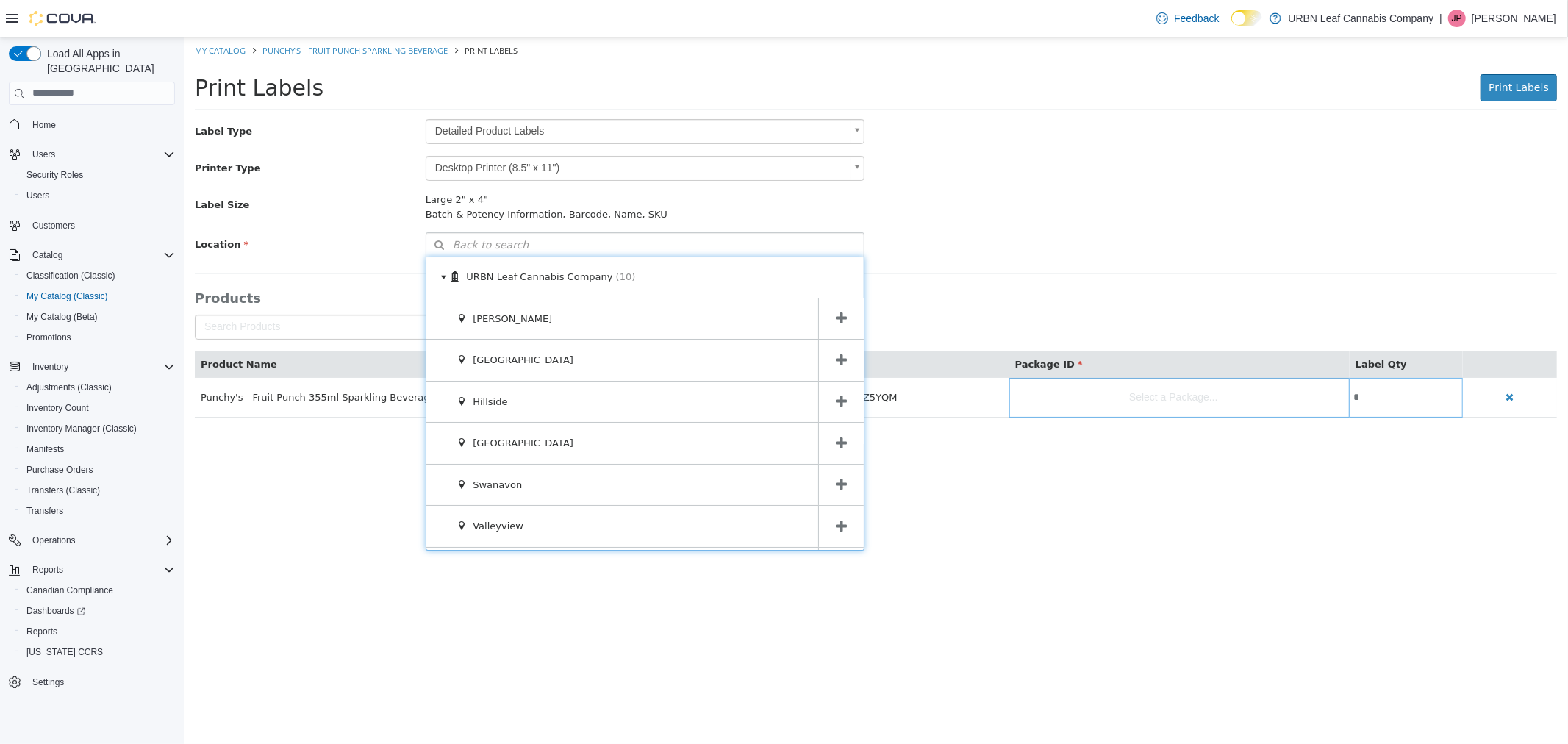
click at [835, 358] on icon at bounding box center [841, 360] width 11 height 14
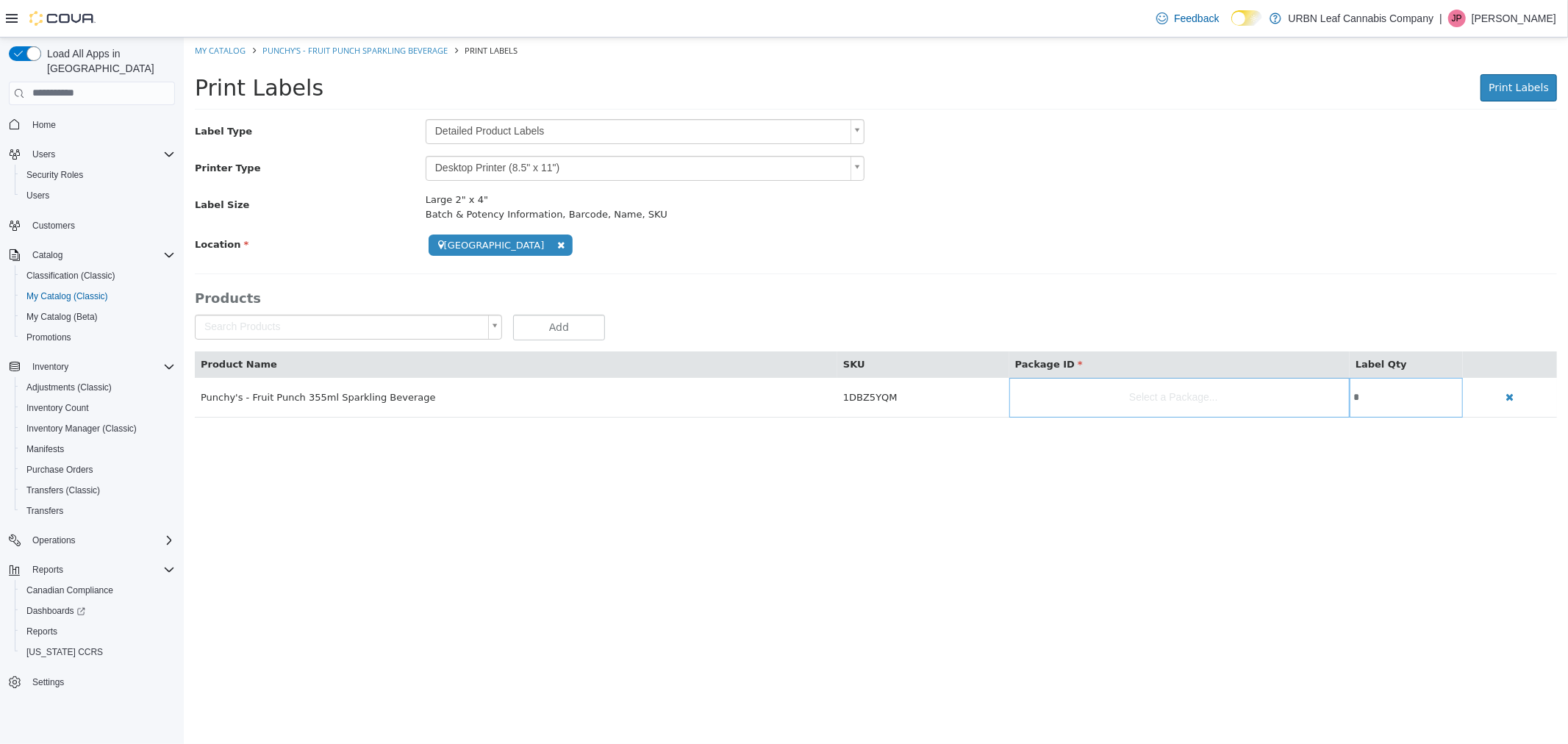
click at [542, 144] on body "**********" at bounding box center [875, 235] width 1384 height 396
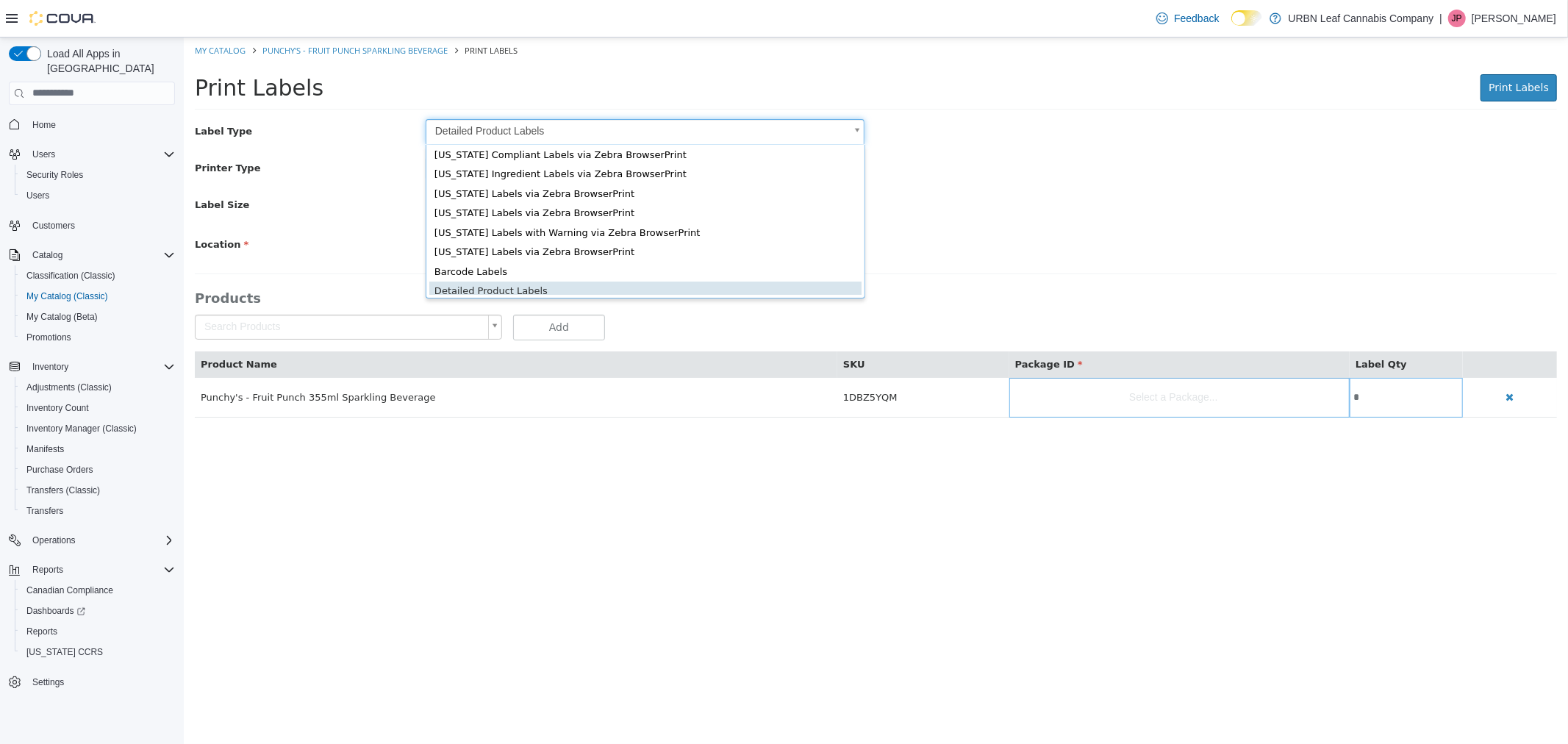
scroll to position [19, 0]
type input "*"
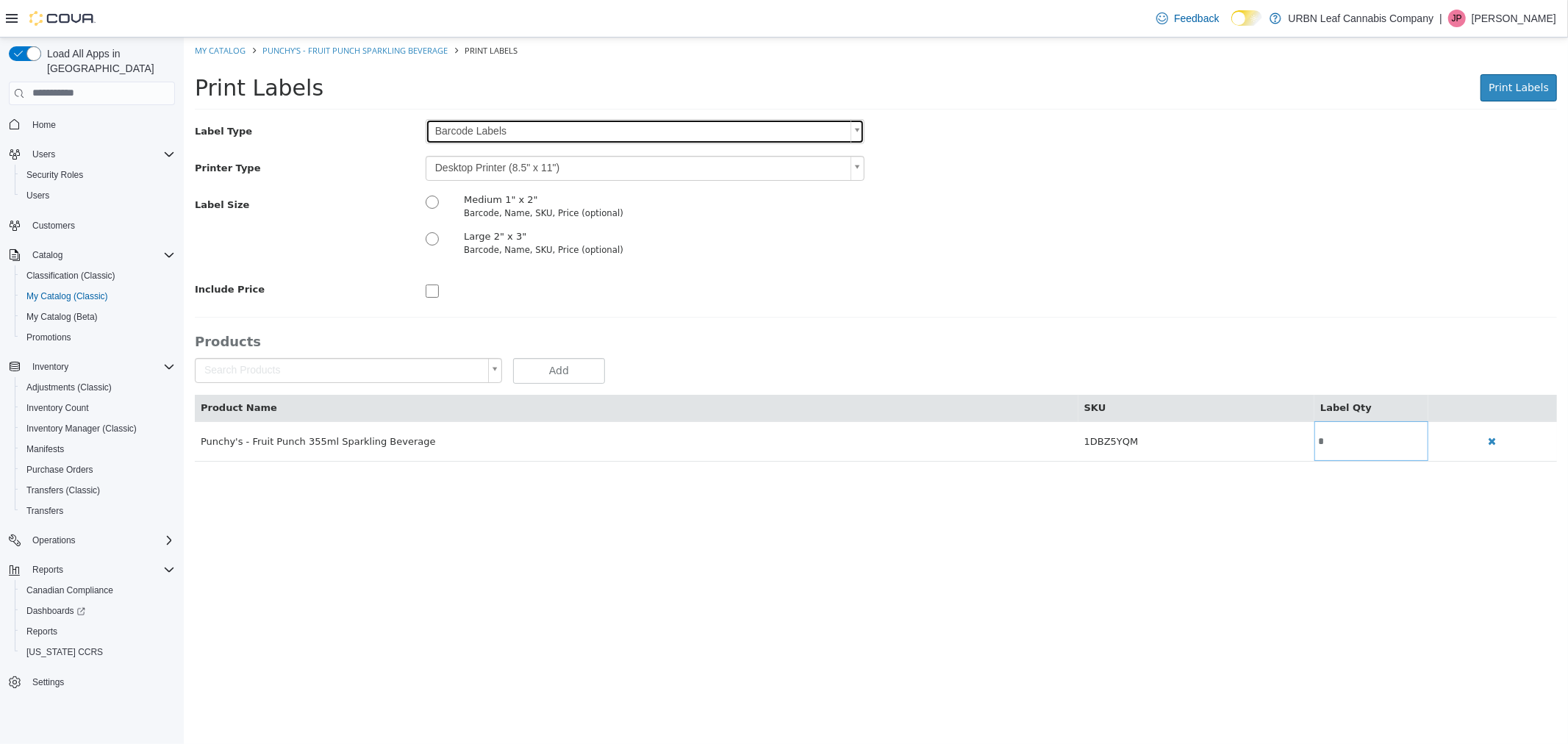
scroll to position [0, 0]
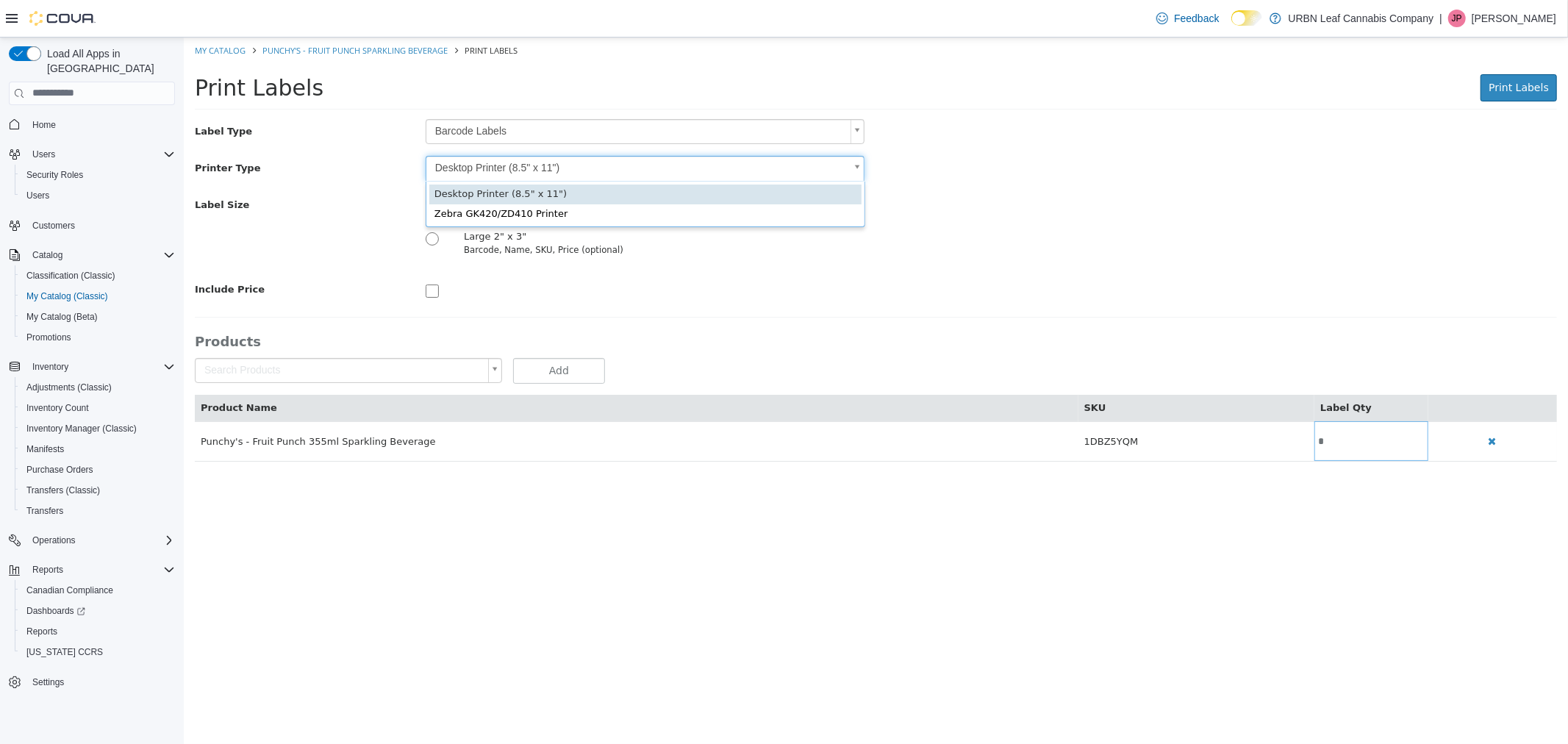
click at [586, 167] on body "**********" at bounding box center [875, 256] width 1384 height 440
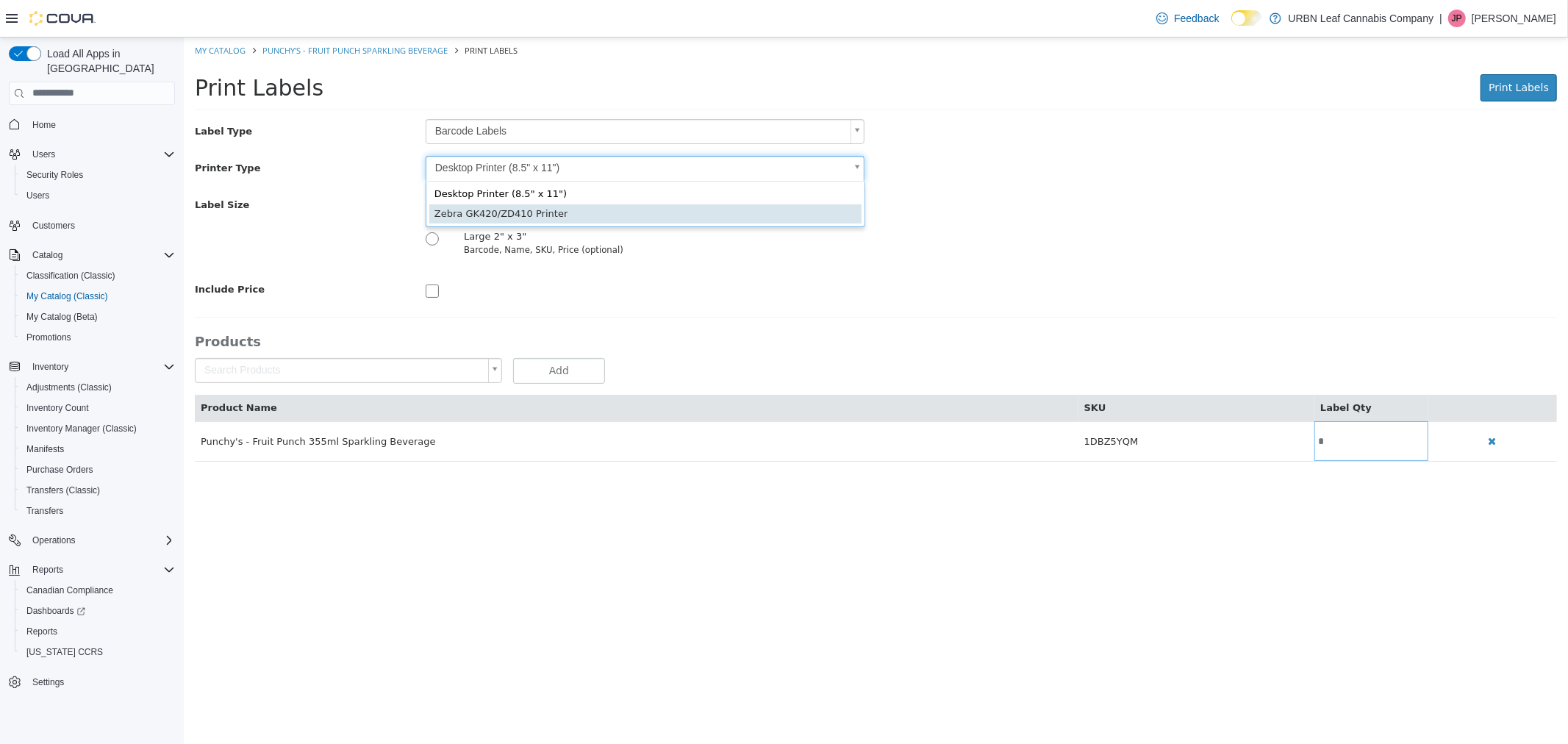
type input "*"
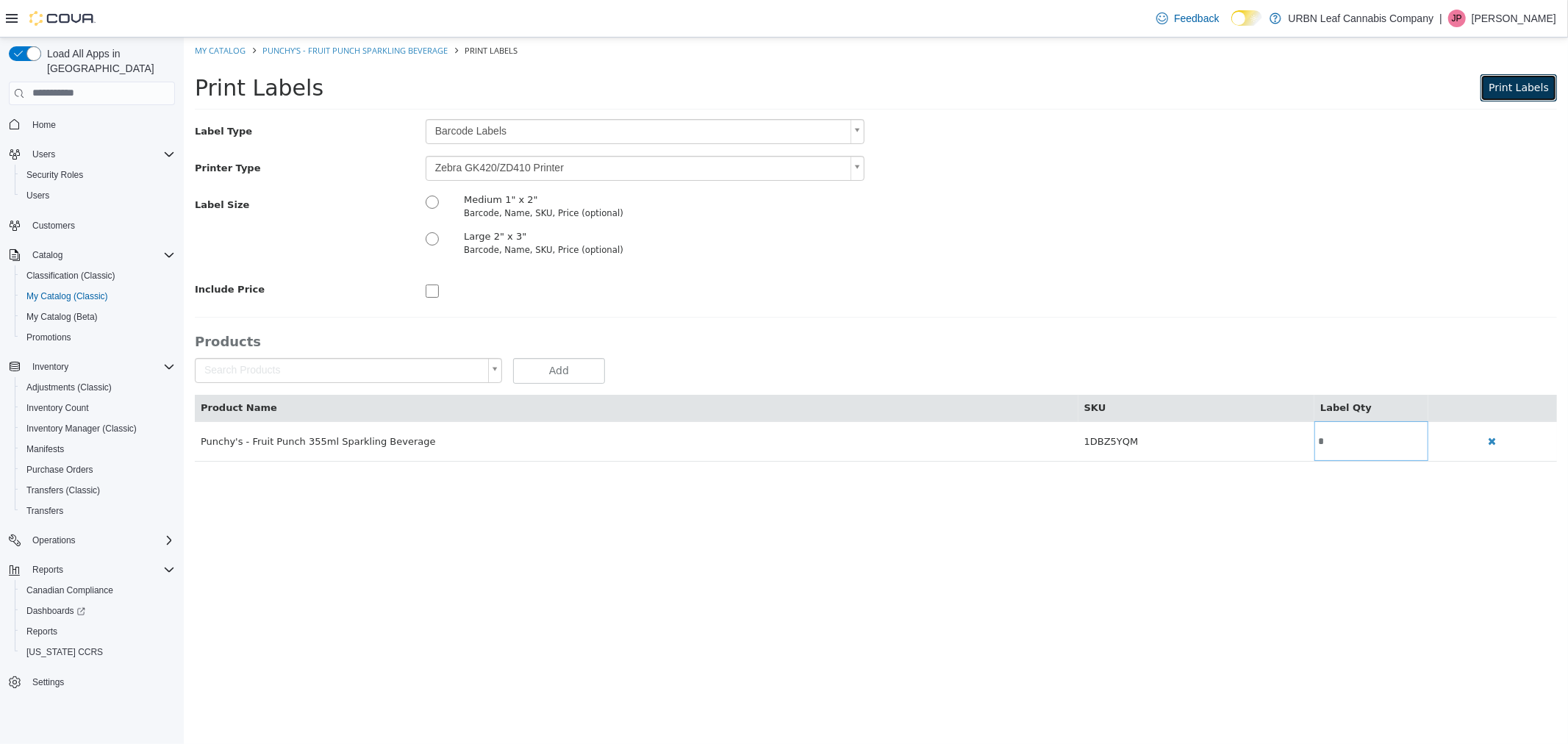
click at [1513, 89] on span "Print Labels" at bounding box center [1517, 86] width 60 height 12
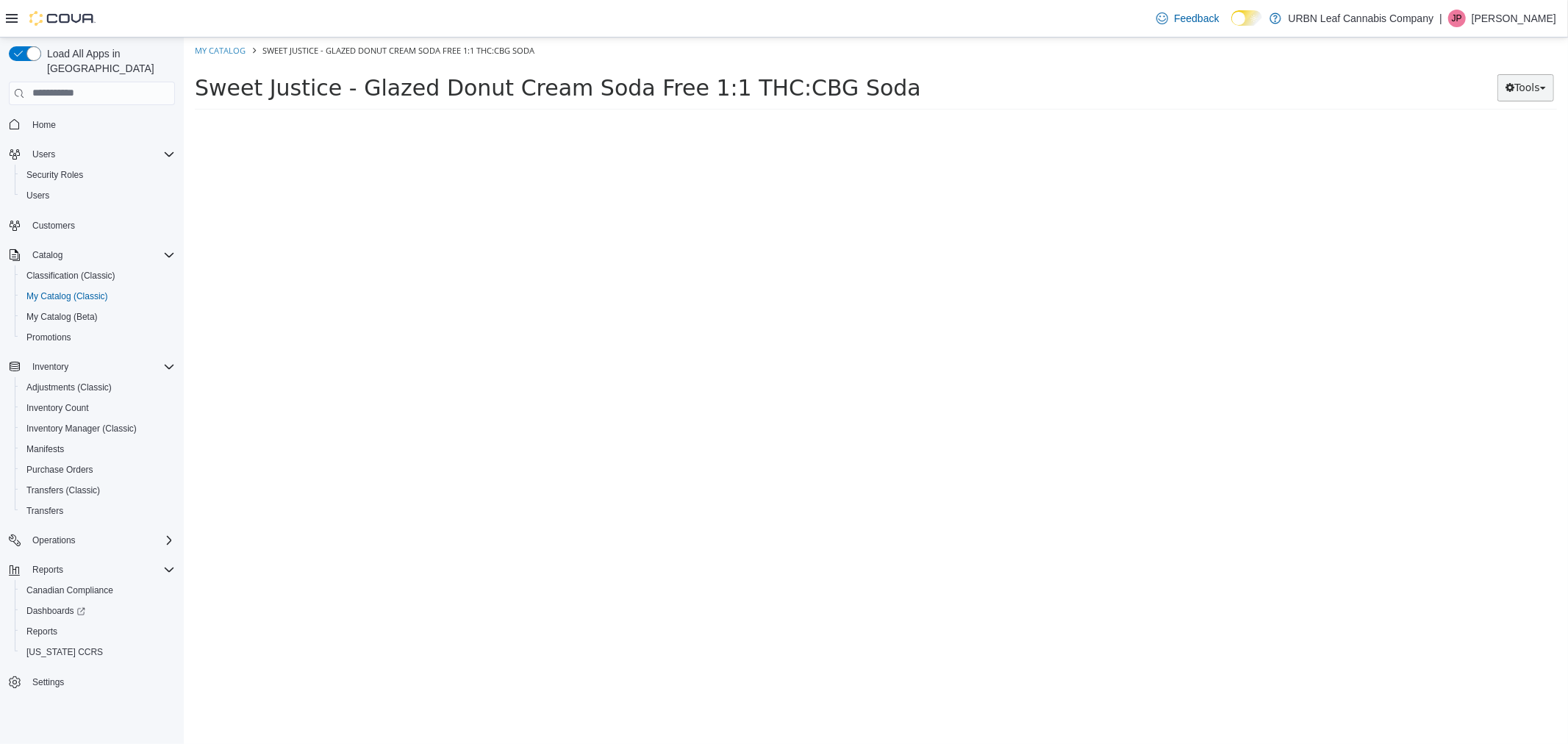
click at [1513, 89] on button "Tools" at bounding box center [1525, 86] width 57 height 27
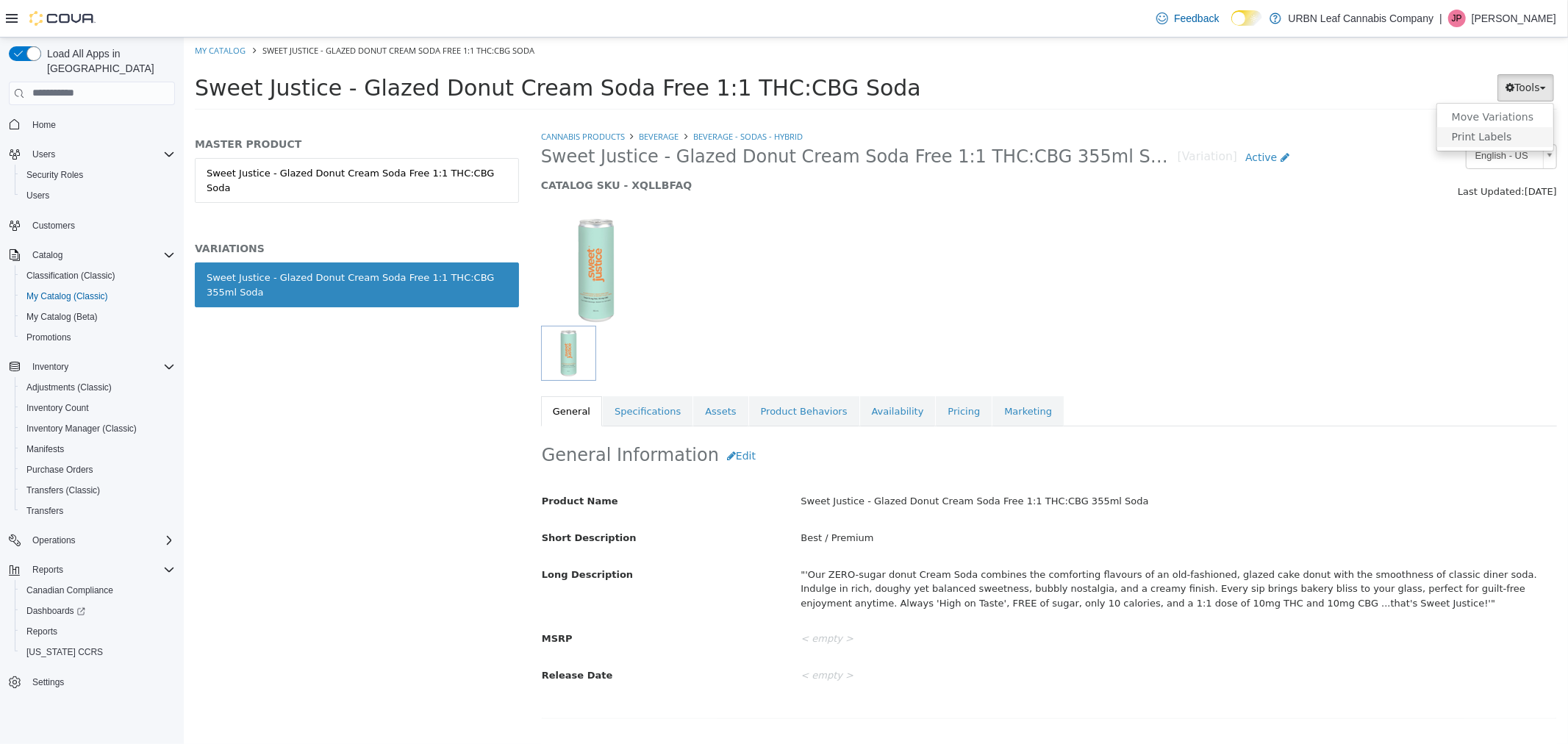
click at [1507, 132] on link "Print Labels" at bounding box center [1494, 136] width 116 height 20
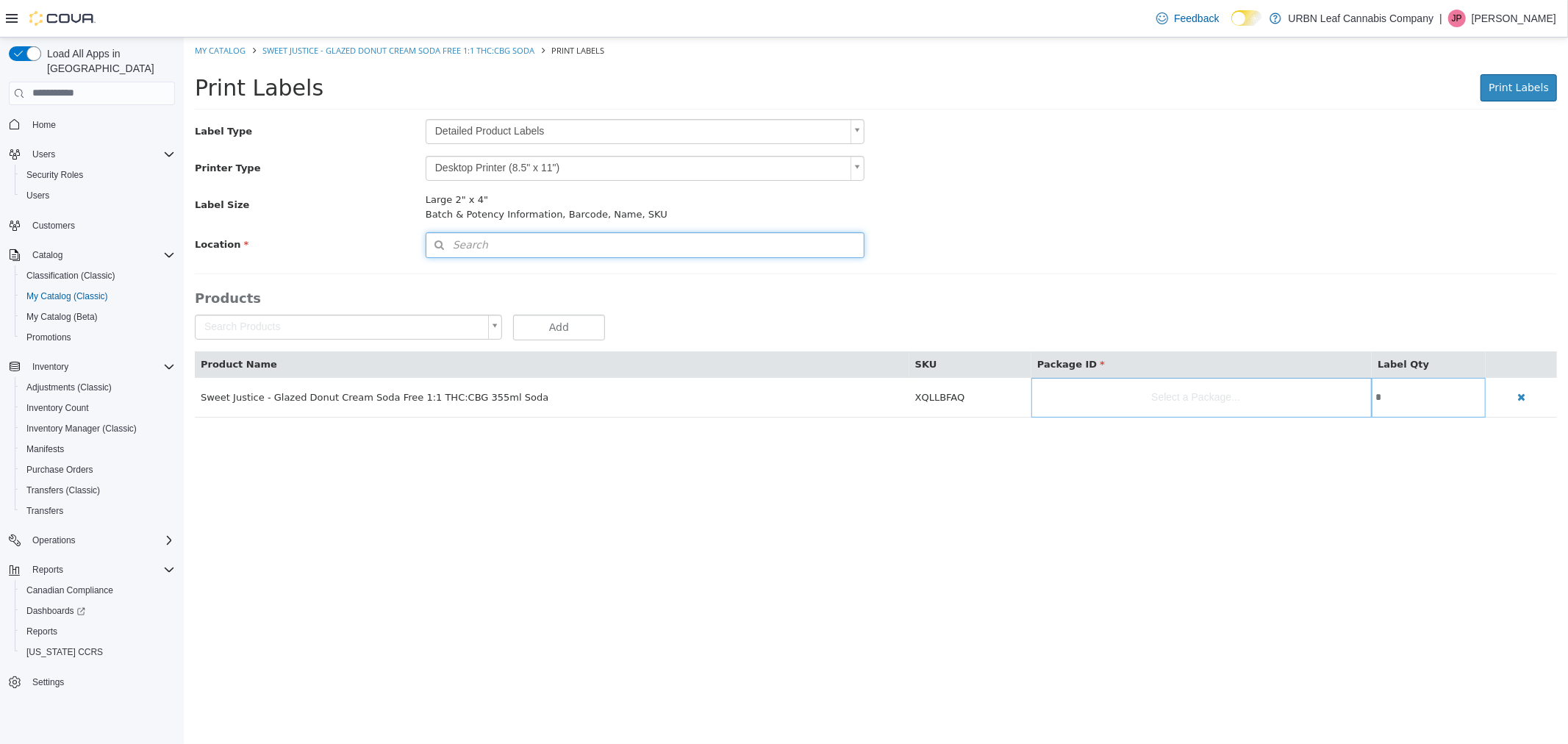
click at [481, 237] on button "Search" at bounding box center [644, 244] width 440 height 25
click at [475, 120] on body "Saving Bulk Changes... × My Catalog Sweet Justice - Glazed Donut Cream Soda Fre…" at bounding box center [875, 236] width 1384 height 397
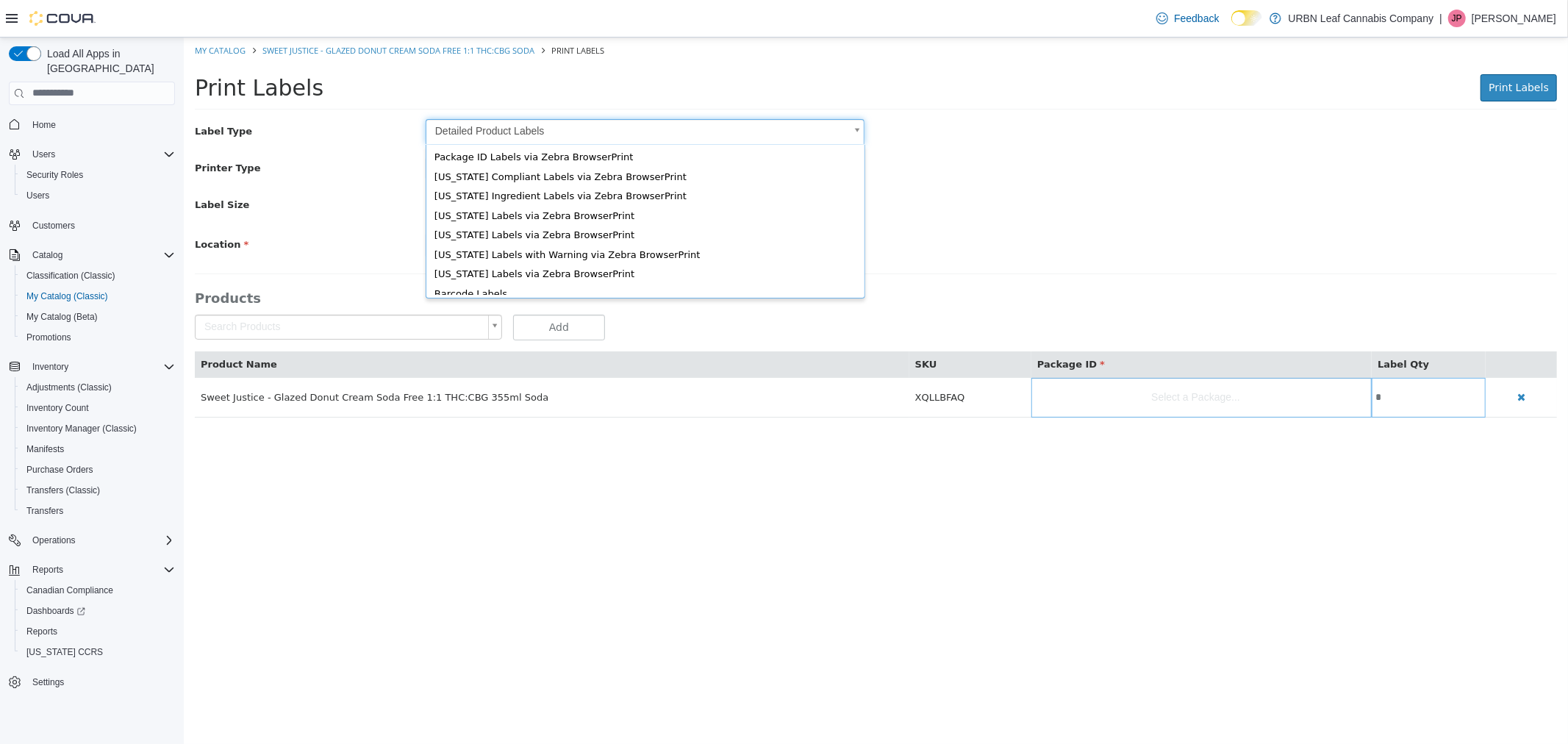
scroll to position [19, 0]
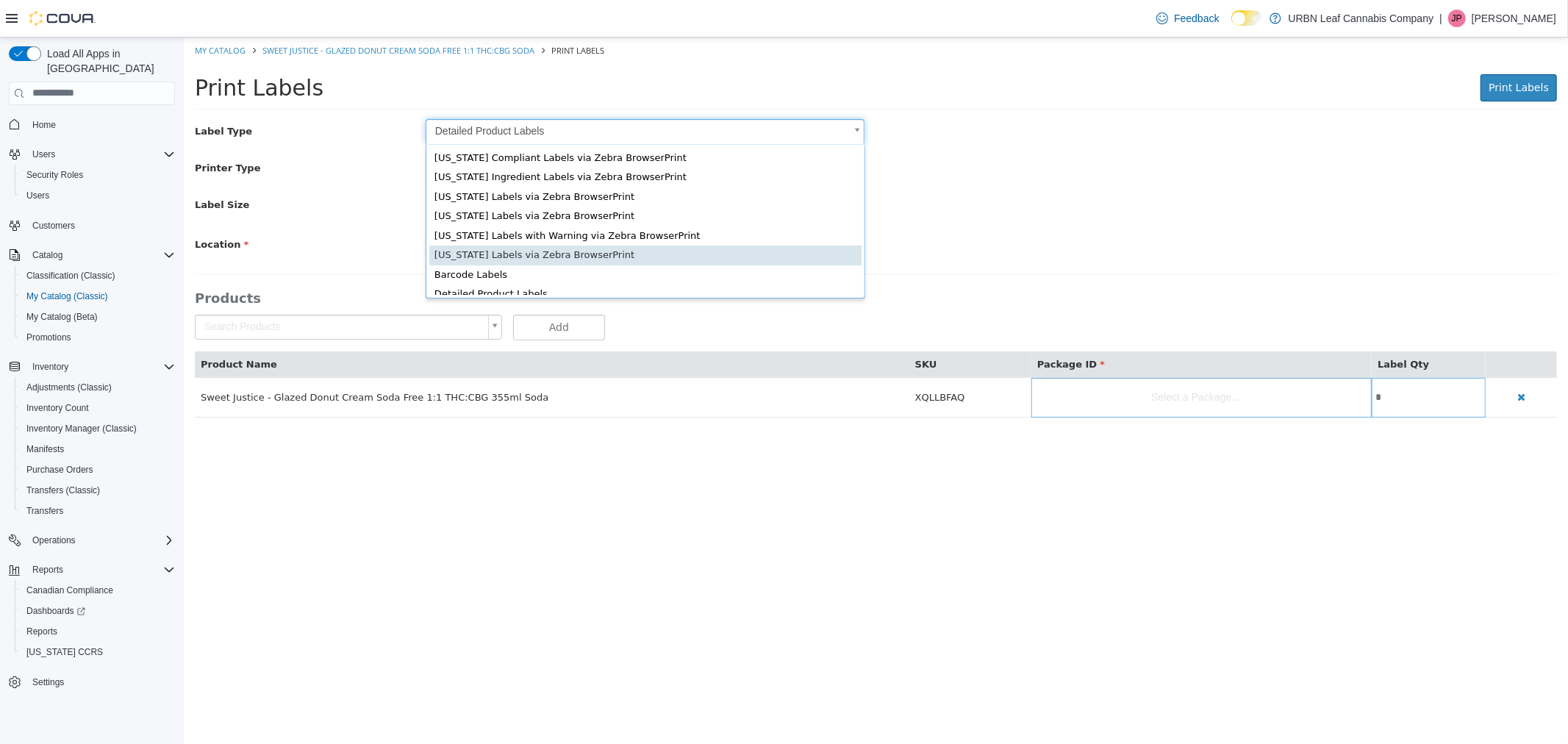
type input "*"
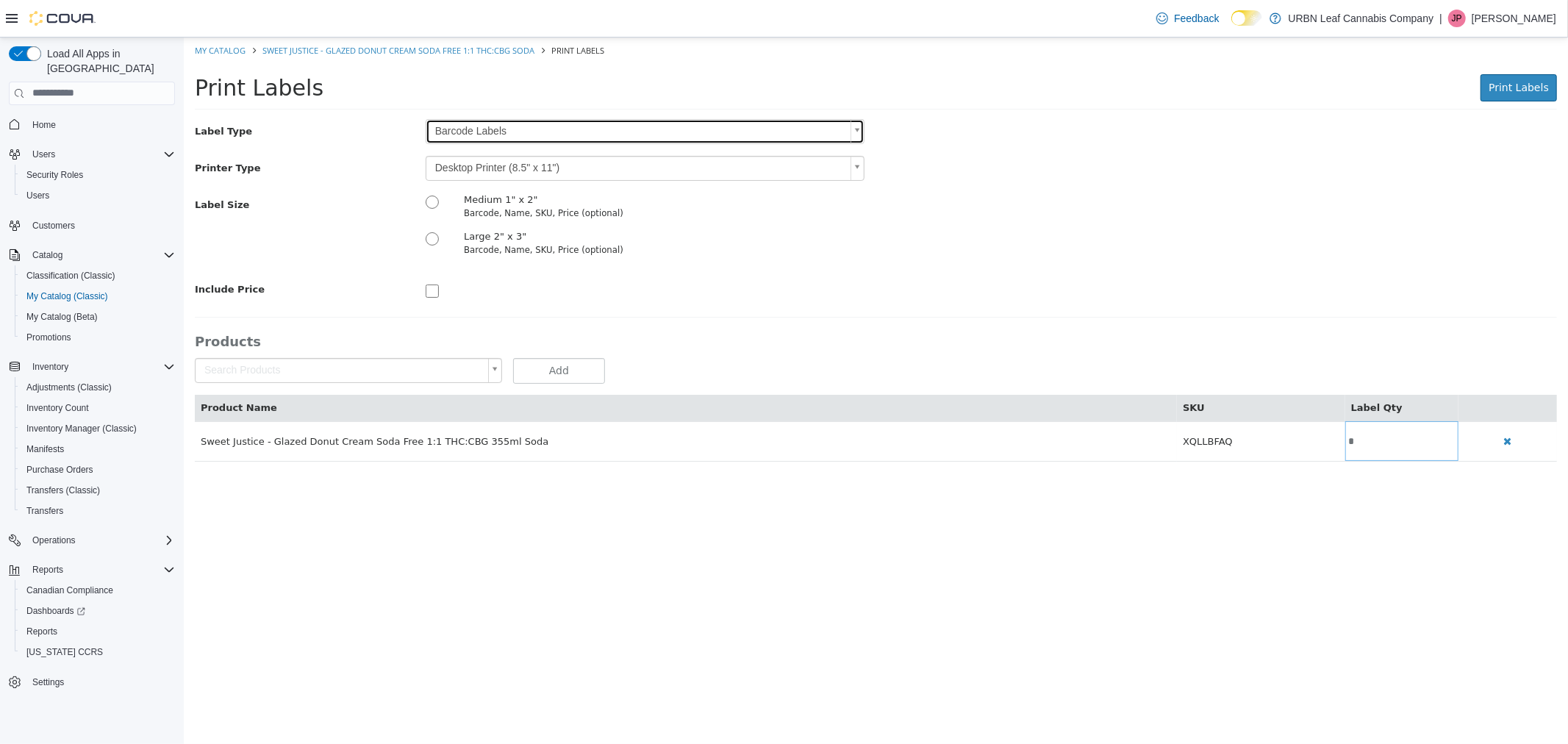
scroll to position [0, 0]
drag, startPoint x: 1004, startPoint y: 209, endPoint x: 827, endPoint y: 166, distance: 182.1
click at [1004, 209] on div "Label Size Medium 1" x 2" Barcode, Name, SKU, Price (optional) Large 2" x 3" Ba…" at bounding box center [875, 228] width 1384 height 73
click at [805, 166] on body "Saving Bulk Changes... × My Catalog Sweet Justice - Glazed Donut Cream Soda Fre…" at bounding box center [875, 256] width 1384 height 440
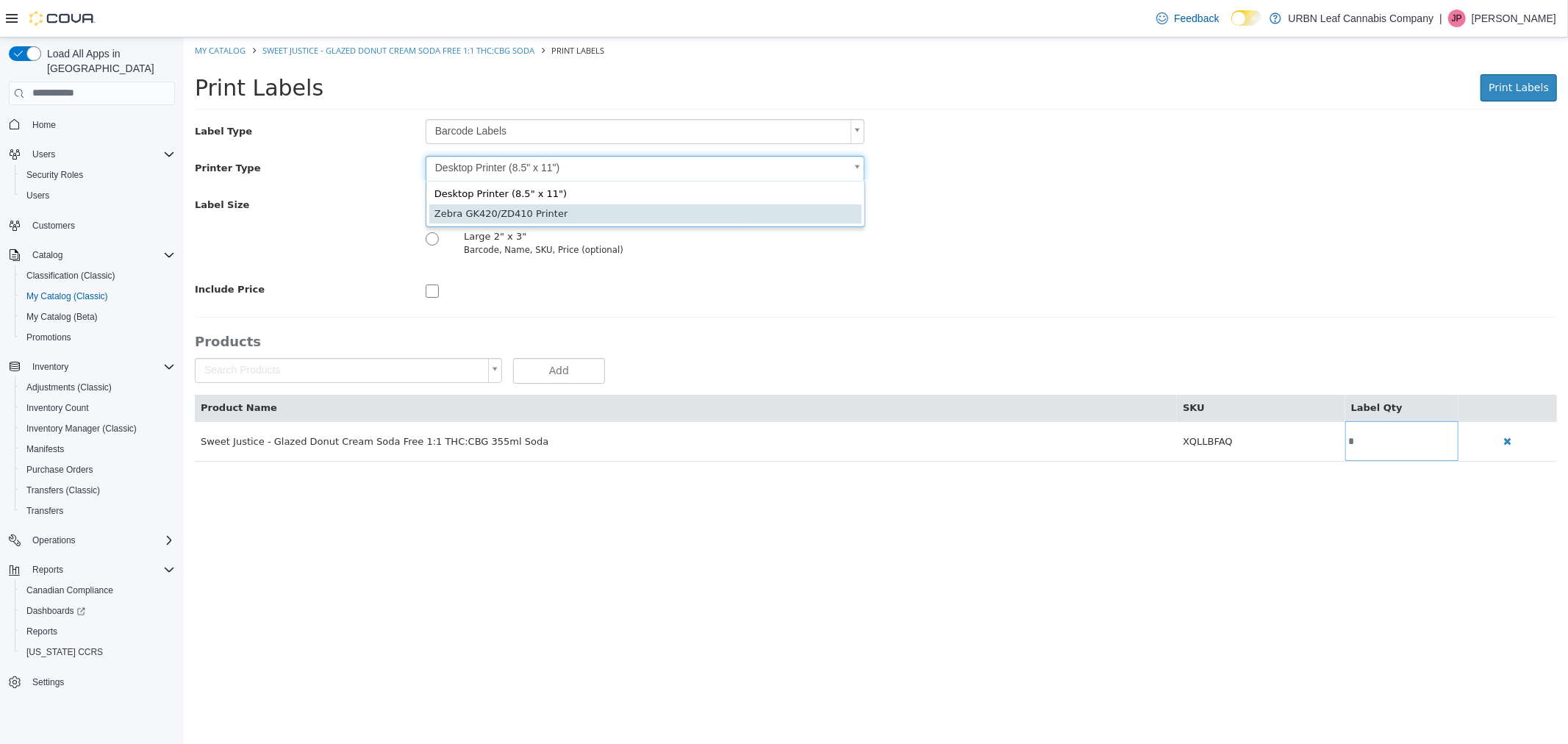
type input "*"
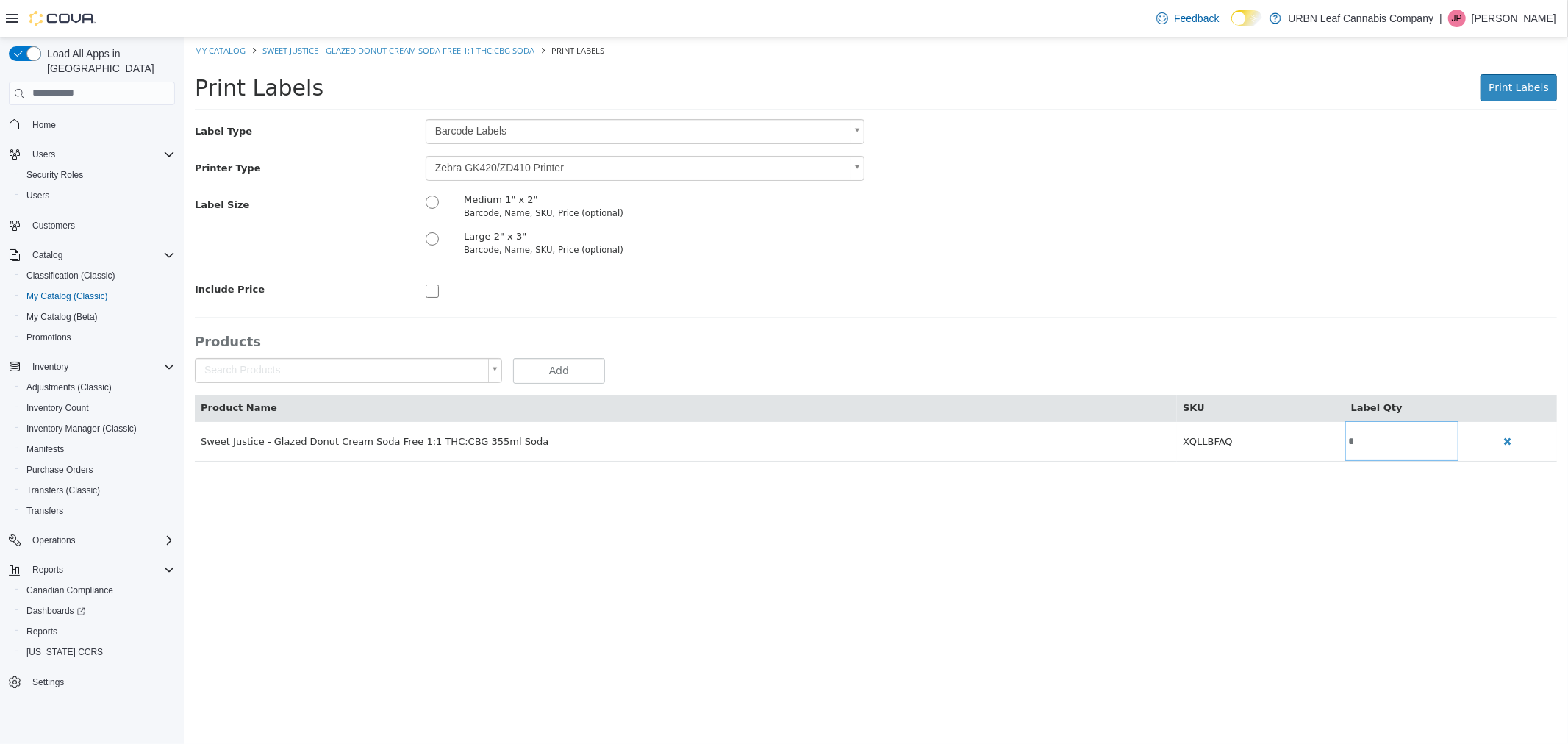
click at [704, 303] on div "Label Type Barcode Labels * Printer Type Zebra GK420/ZD410 Printer * Label Size…" at bounding box center [874, 290] width 1362 height 343
click at [1511, 92] on span "Print Labels" at bounding box center [1517, 86] width 60 height 12
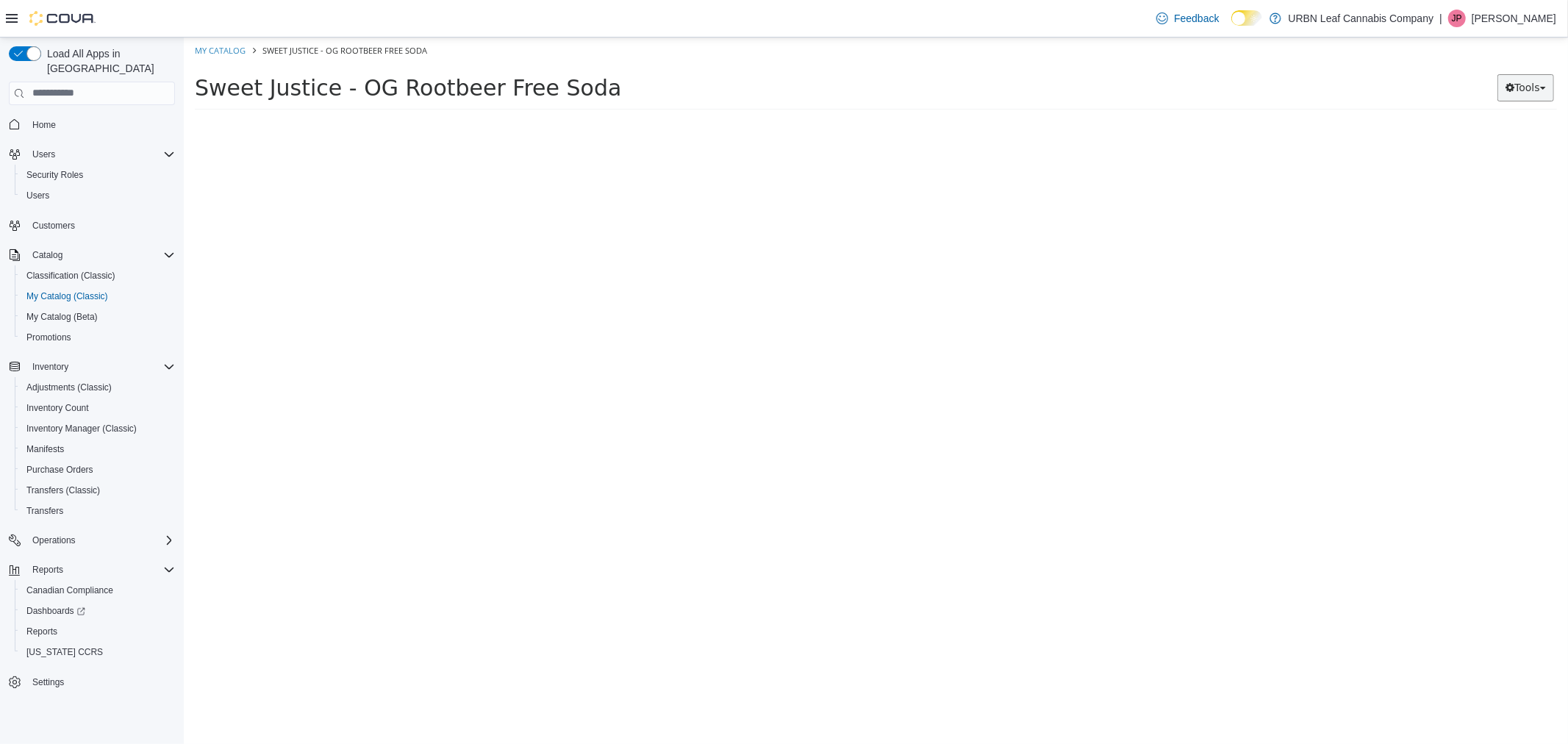
click at [1533, 83] on button "Tools" at bounding box center [1525, 86] width 57 height 27
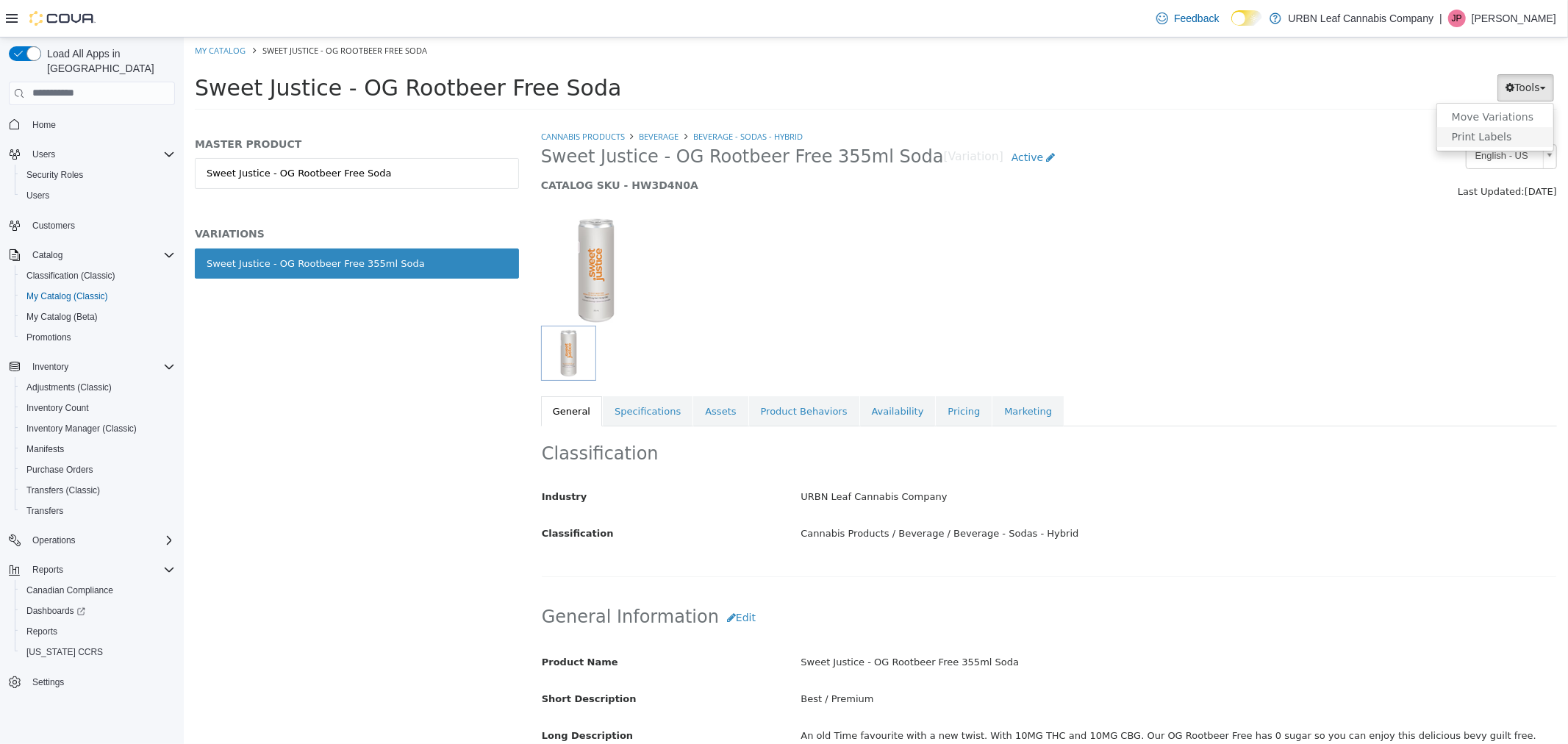
click at [1509, 138] on link "Print Labels" at bounding box center [1494, 136] width 116 height 20
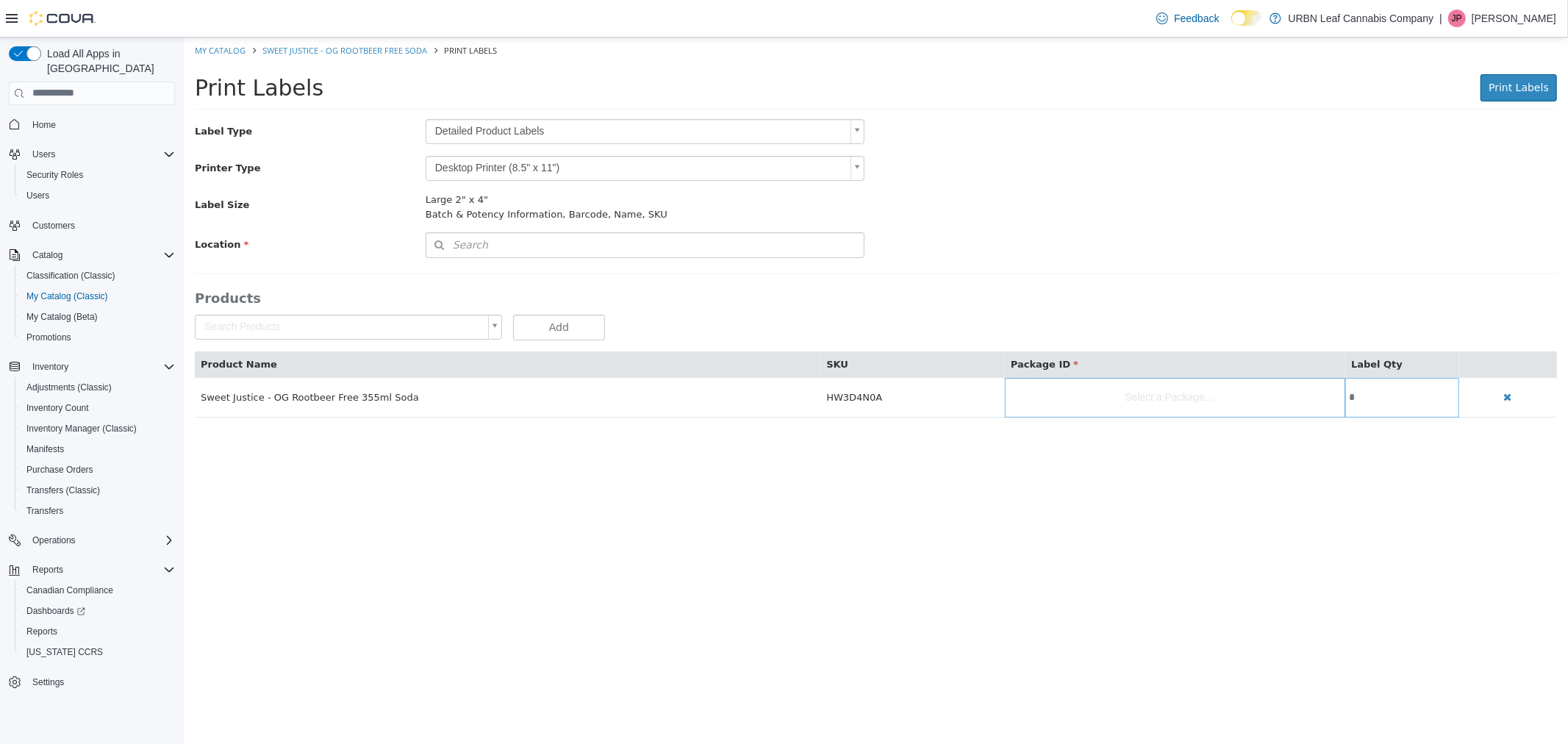
click at [500, 122] on body "Saving Bulk Changes... × My Catalog Sweet Justice - OG Rootbeer Free Soda Print…" at bounding box center [875, 235] width 1384 height 396
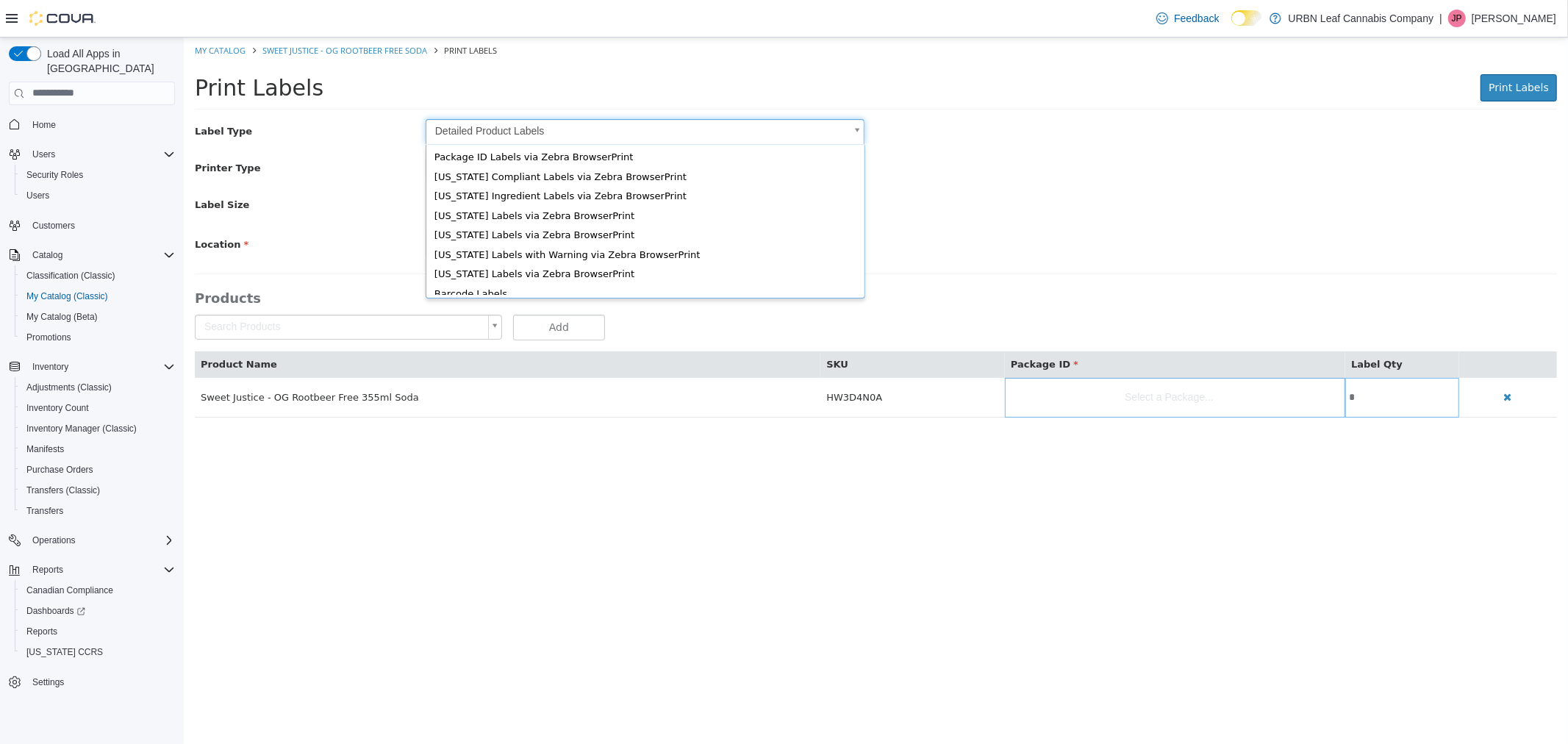
scroll to position [19, 0]
type input "*"
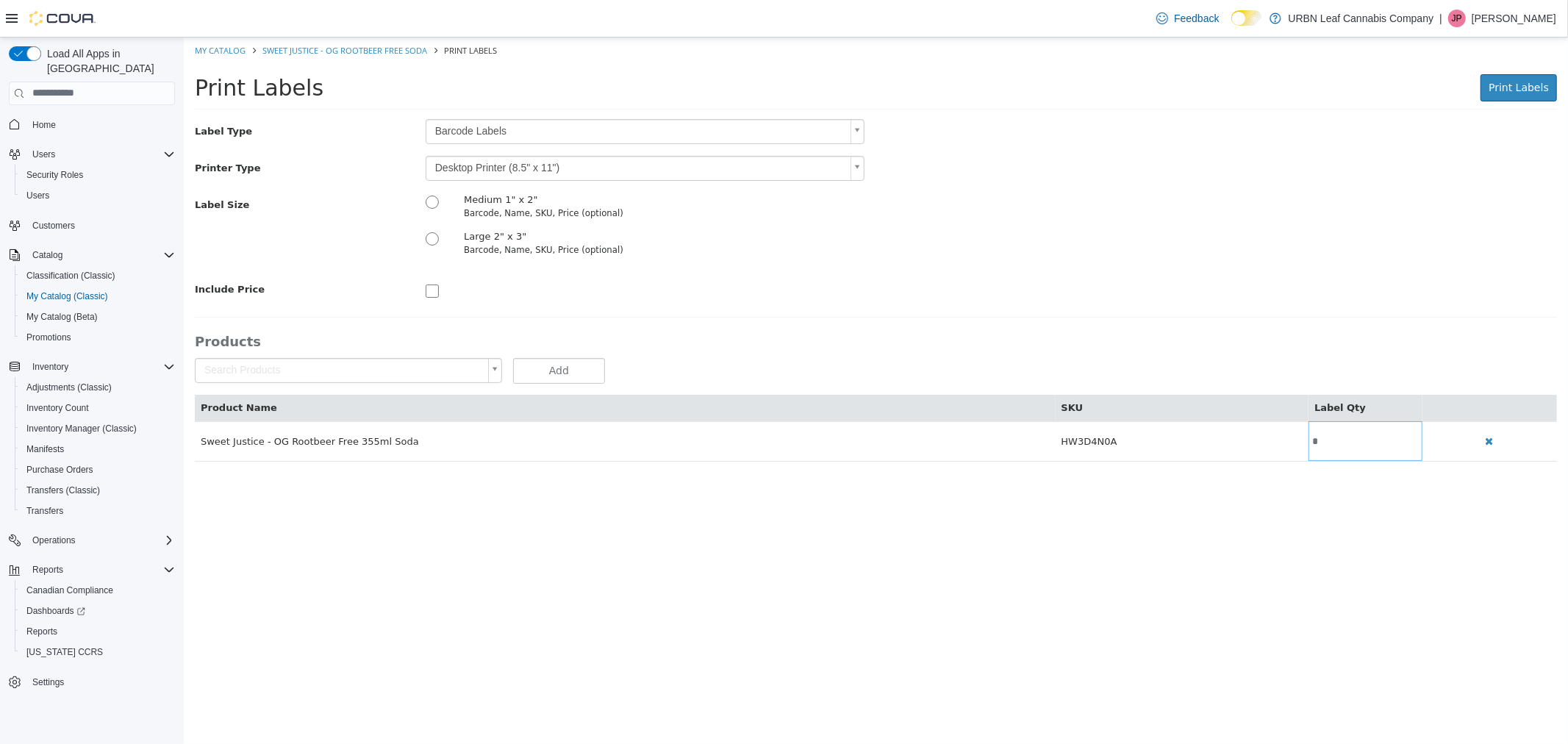
click at [486, 163] on body "Saving Bulk Changes... × My Catalog Sweet Justice - OG Rootbeer Free Soda Print…" at bounding box center [875, 256] width 1384 height 440
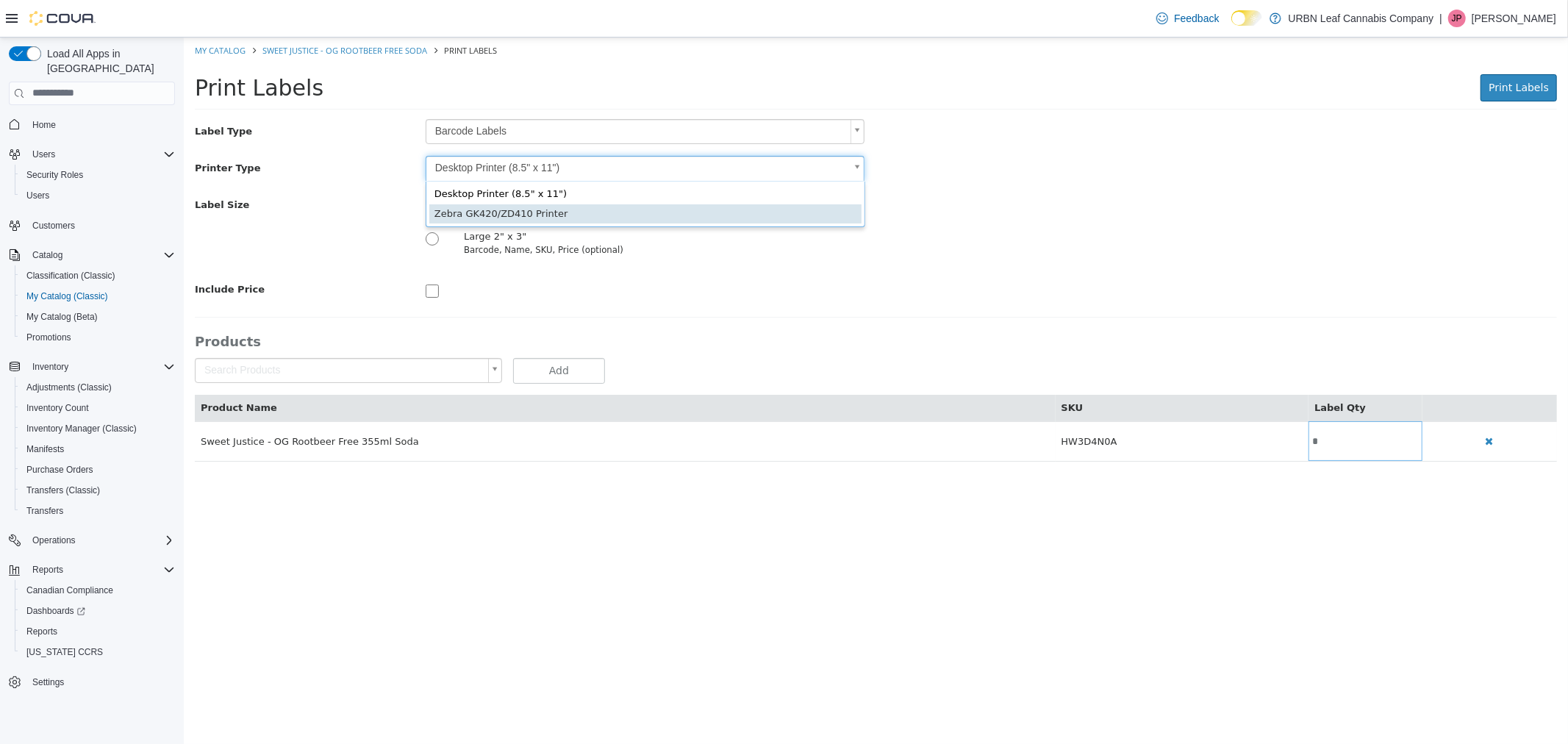
type input "*"
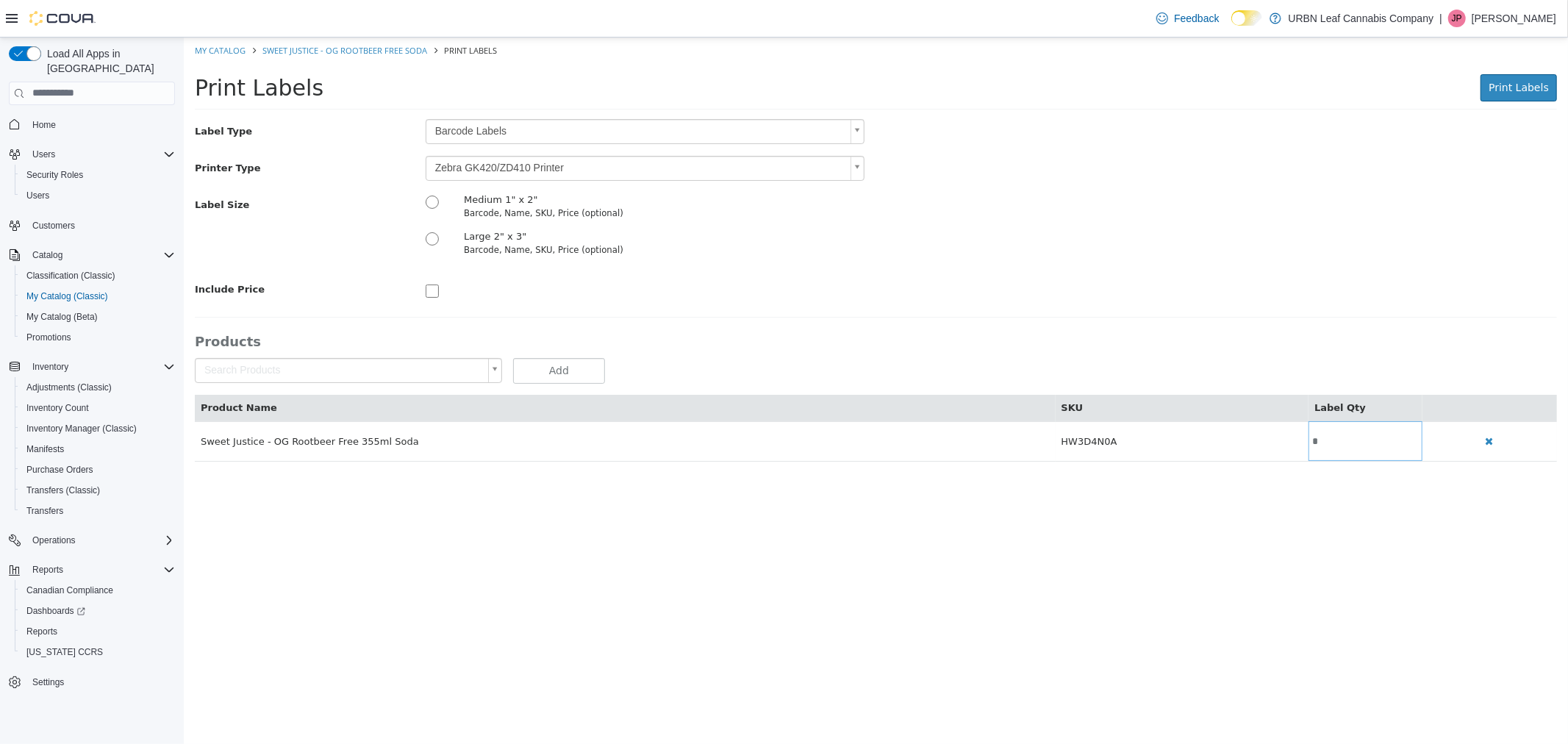
click at [855, 299] on div at bounding box center [645, 289] width 462 height 25
click at [1544, 83] on span "Print Labels" at bounding box center [1517, 86] width 60 height 12
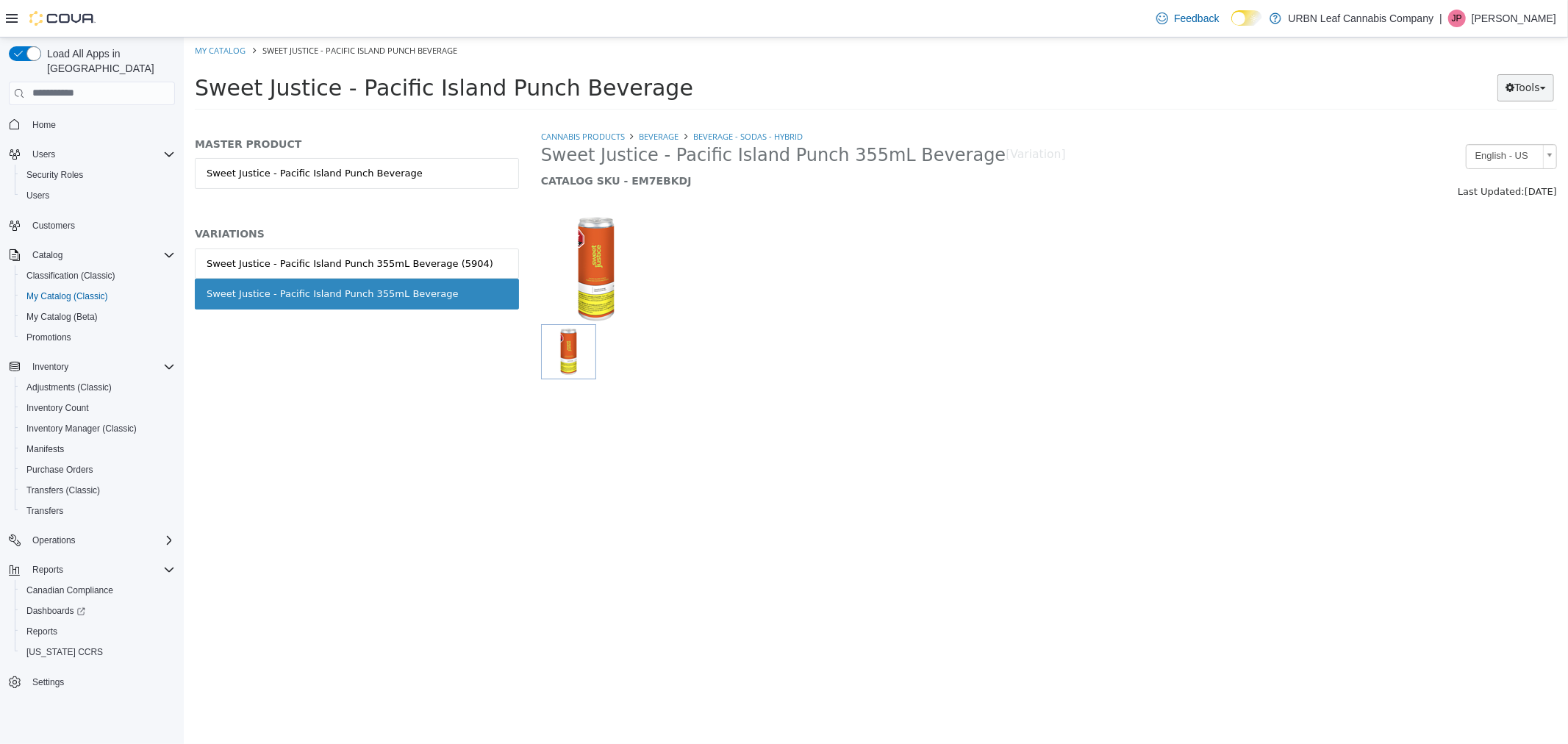
click at [1532, 82] on button "Tools" at bounding box center [1525, 86] width 57 height 27
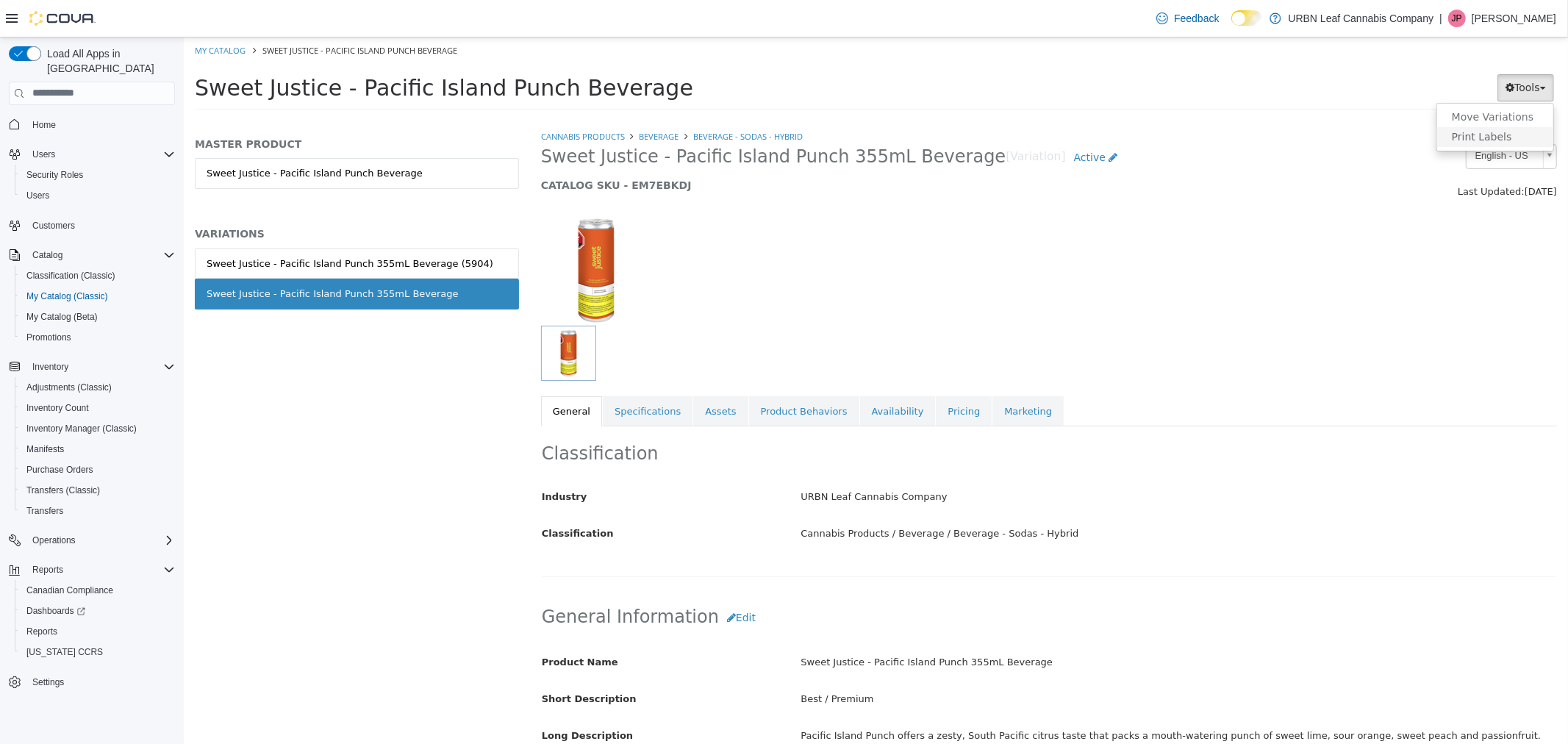
click at [1499, 135] on link "Print Labels" at bounding box center [1494, 136] width 116 height 20
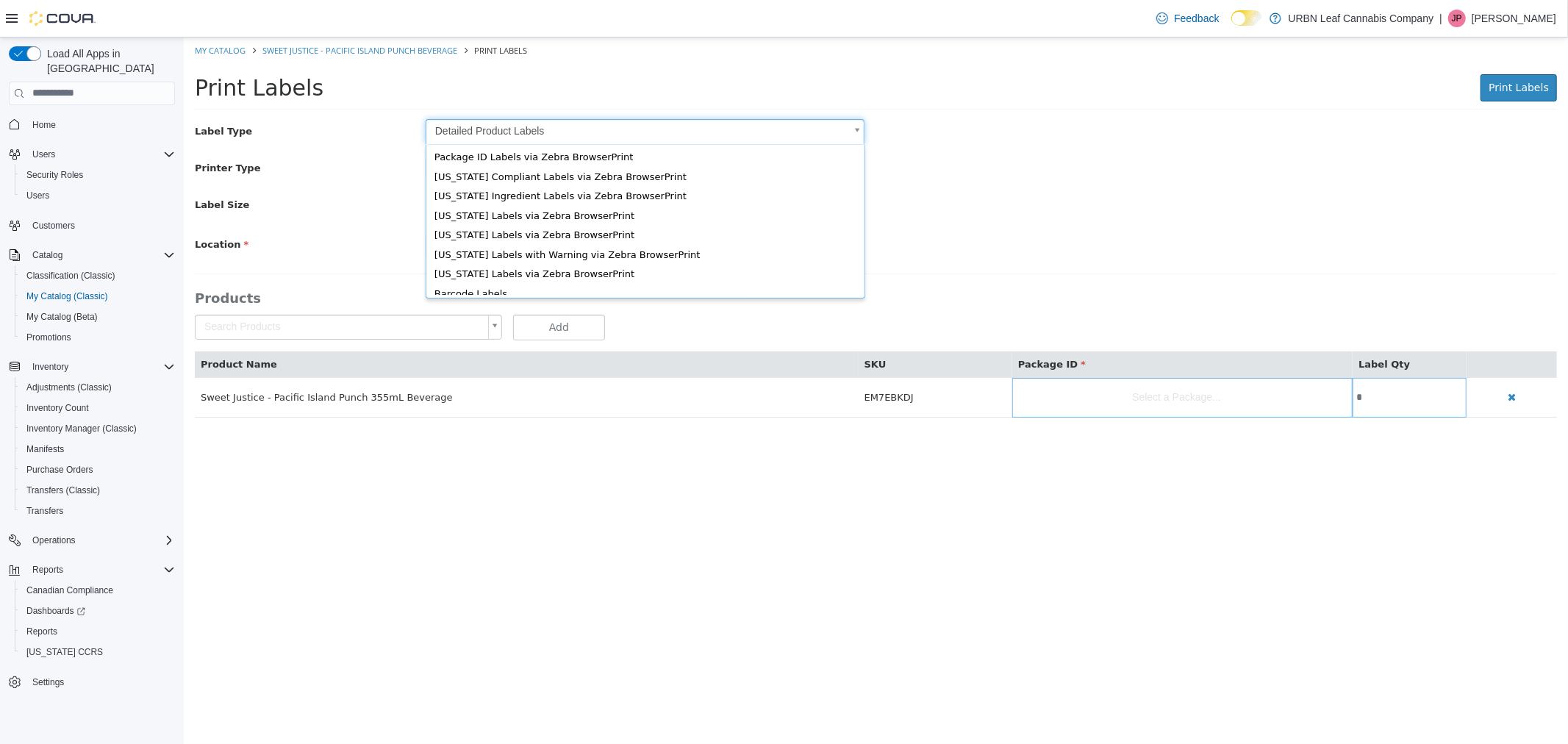
click at [476, 130] on body "Saving Bulk Changes... × My Catalog Sweet Justice - Pacific Island Punch Bevera…" at bounding box center [875, 235] width 1384 height 396
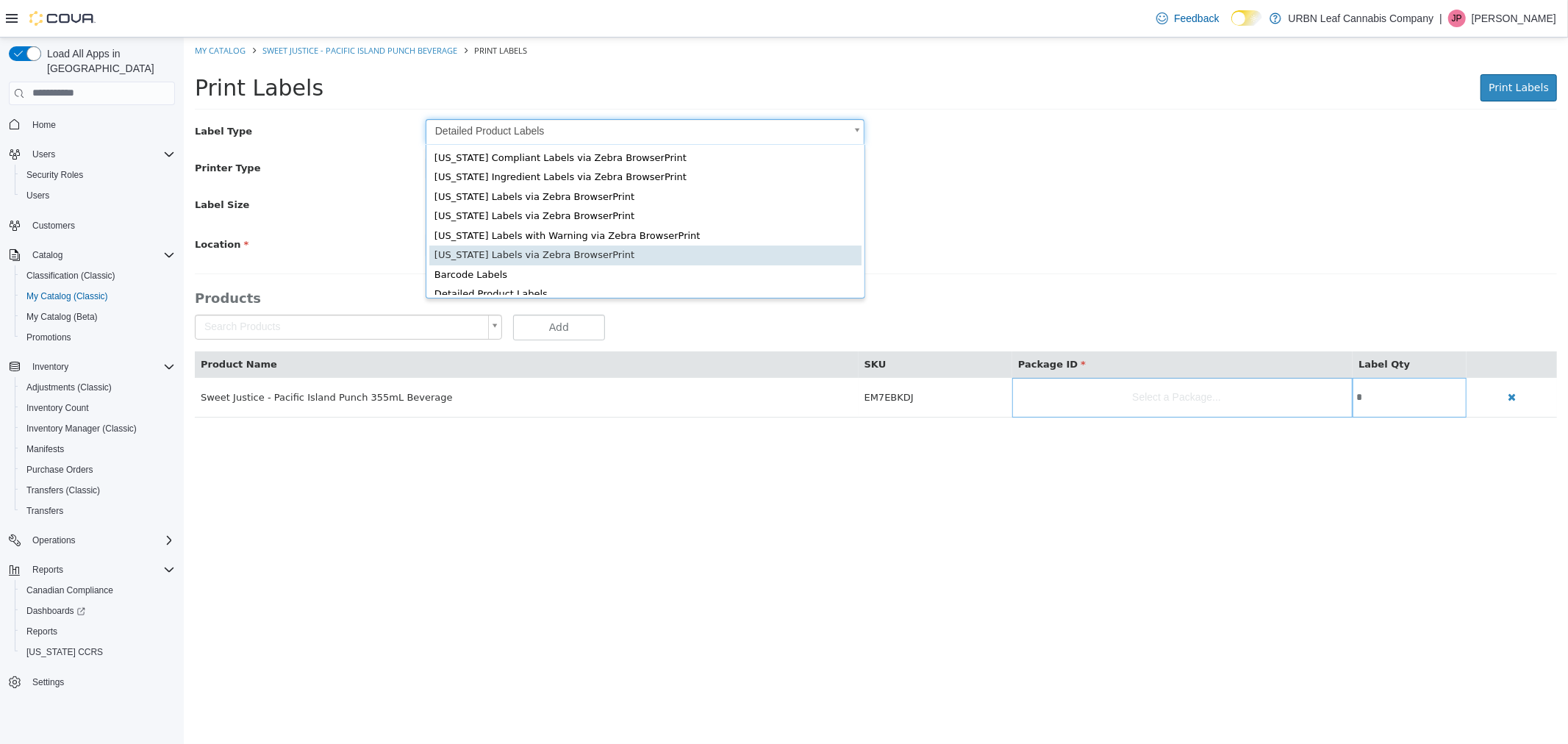
type input "*"
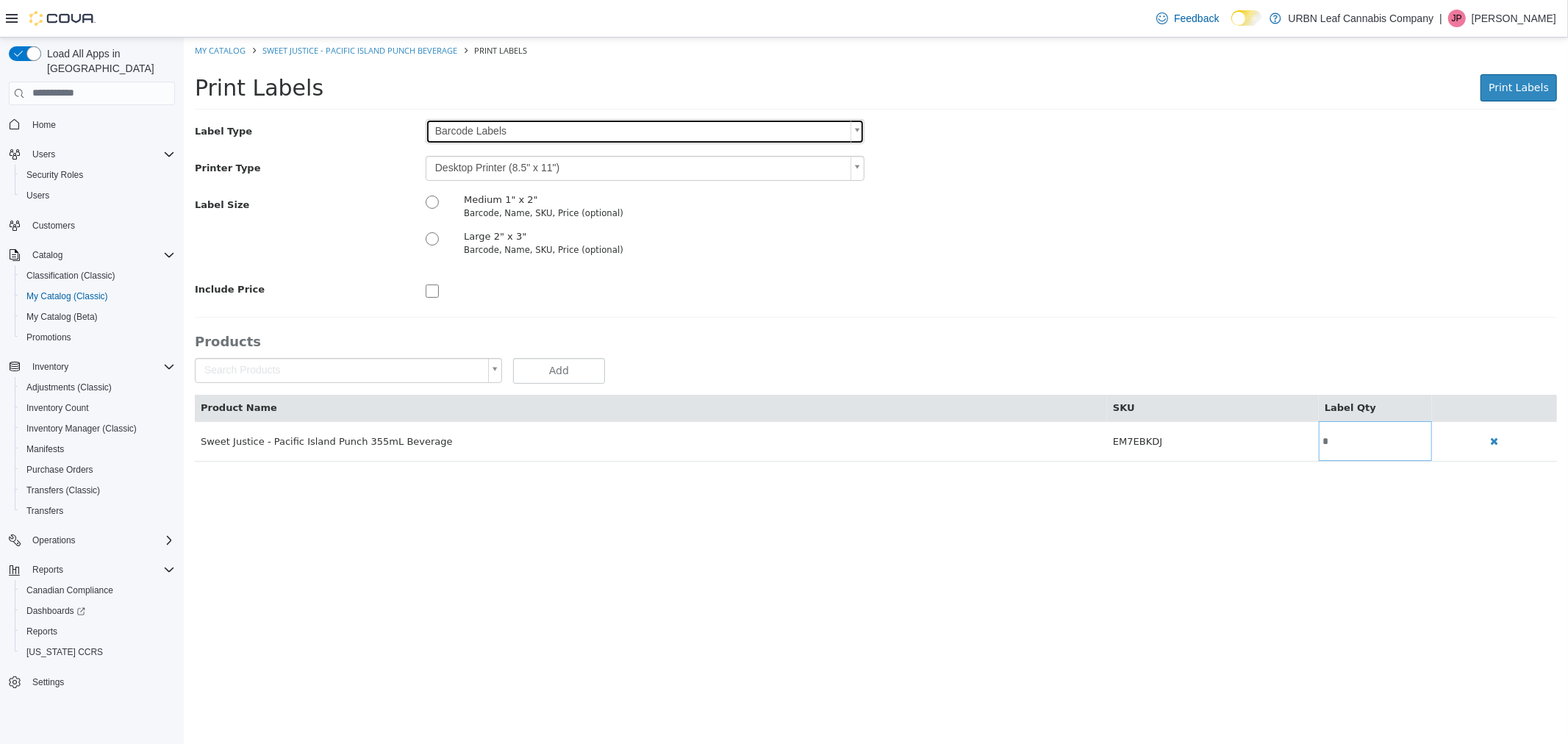
scroll to position [0, 0]
click at [463, 161] on body "Saving Bulk Changes... × My Catalog Sweet Justice - Pacific Island Punch Bevera…" at bounding box center [875, 256] width 1384 height 440
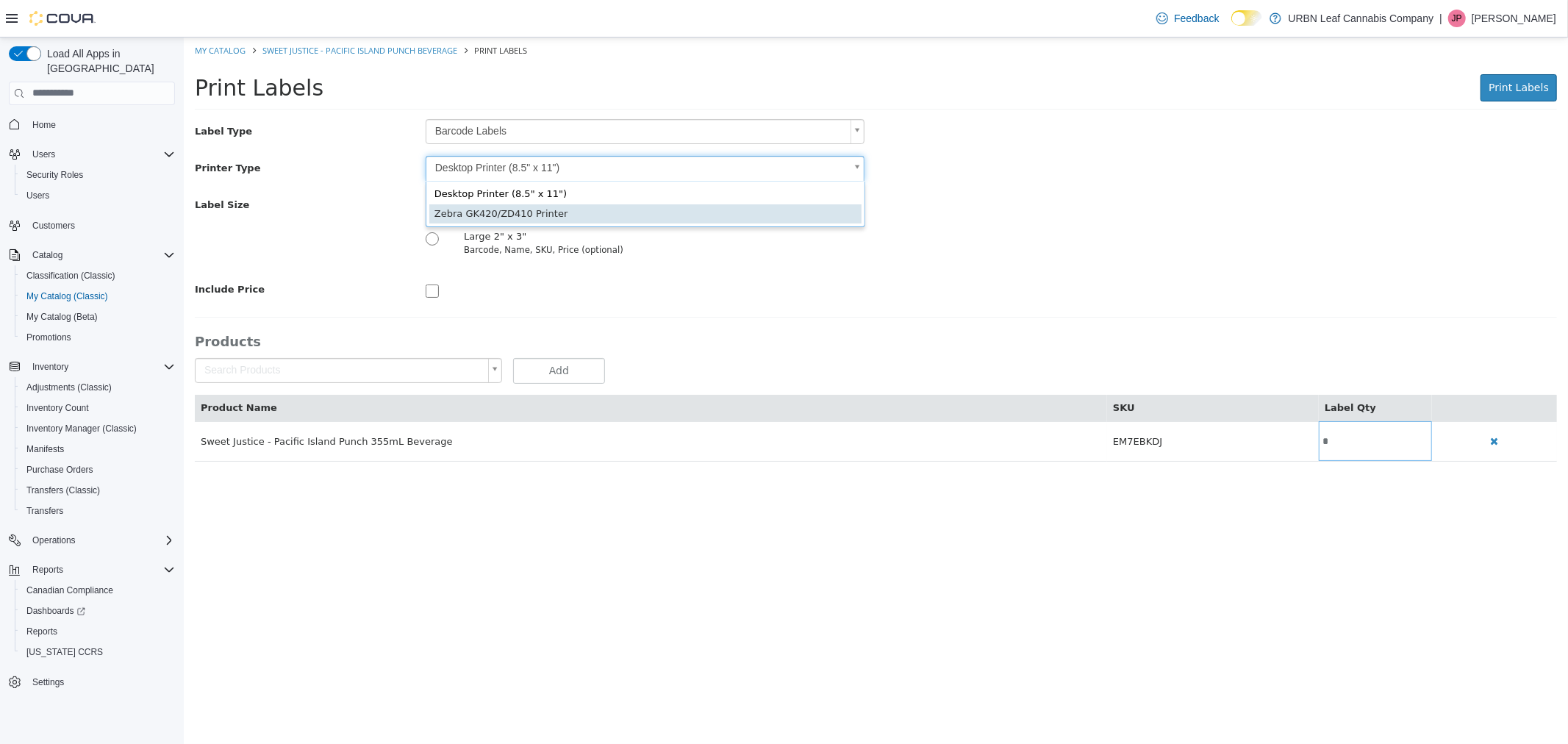
type input "*"
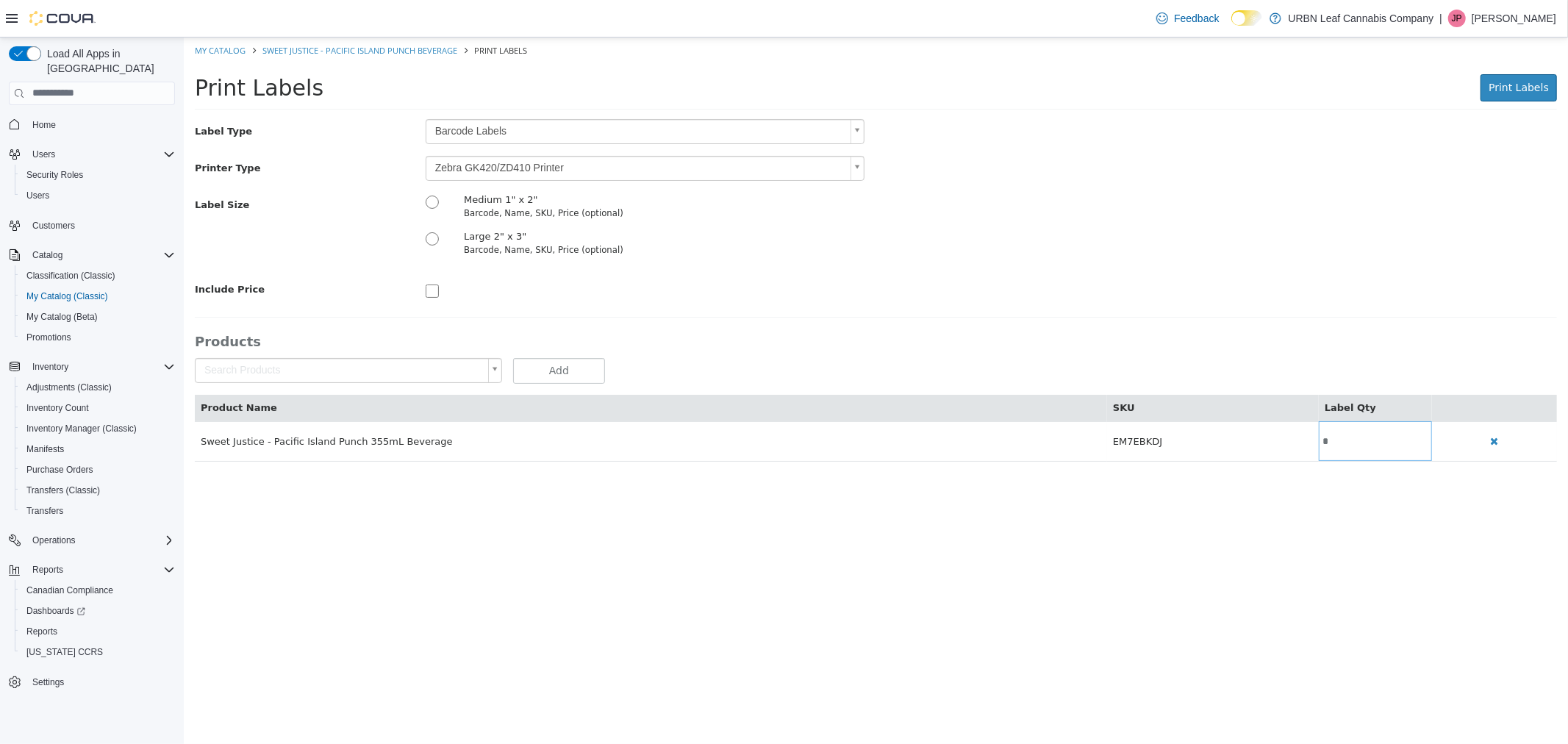
click at [1001, 285] on div "Include Price" at bounding box center [875, 289] width 1384 height 25
click at [1506, 96] on button "Print Labels" at bounding box center [1517, 86] width 76 height 27
